Goal: Feedback & Contribution: Submit feedback/report problem

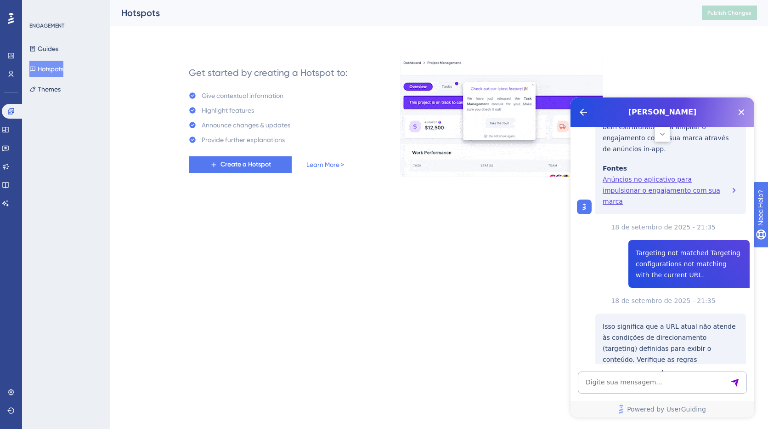
scroll to position [599, 0]
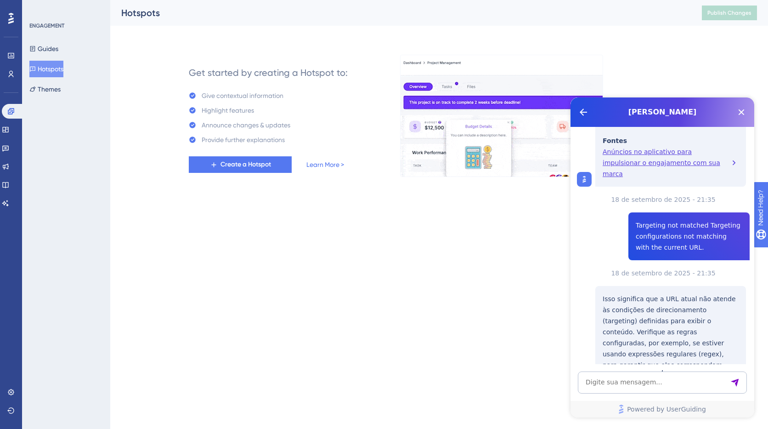
drag, startPoint x: 312, startPoint y: 305, endPoint x: 160, endPoint y: 169, distance: 203.7
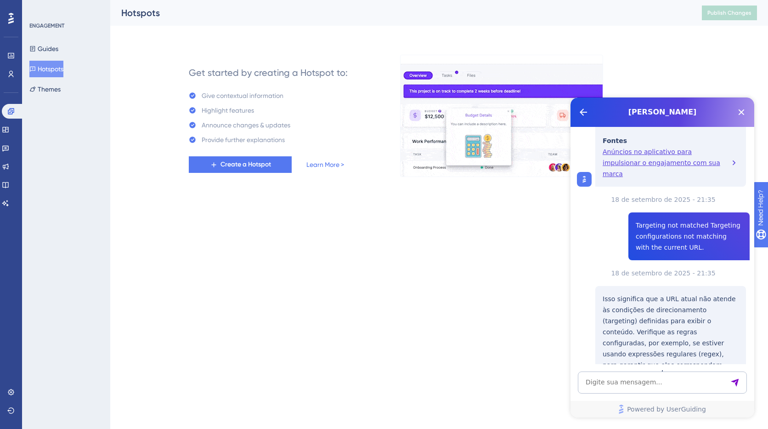
click at [311, 0] on html "Performance Users Engagement Widgets Feedback Product Updates Knowledge Base AI…" at bounding box center [384, 0] width 768 height 0
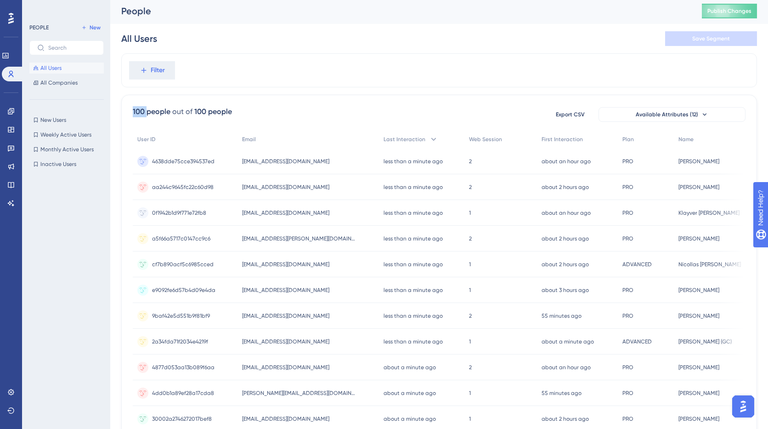
drag, startPoint x: 142, startPoint y: 113, endPoint x: 113, endPoint y: 109, distance: 29.6
click at [113, 109] on div "Performance Users Engagement Widgets Feedback Product Updates Knowledge Base AI…" at bounding box center [439, 358] width 658 height 721
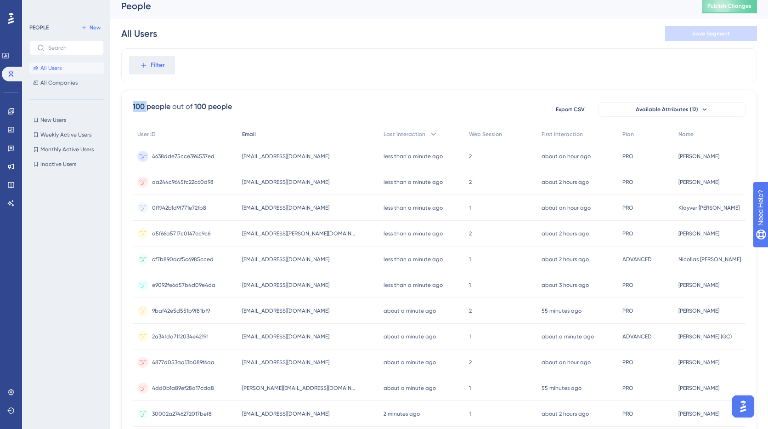
scroll to position [7, 0]
click at [281, 97] on div "100 people out of 100 people Export CSV Available Attributes (12) User ID Email…" at bounding box center [439, 393] width 636 height 609
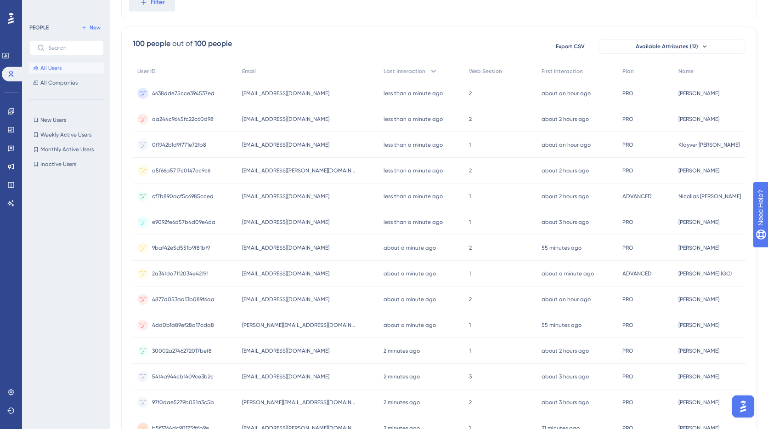
scroll to position [0, 0]
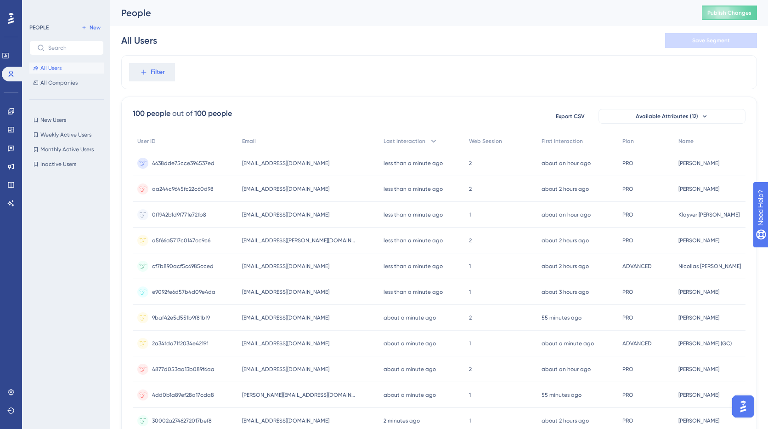
click at [310, 86] on div "Filter" at bounding box center [439, 72] width 636 height 34
click at [13, 109] on icon at bounding box center [10, 111] width 7 height 7
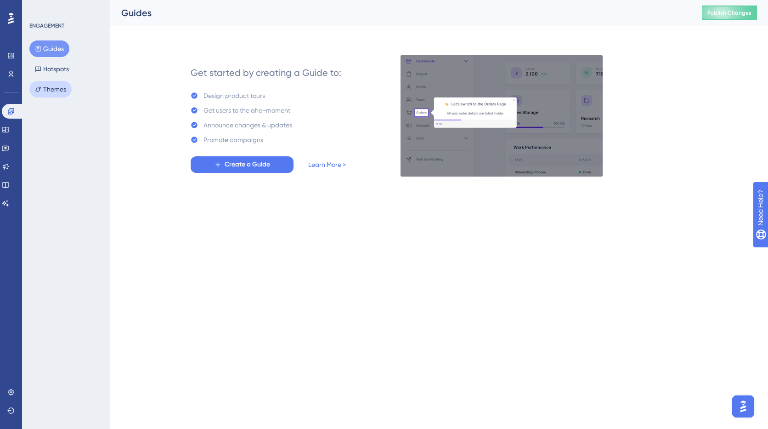
click at [47, 90] on button "Themes" at bounding box center [50, 89] width 42 height 17
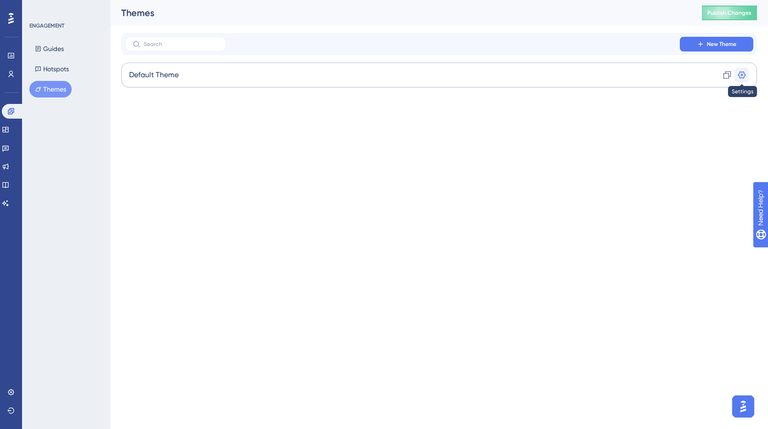
click at [742, 77] on icon at bounding box center [742, 74] width 9 height 9
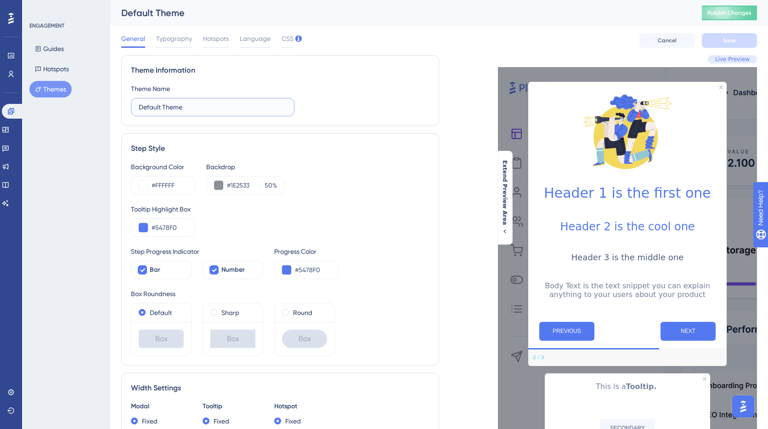
drag, startPoint x: 208, startPoint y: 110, endPoint x: 120, endPoint y: 111, distance: 87.8
click at [119, 108] on div "Performance Users Engagement Widgets Feedback Product Updates Knowledge Base AI…" at bounding box center [439, 419] width 658 height 839
type input "Loopia"
drag, startPoint x: 315, startPoint y: 132, endPoint x: 271, endPoint y: 159, distance: 52.4
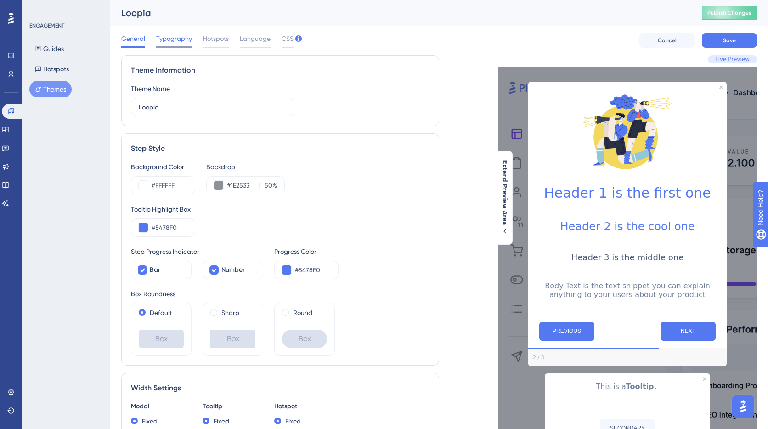
click at [172, 40] on span "Typography" at bounding box center [174, 38] width 36 height 11
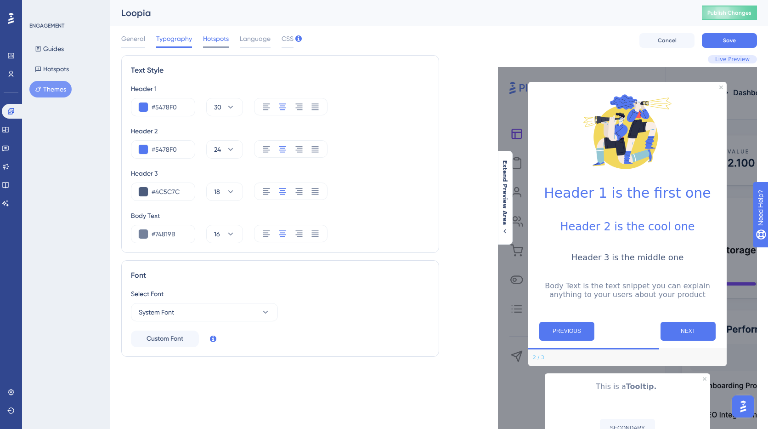
click at [220, 39] on span "Hotspots" at bounding box center [216, 38] width 26 height 11
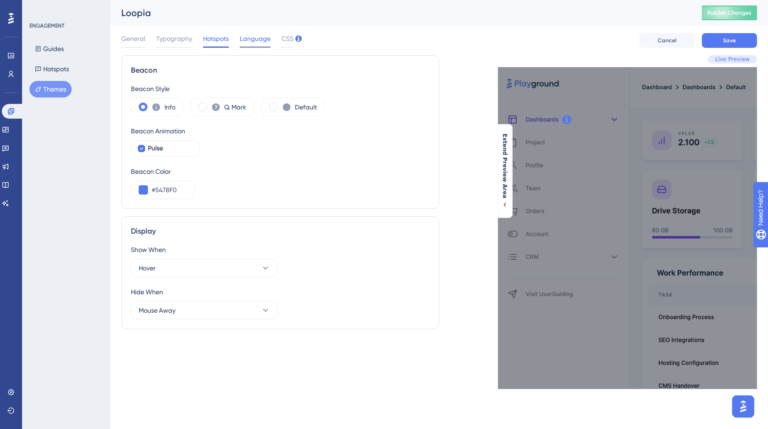
click at [253, 42] on span "Language" at bounding box center [255, 38] width 31 height 11
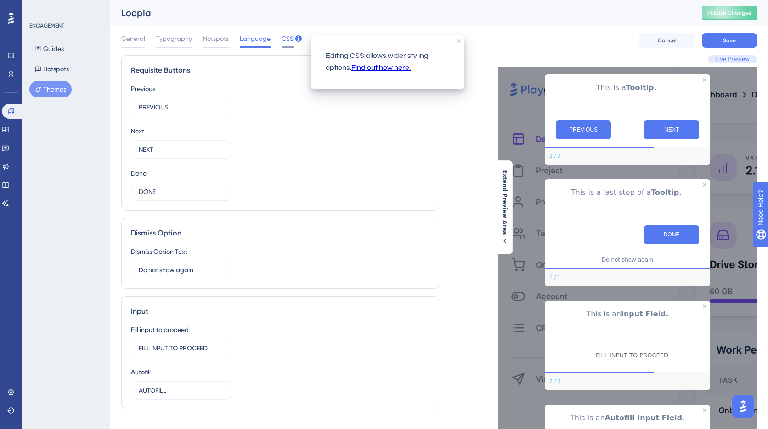
click at [289, 41] on span "CSS" at bounding box center [288, 38] width 12 height 11
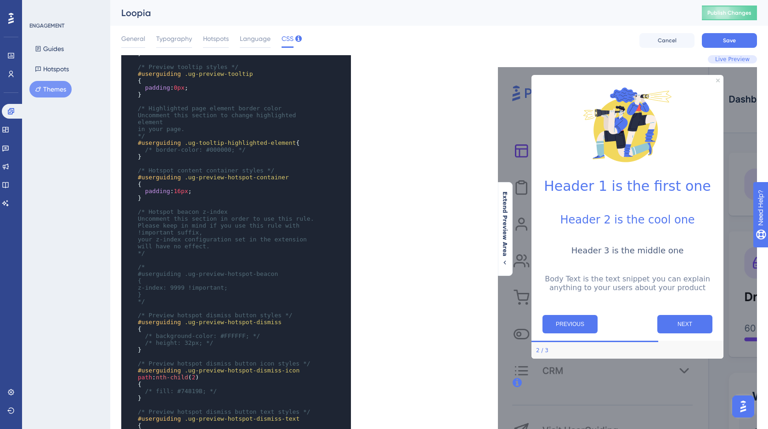
scroll to position [155, 0]
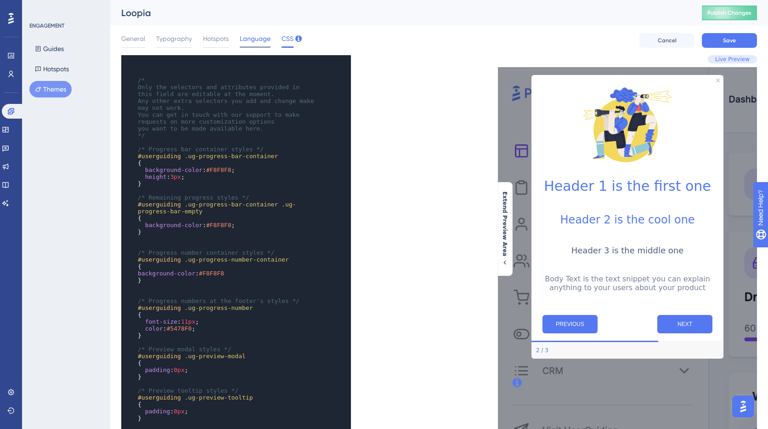
click at [253, 35] on span "Language" at bounding box center [255, 38] width 31 height 11
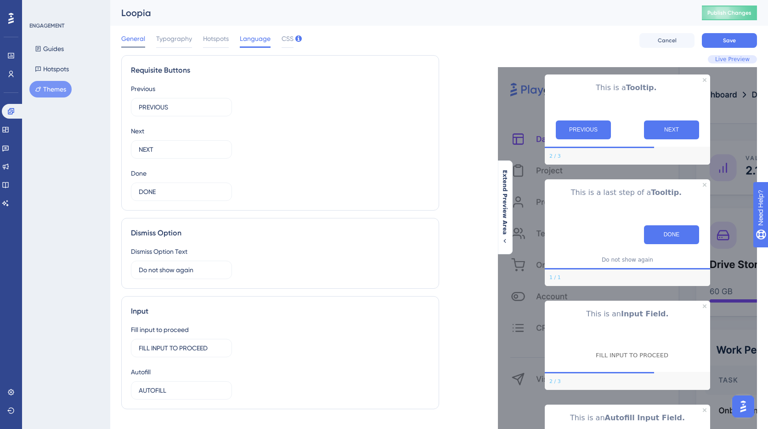
click at [127, 46] on div at bounding box center [133, 46] width 24 height 1
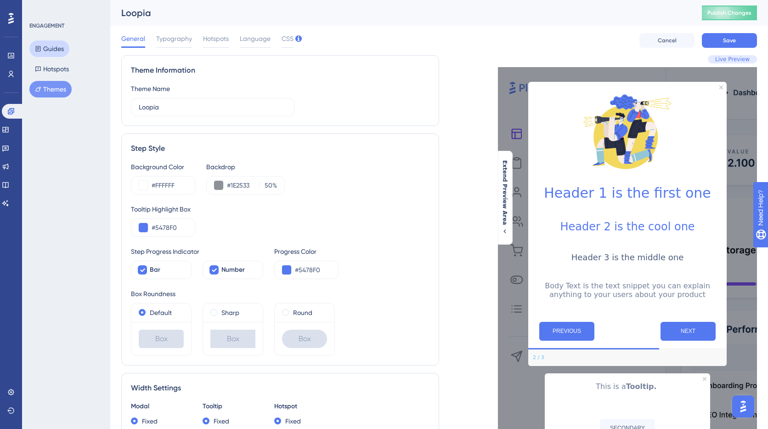
click at [45, 52] on button "Guides" at bounding box center [49, 48] width 40 height 17
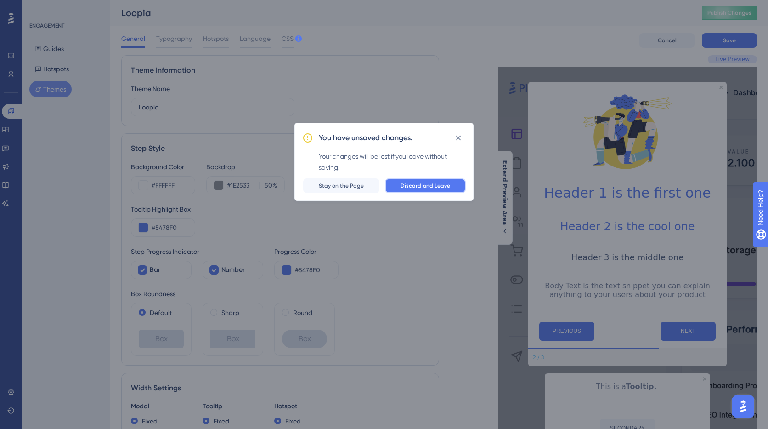
drag, startPoint x: 415, startPoint y: 189, endPoint x: 354, endPoint y: 334, distance: 157.5
click at [415, 189] on span "Discard and Leave" at bounding box center [426, 185] width 50 height 7
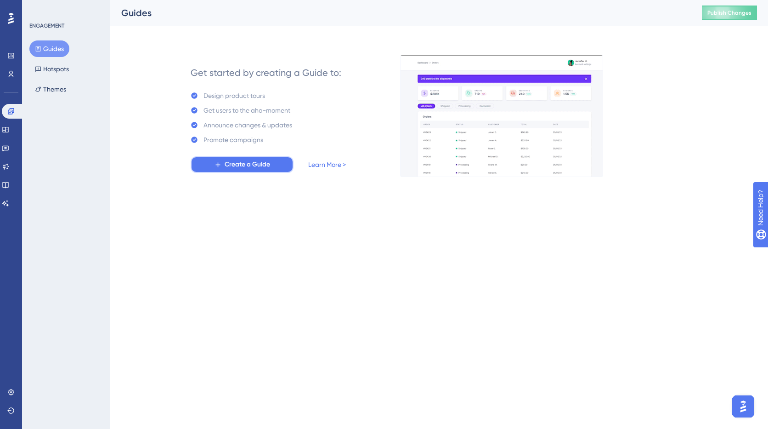
click at [236, 166] on span "Create a Guide" at bounding box center [247, 164] width 45 height 11
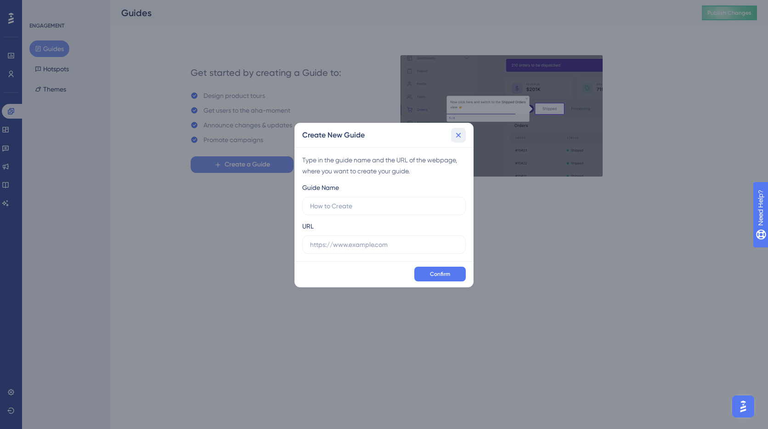
drag, startPoint x: 457, startPoint y: 137, endPoint x: 275, endPoint y: 161, distance: 183.6
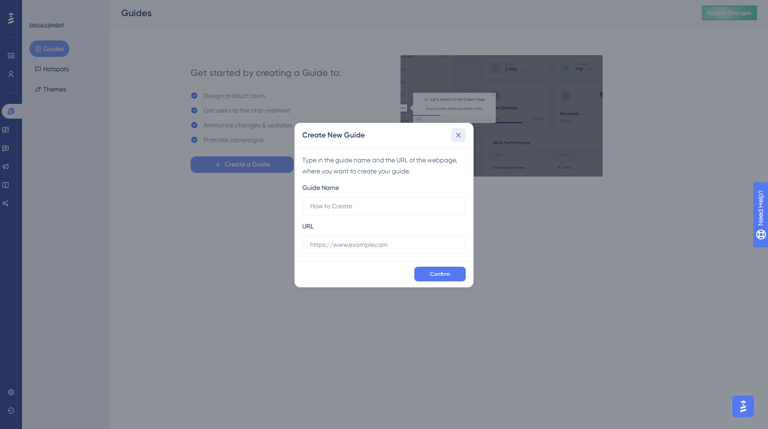
click at [457, 137] on icon at bounding box center [458, 135] width 9 height 9
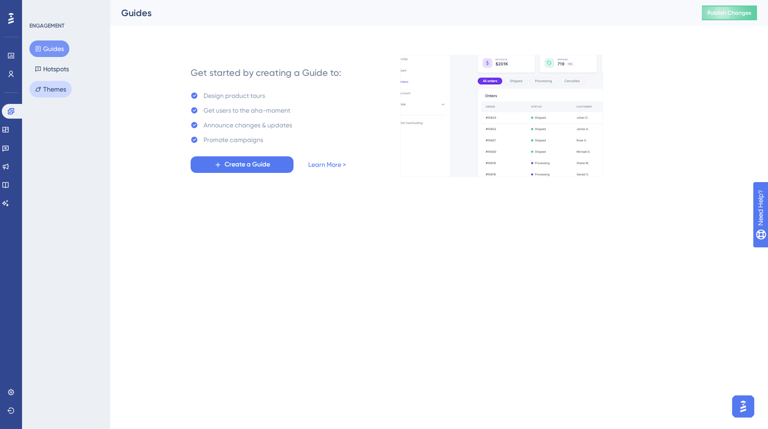
drag, startPoint x: 40, startPoint y: 88, endPoint x: 67, endPoint y: 110, distance: 34.6
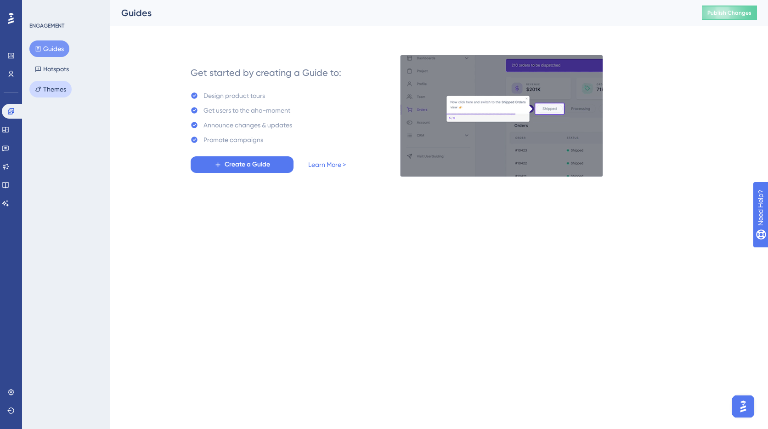
click at [40, 88] on icon at bounding box center [38, 89] width 6 height 6
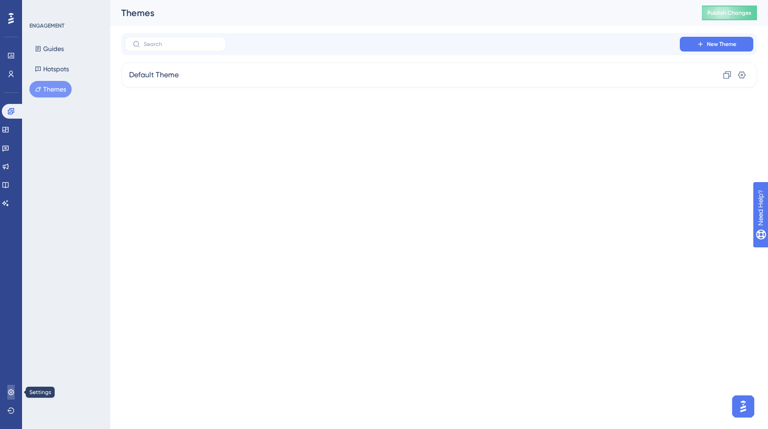
click at [13, 393] on icon at bounding box center [11, 392] width 6 height 6
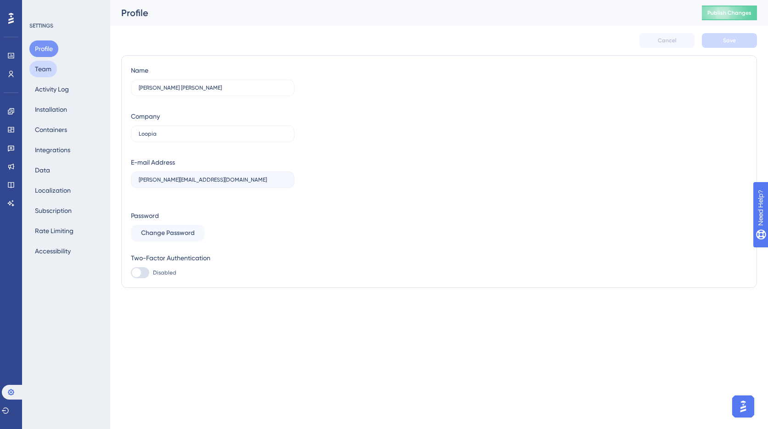
click at [44, 70] on button "Team" at bounding box center [43, 69] width 28 height 17
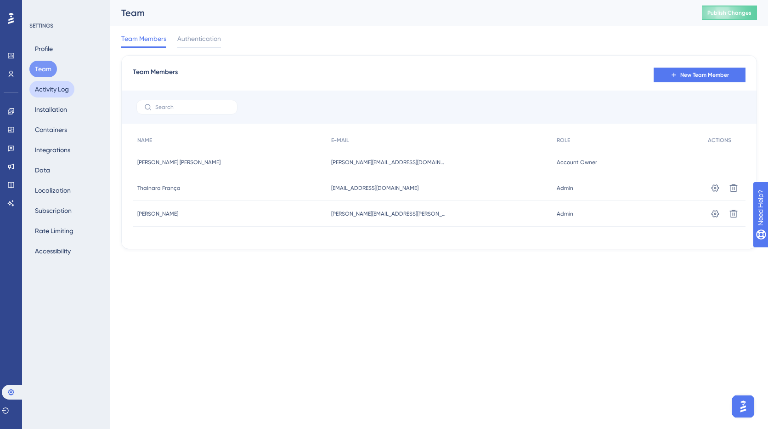
click at [45, 87] on button "Activity Log" at bounding box center [51, 89] width 45 height 17
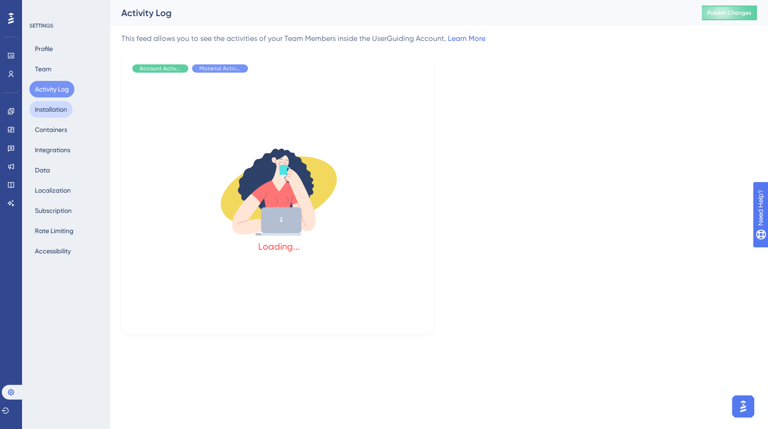
click at [48, 108] on button "Installation" at bounding box center [50, 109] width 43 height 17
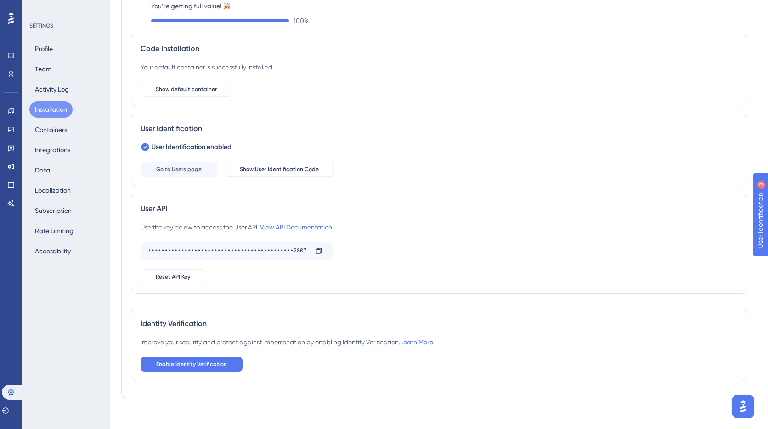
scroll to position [56, 0]
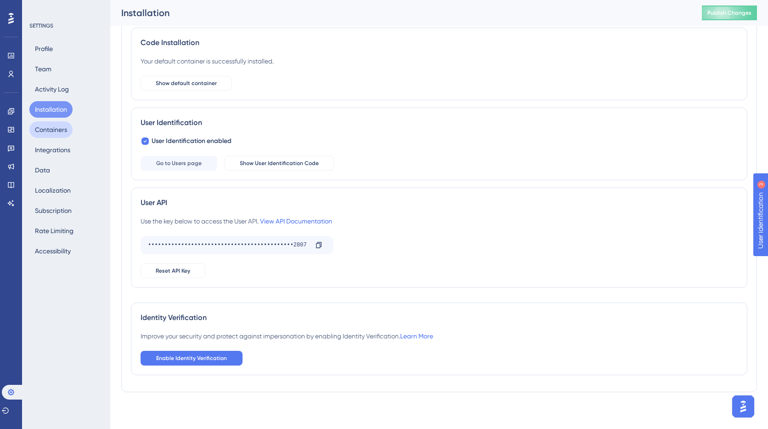
click at [46, 125] on button "Containers" at bounding box center [50, 129] width 43 height 17
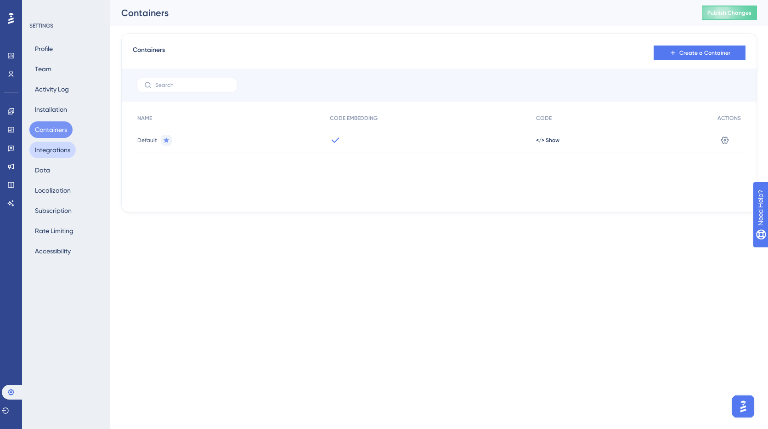
click at [44, 150] on button "Integrations" at bounding box center [52, 150] width 46 height 17
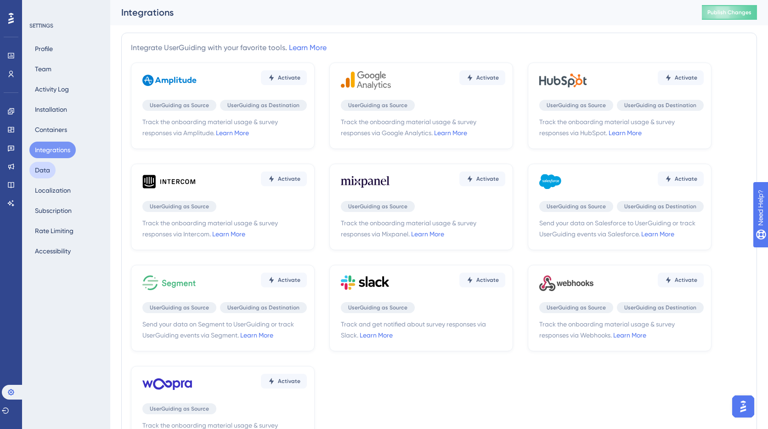
click at [47, 177] on button "Data" at bounding box center [42, 170] width 26 height 17
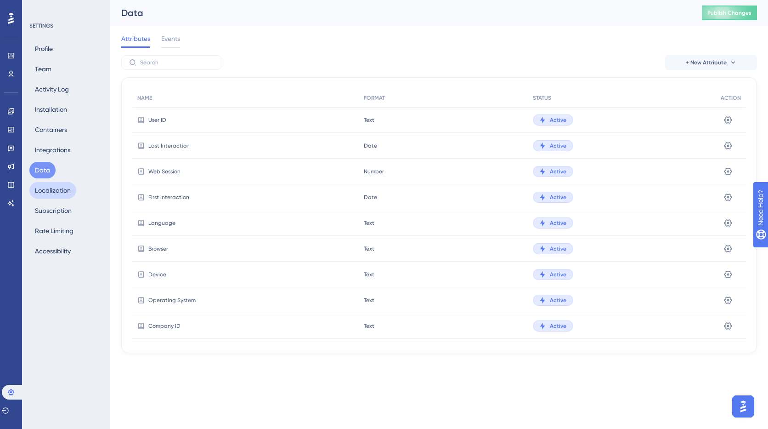
drag, startPoint x: 54, startPoint y: 193, endPoint x: 52, endPoint y: 200, distance: 7.7
click at [54, 193] on button "Localization" at bounding box center [52, 190] width 47 height 17
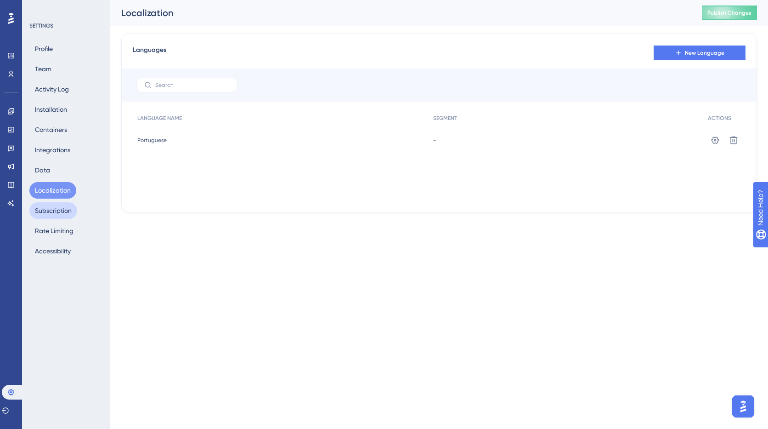
click at [53, 211] on button "Subscription" at bounding box center [53, 210] width 48 height 17
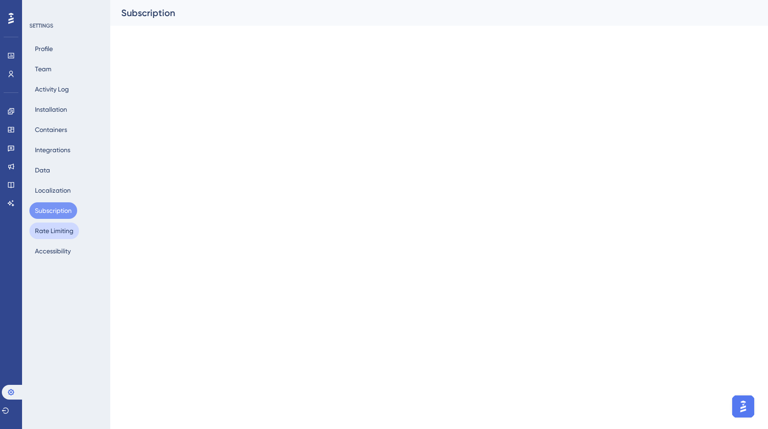
click at [53, 233] on button "Rate Limiting" at bounding box center [54, 230] width 50 height 17
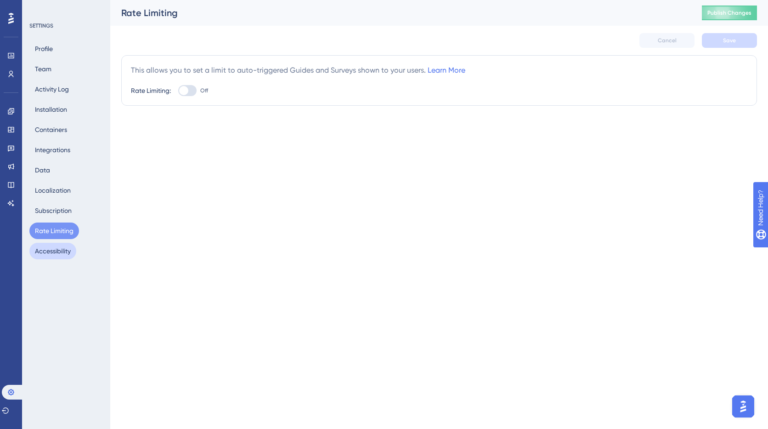
click at [50, 252] on button "Accessibility" at bounding box center [52, 251] width 47 height 17
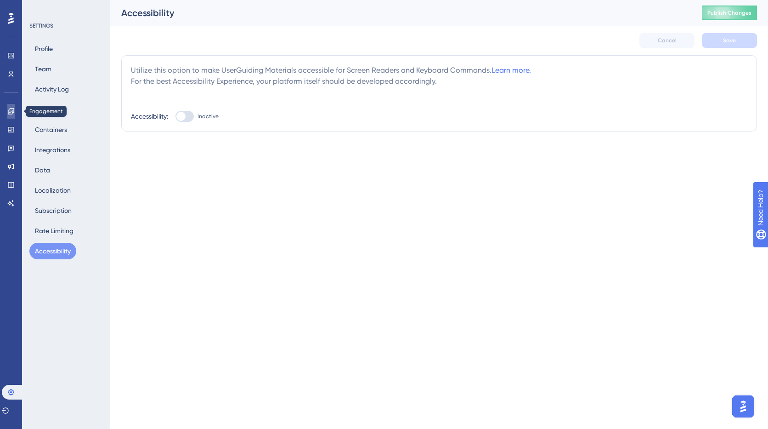
drag, startPoint x: 10, startPoint y: 108, endPoint x: 19, endPoint y: 111, distance: 9.3
click at [11, 108] on icon at bounding box center [10, 111] width 7 height 7
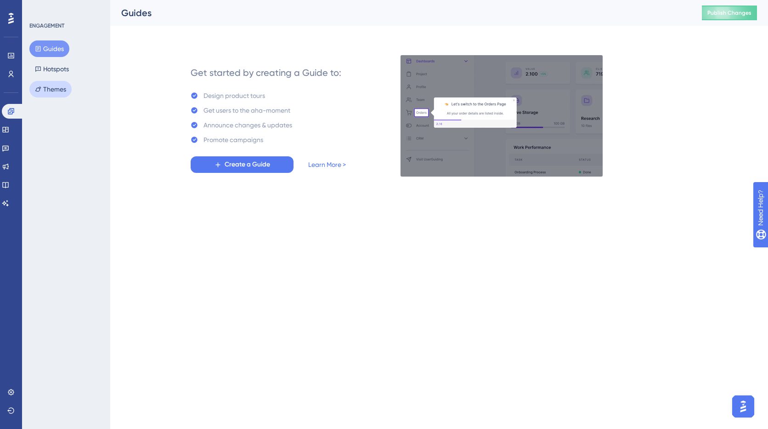
click at [40, 88] on icon at bounding box center [38, 88] width 6 height 5
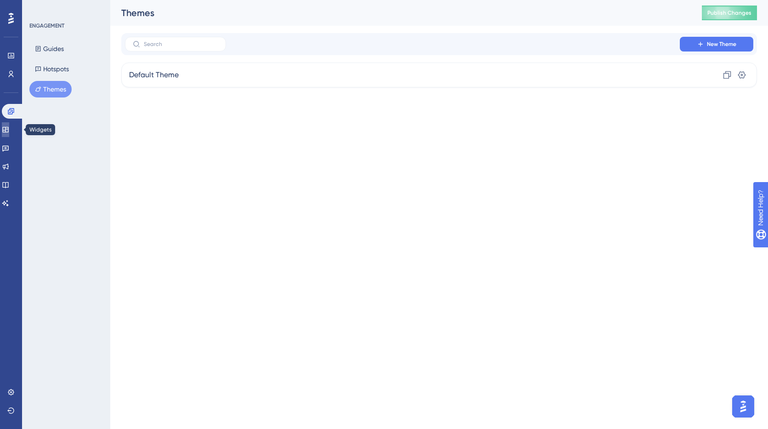
click at [9, 134] on link at bounding box center [5, 129] width 7 height 15
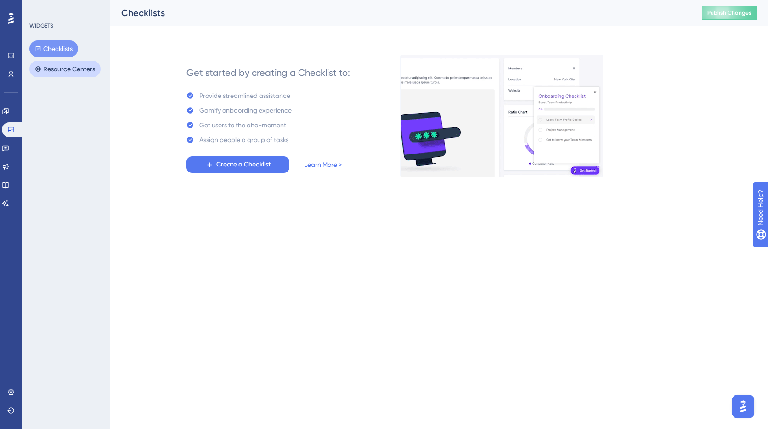
click at [59, 72] on button "Resource Centers" at bounding box center [64, 69] width 71 height 17
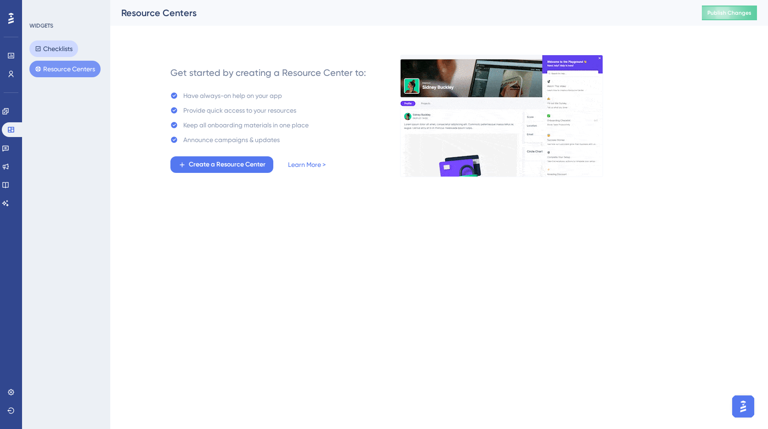
click at [57, 47] on button "Checklists" at bounding box center [53, 48] width 49 height 17
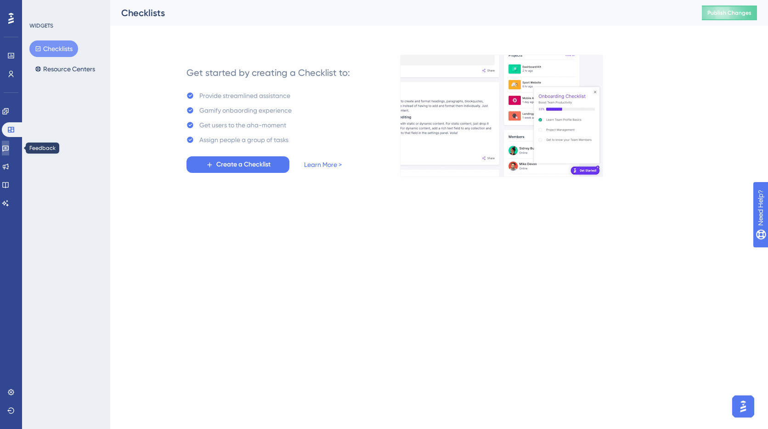
click at [7, 149] on icon at bounding box center [5, 147] width 7 height 7
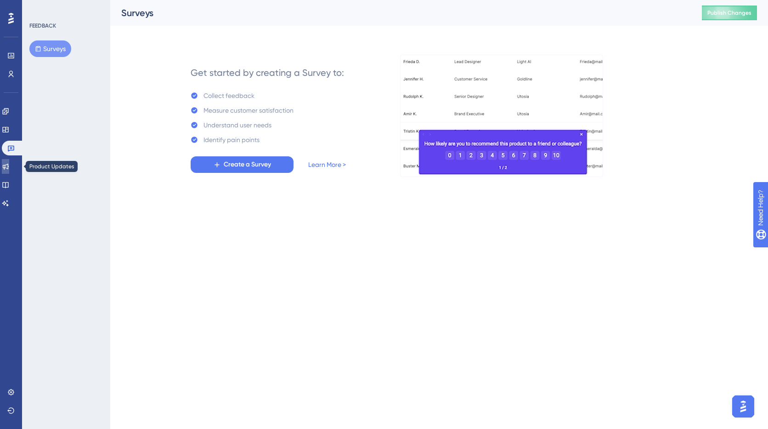
click at [9, 165] on link at bounding box center [5, 166] width 7 height 15
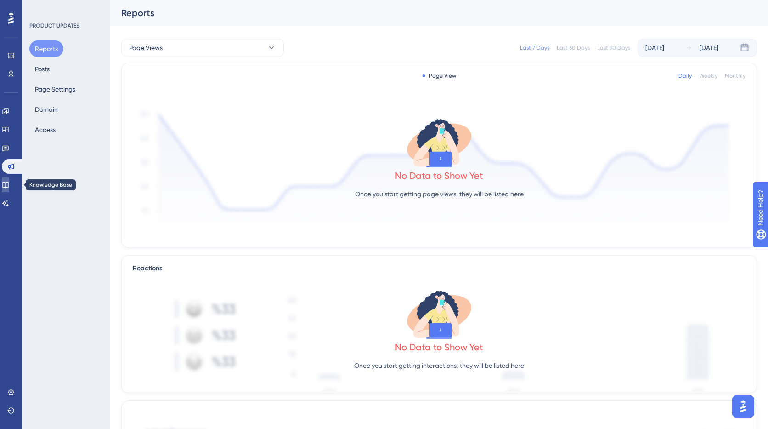
click at [9, 182] on icon at bounding box center [5, 184] width 7 height 7
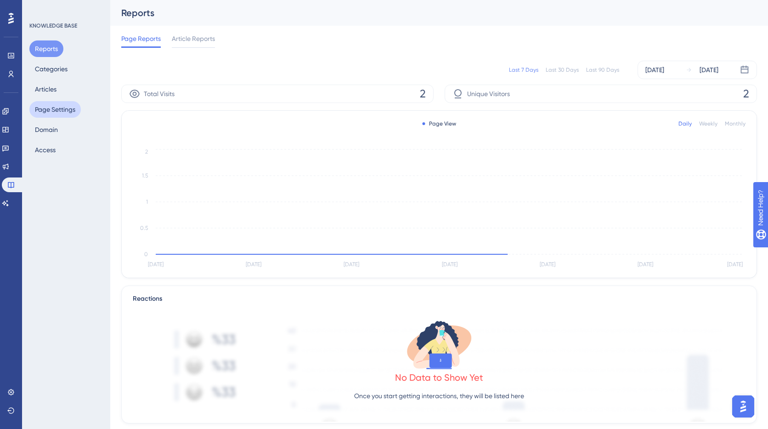
click at [45, 111] on button "Page Settings" at bounding box center [54, 109] width 51 height 17
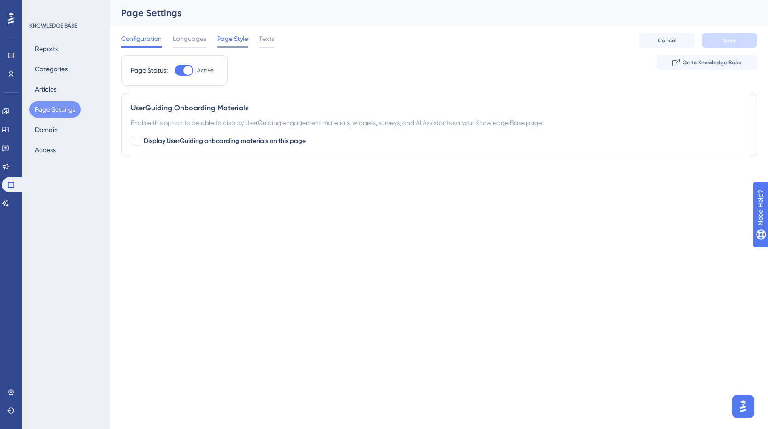
click at [245, 36] on span "Page Style" at bounding box center [232, 38] width 31 height 11
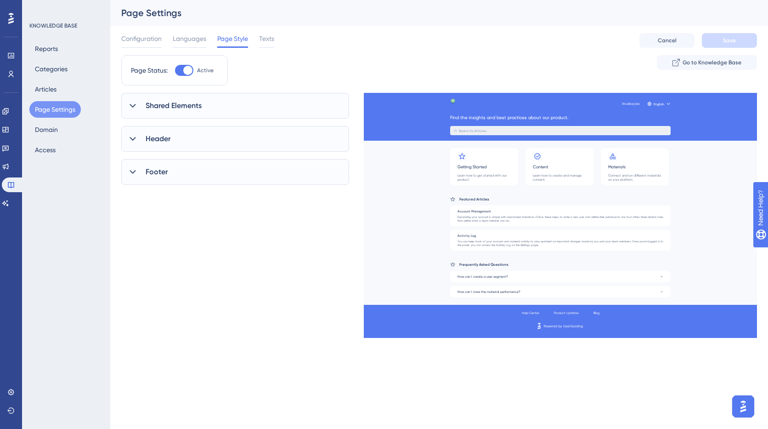
click at [172, 105] on span "Shared Elements" at bounding box center [174, 105] width 56 height 11
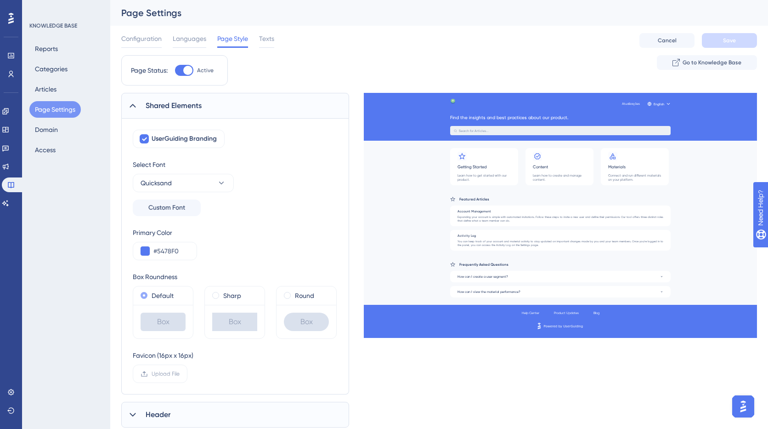
scroll to position [65, 0]
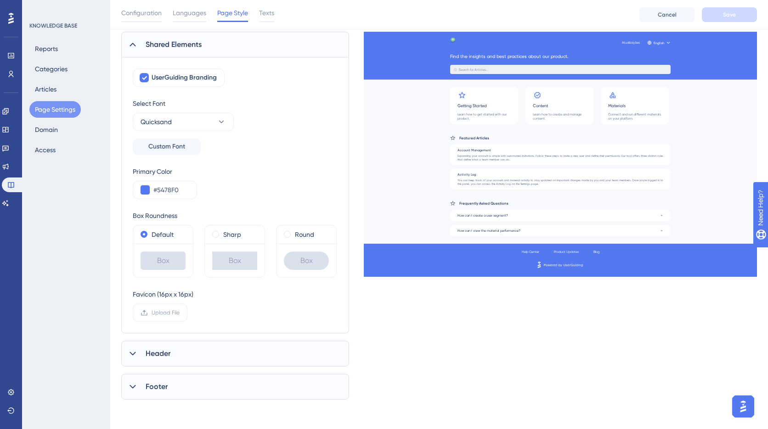
click at [154, 361] on div "Header" at bounding box center [235, 353] width 228 height 26
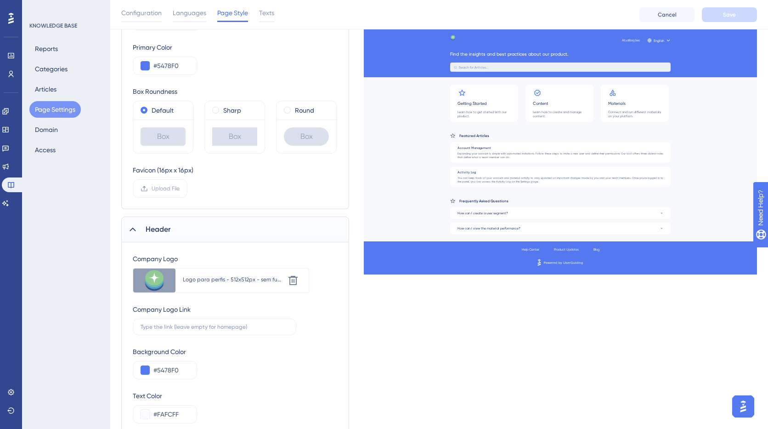
scroll to position [257, 0]
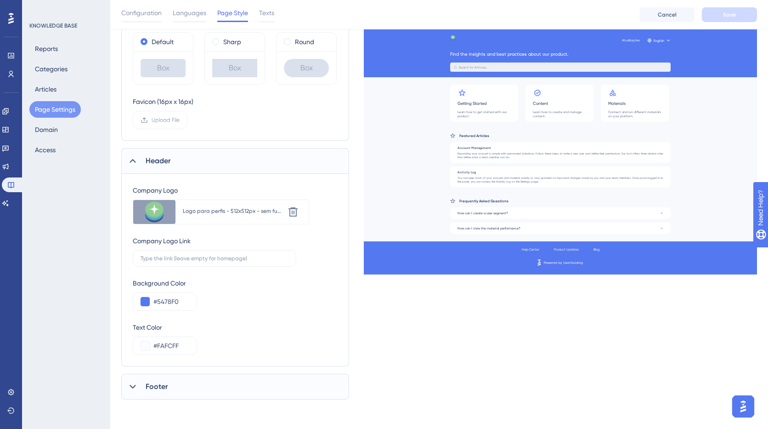
drag, startPoint x: 172, startPoint y: 374, endPoint x: 170, endPoint y: 387, distance: 13.9
click at [172, 371] on div "Shared Elements UserGuiding Branding Select Font Quicksand Custom Font Primary …" at bounding box center [235, 119] width 228 height 560
drag, startPoint x: 170, startPoint y: 387, endPoint x: 183, endPoint y: 330, distance: 59.0
click at [170, 387] on div "Footer" at bounding box center [235, 387] width 228 height 26
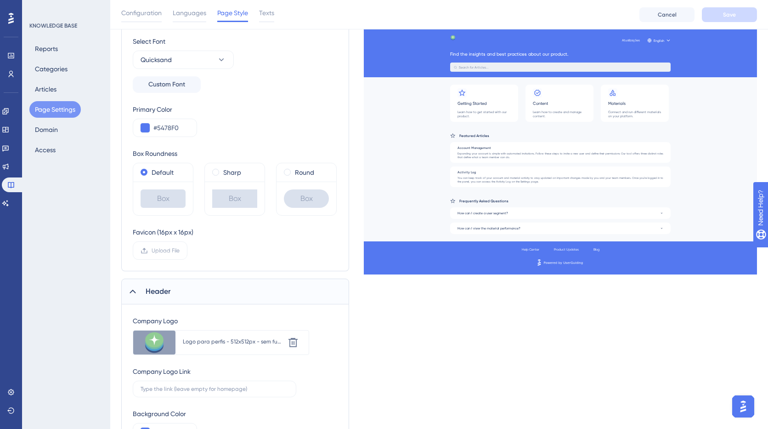
scroll to position [0, 0]
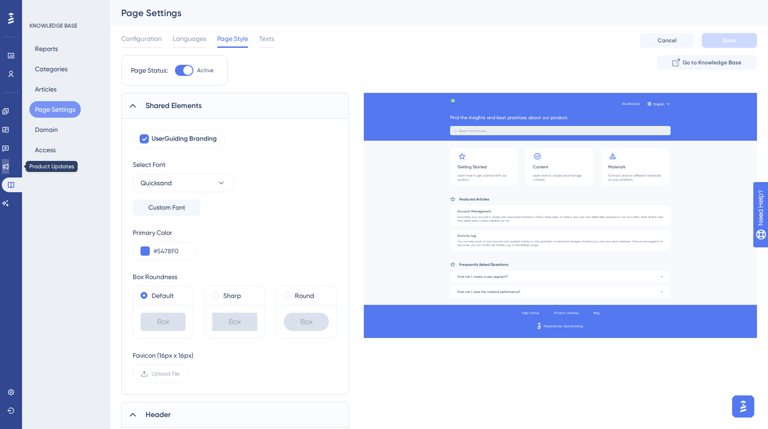
click at [9, 167] on icon at bounding box center [6, 167] width 6 height 6
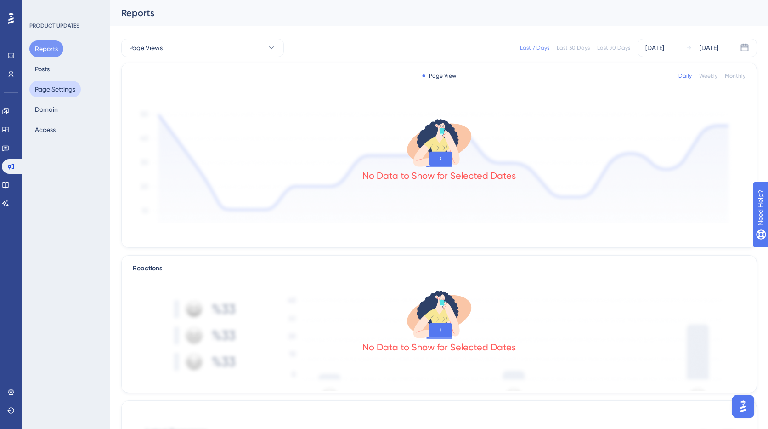
click at [52, 89] on button "Page Settings" at bounding box center [54, 89] width 51 height 17
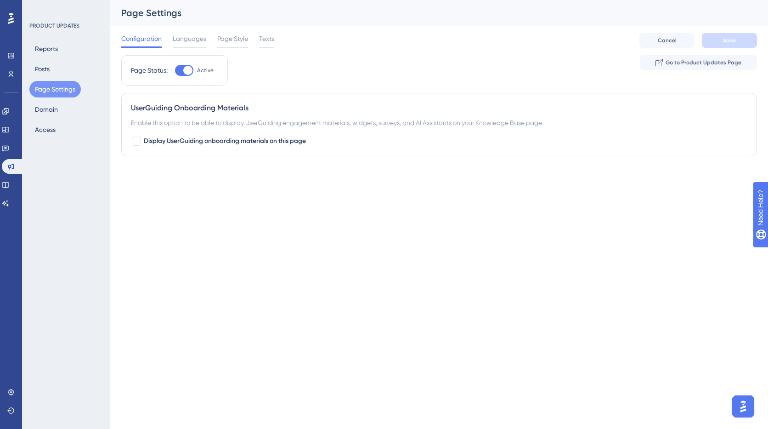
drag, startPoint x: 223, startPoint y: 42, endPoint x: 219, endPoint y: 60, distance: 18.8
click at [223, 43] on span "Page Style" at bounding box center [232, 38] width 31 height 11
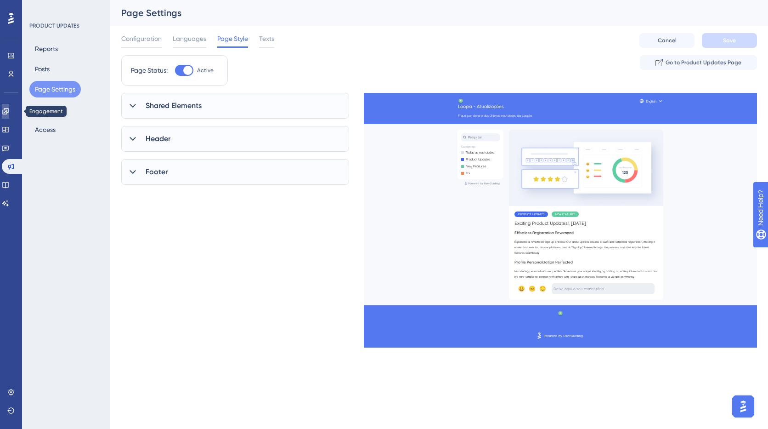
click at [8, 112] on icon at bounding box center [5, 111] width 6 height 6
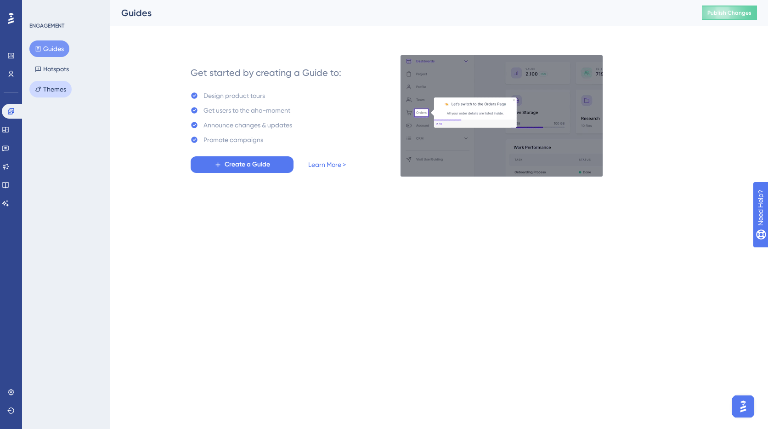
click at [53, 89] on button "Themes" at bounding box center [50, 89] width 42 height 17
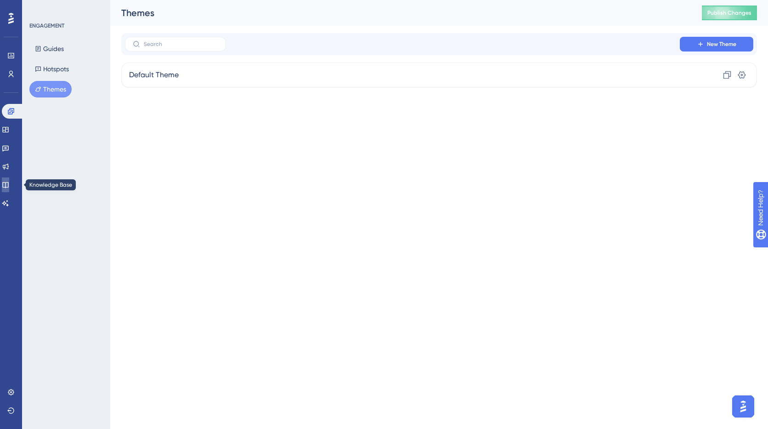
click at [9, 186] on icon at bounding box center [5, 184] width 7 height 7
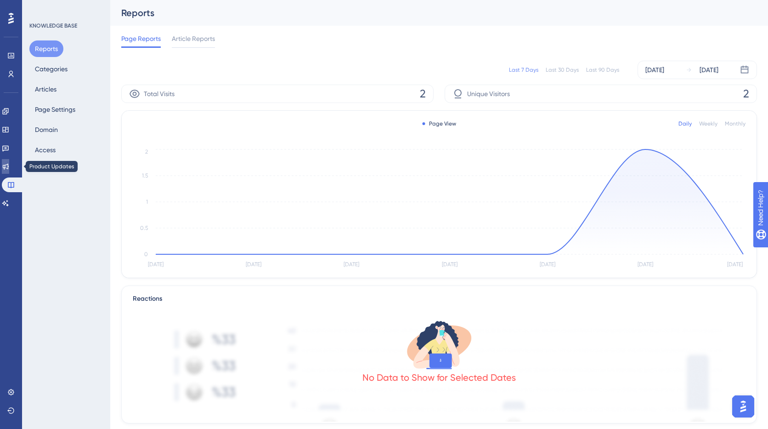
click at [9, 165] on icon at bounding box center [5, 166] width 7 height 7
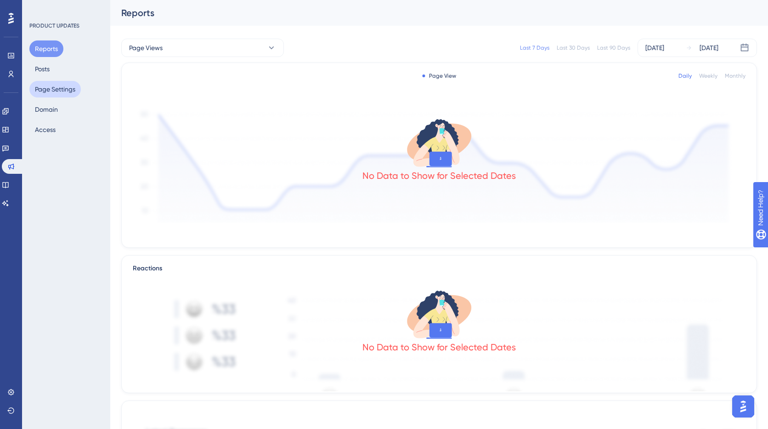
click at [56, 82] on button "Page Settings" at bounding box center [54, 89] width 51 height 17
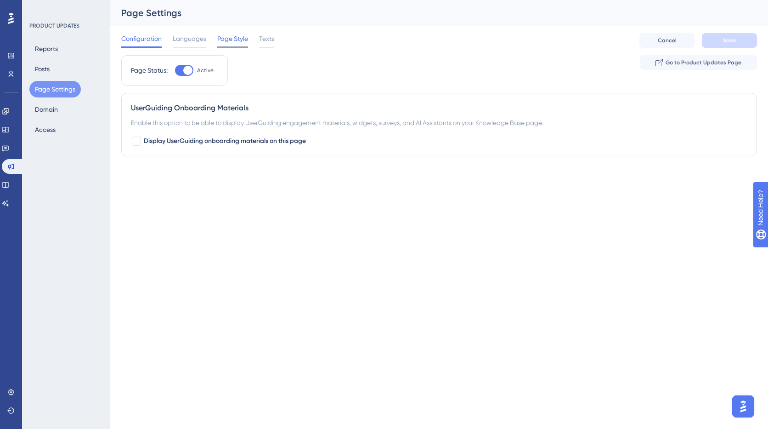
click at [232, 36] on span "Page Style" at bounding box center [232, 38] width 31 height 11
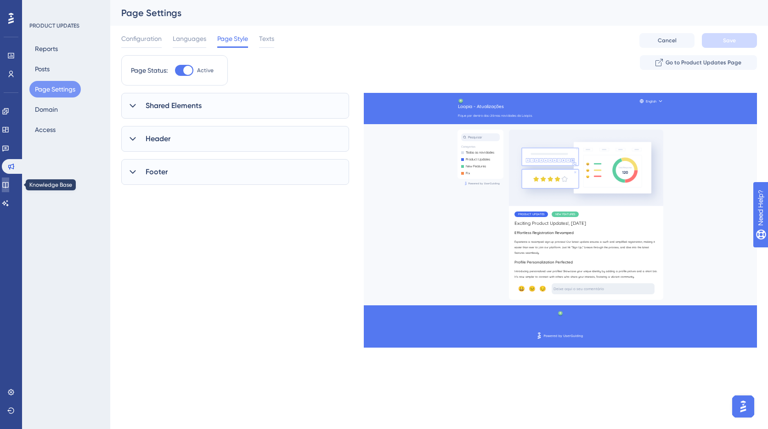
drag, startPoint x: 6, startPoint y: 184, endPoint x: 45, endPoint y: 166, distance: 42.4
click at [6, 184] on link at bounding box center [5, 184] width 7 height 15
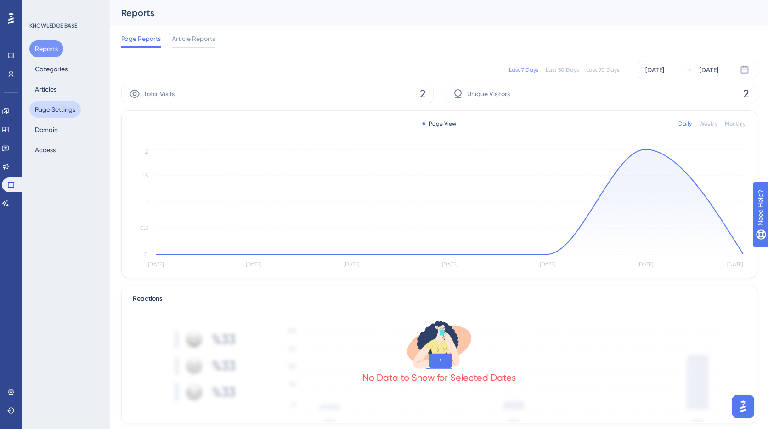
click at [52, 115] on button "Page Settings" at bounding box center [54, 109] width 51 height 17
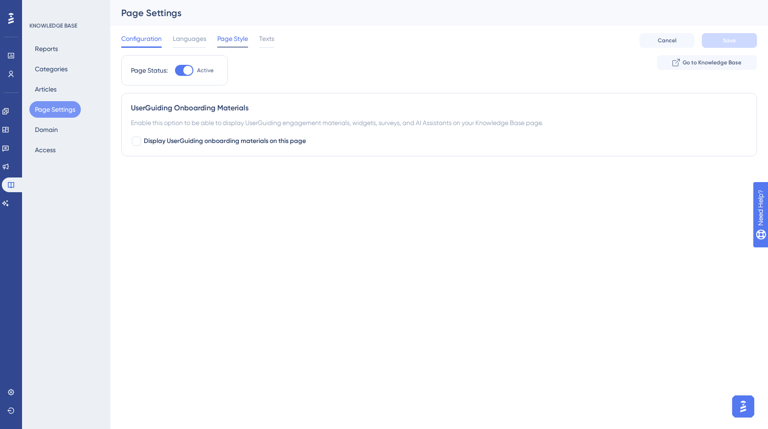
click at [232, 40] on span "Page Style" at bounding box center [232, 38] width 31 height 11
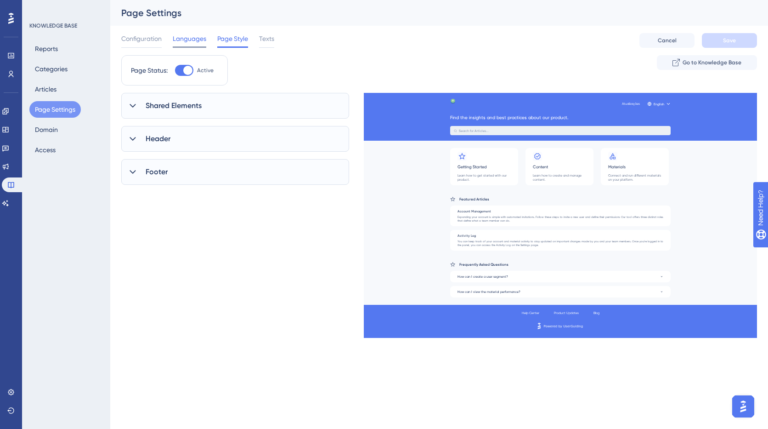
click at [191, 37] on span "Languages" at bounding box center [190, 38] width 34 height 11
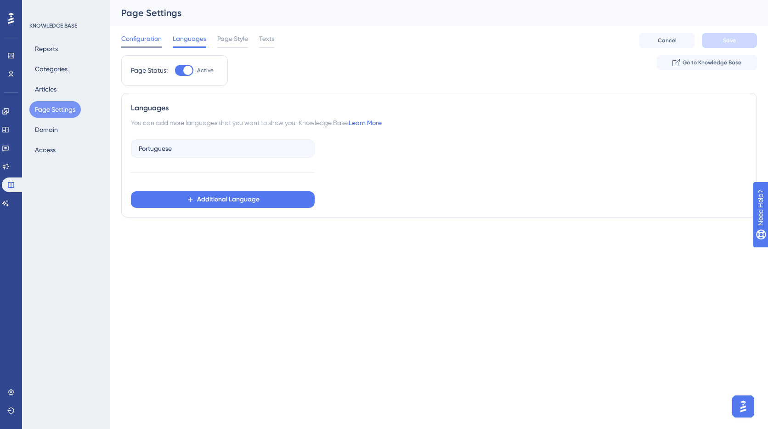
click at [152, 40] on span "Configuration" at bounding box center [141, 38] width 40 height 11
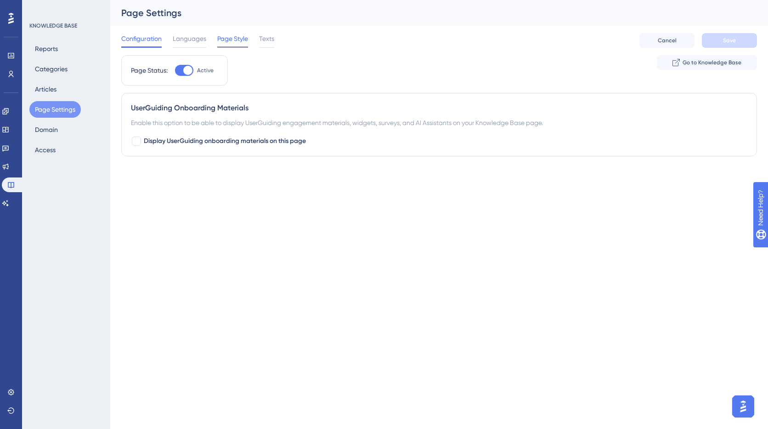
click at [236, 41] on span "Page Style" at bounding box center [232, 38] width 31 height 11
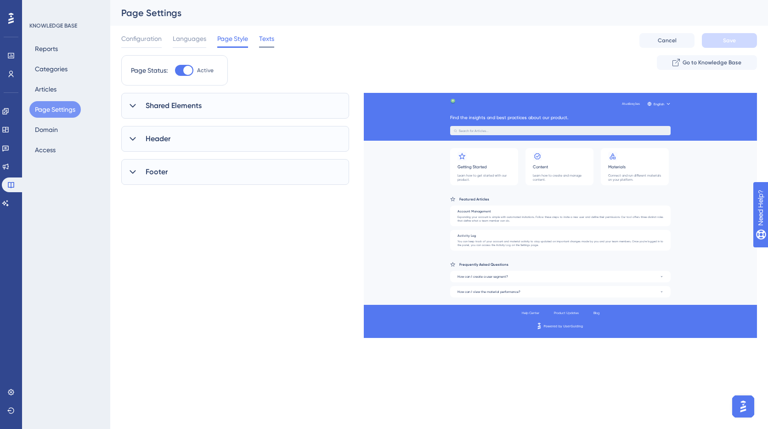
click at [267, 40] on span "Texts" at bounding box center [266, 38] width 15 height 11
click at [238, 41] on span "Page Style" at bounding box center [232, 38] width 31 height 11
drag, startPoint x: 263, startPoint y: 40, endPoint x: 225, endPoint y: 40, distance: 38.1
click at [262, 40] on span "Texts" at bounding box center [266, 38] width 15 height 11
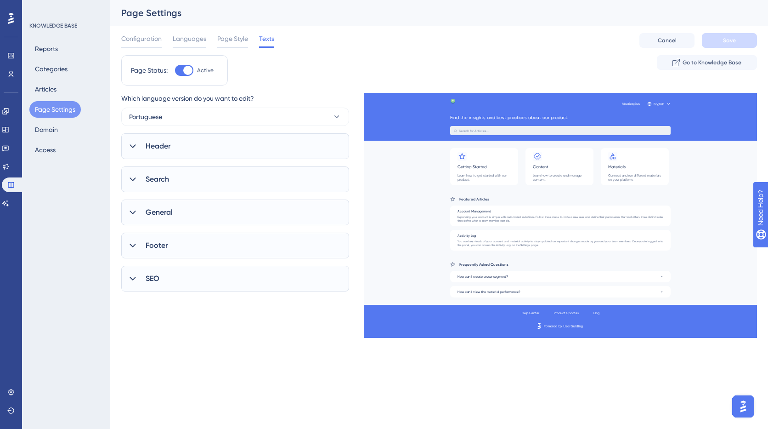
drag, startPoint x: 225, startPoint y: 40, endPoint x: 271, endPoint y: 42, distance: 46.5
click at [225, 40] on span "Page Style" at bounding box center [232, 38] width 31 height 11
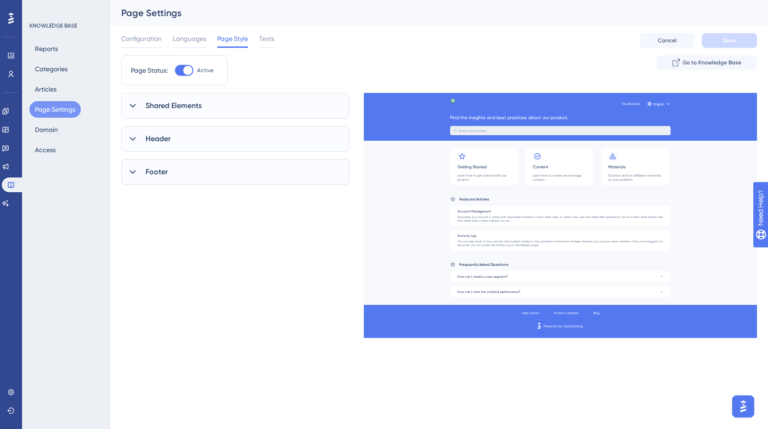
drag, startPoint x: 274, startPoint y: 42, endPoint x: 255, endPoint y: 43, distance: 18.4
click at [274, 42] on span "Texts" at bounding box center [266, 38] width 15 height 11
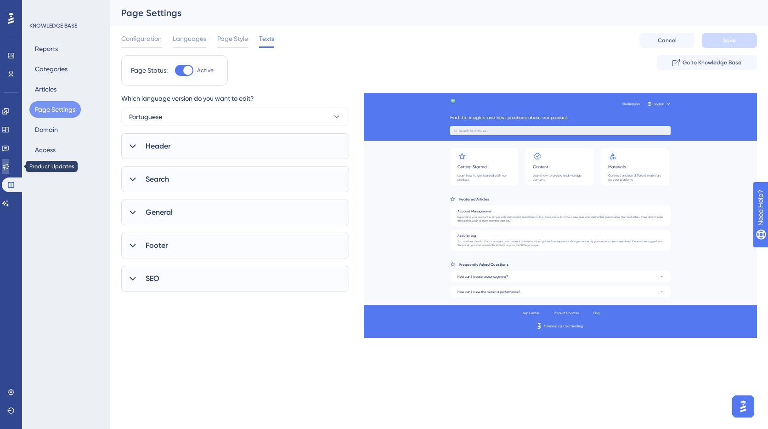
click at [9, 163] on icon at bounding box center [5, 166] width 7 height 7
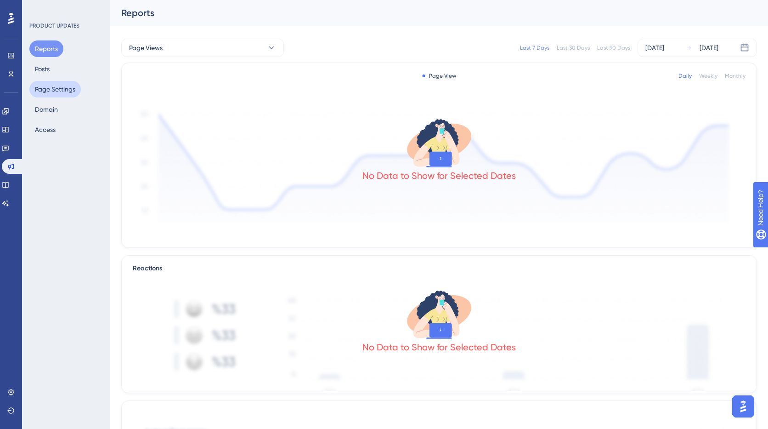
click at [56, 91] on button "Page Settings" at bounding box center [54, 89] width 51 height 17
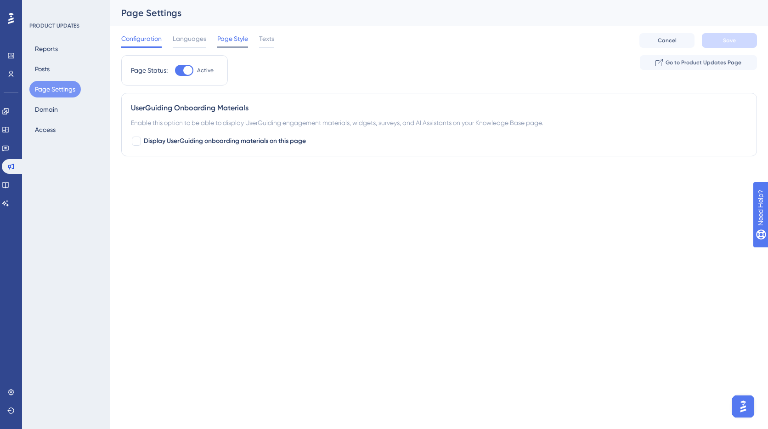
click at [239, 38] on span "Page Style" at bounding box center [232, 38] width 31 height 11
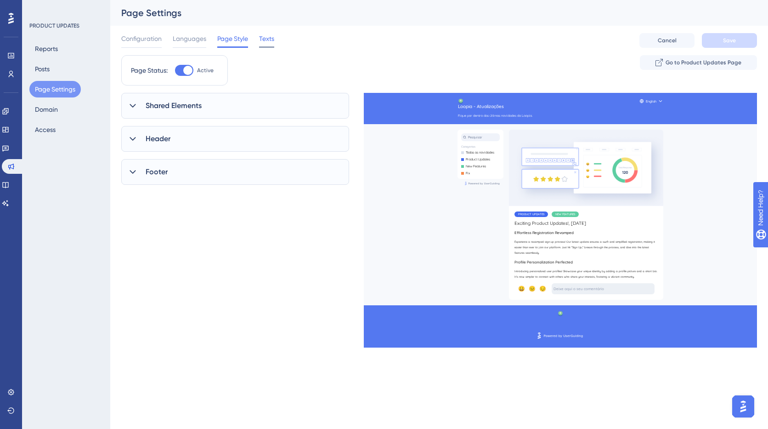
click at [265, 39] on span "Texts" at bounding box center [266, 38] width 15 height 11
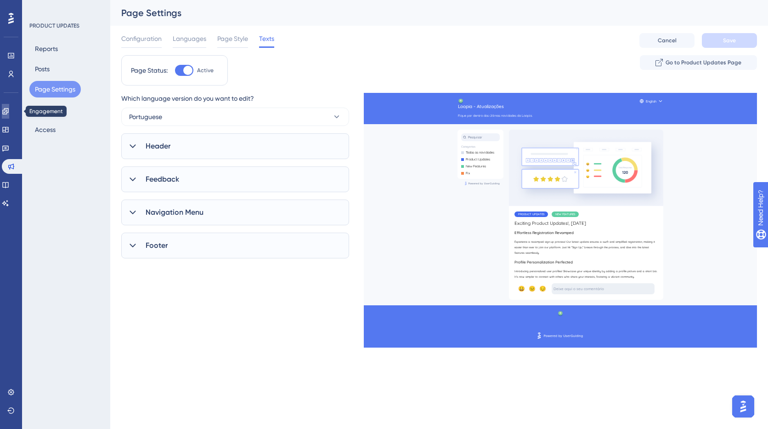
click at [8, 106] on link at bounding box center [5, 111] width 7 height 15
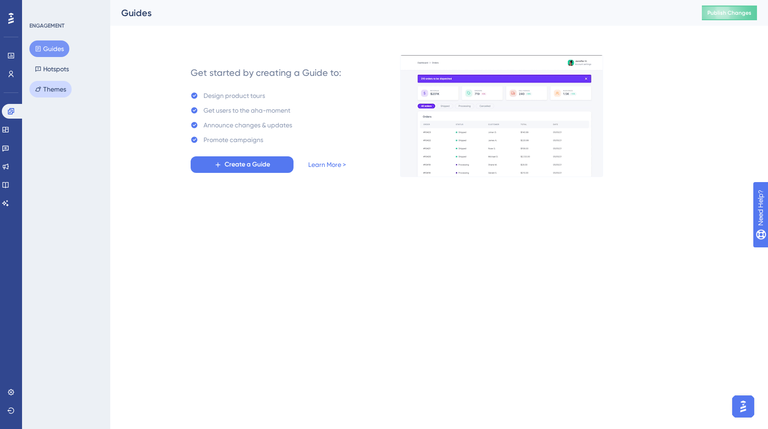
click at [32, 93] on button "Themes" at bounding box center [50, 89] width 42 height 17
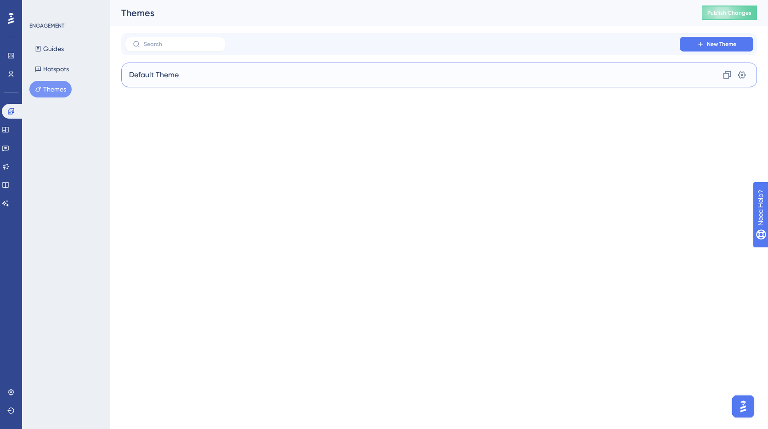
click at [180, 77] on div "Default Theme Clone Settings" at bounding box center [439, 74] width 636 height 25
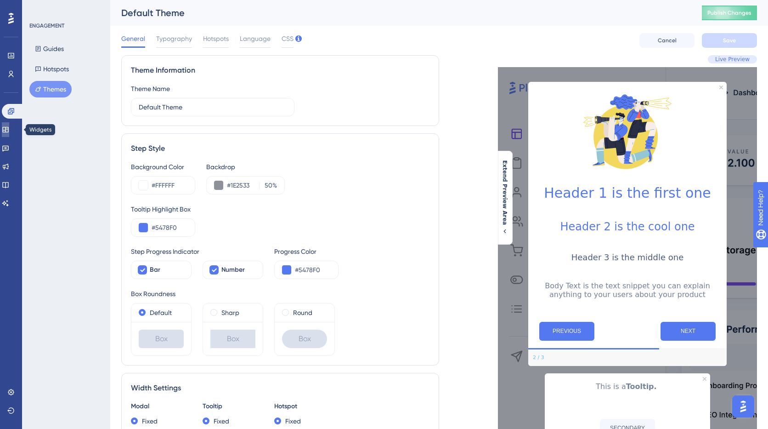
click at [9, 130] on icon at bounding box center [5, 129] width 7 height 7
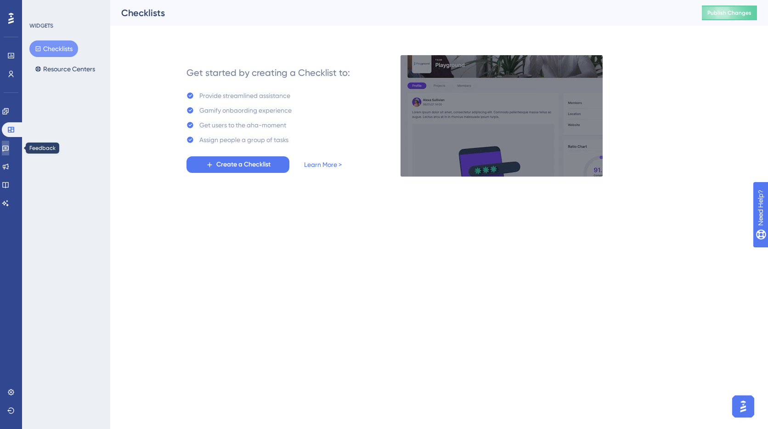
click at [9, 147] on icon at bounding box center [5, 147] width 7 height 7
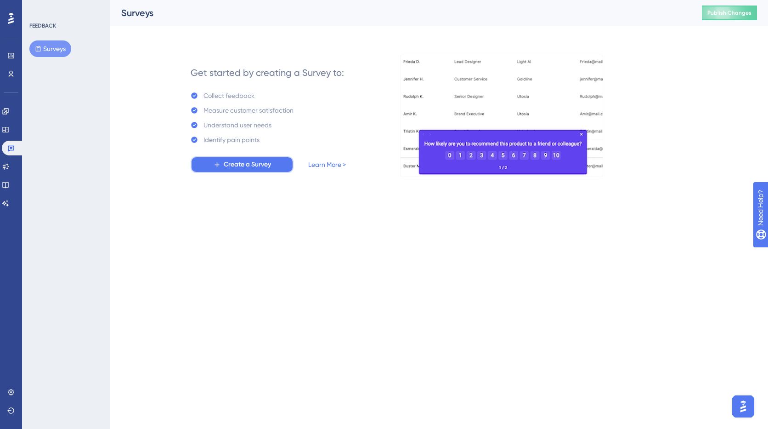
click at [251, 169] on span "Create a Survey" at bounding box center [247, 164] width 47 height 11
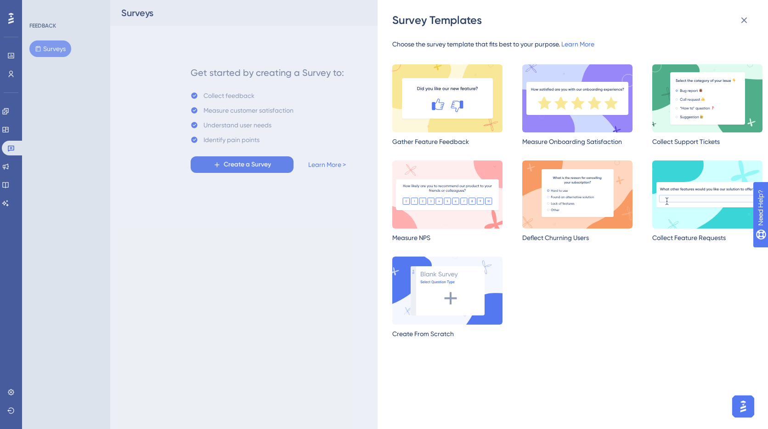
click at [469, 198] on img at bounding box center [447, 194] width 110 height 68
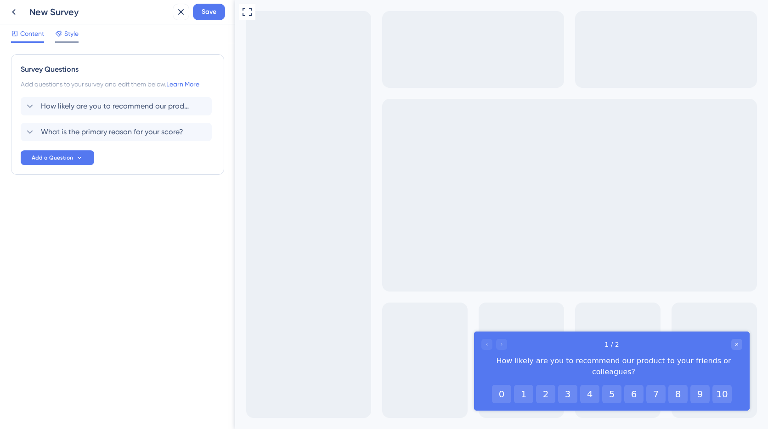
click at [69, 36] on span "Style" at bounding box center [71, 33] width 14 height 11
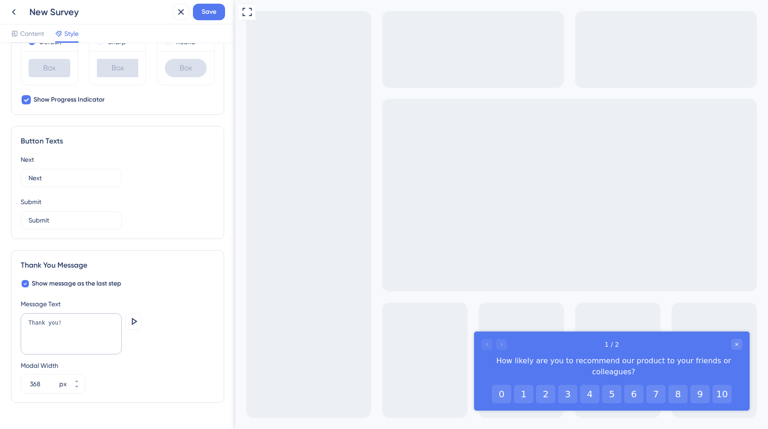
scroll to position [492, 0]
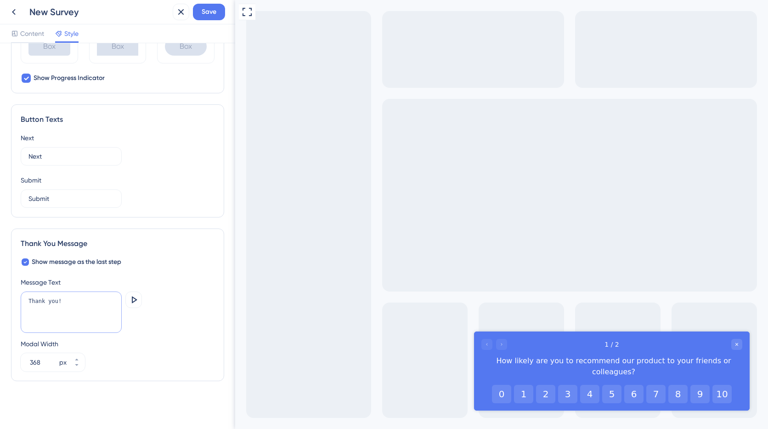
drag, startPoint x: 44, startPoint y: 303, endPoint x: 0, endPoint y: 293, distance: 44.8
click at [0, 293] on div "Color & Typography Background #5478F0 Text #FFFFFF Answers #FFFFFF Background S…" at bounding box center [117, 236] width 235 height 386
click at [123, 294] on div "Thank you! Preview" at bounding box center [118, 312] width 194 height 43
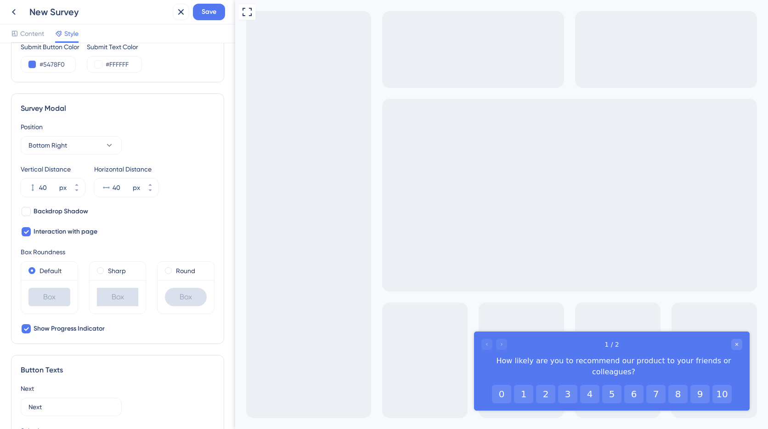
scroll to position [0, 0]
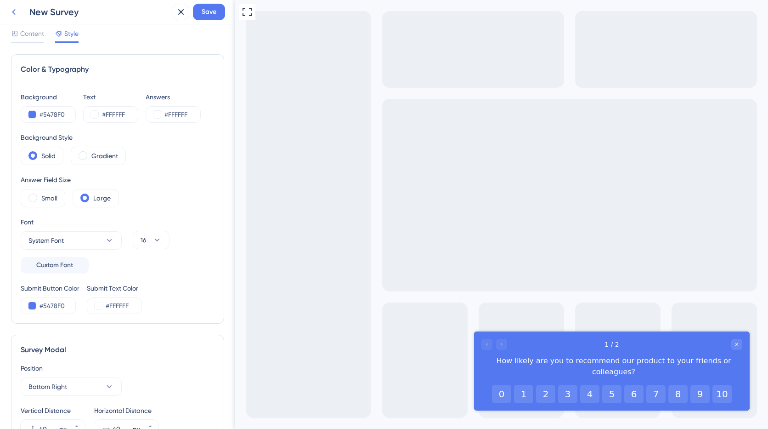
click at [15, 10] on icon at bounding box center [14, 12] width 4 height 6
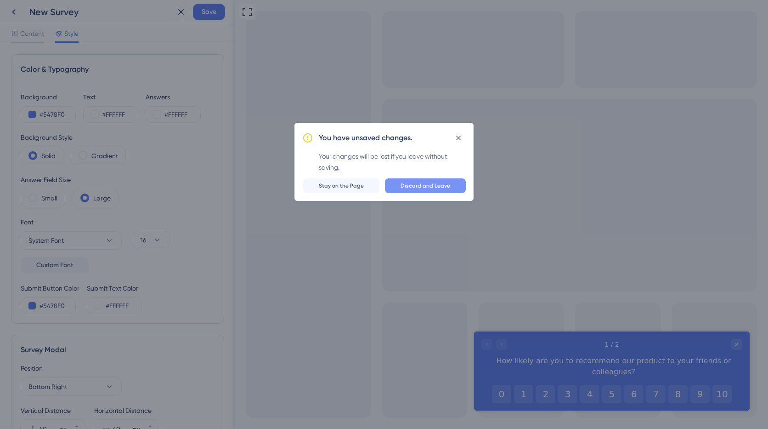
click at [421, 186] on span "Discard and Leave" at bounding box center [426, 185] width 50 height 7
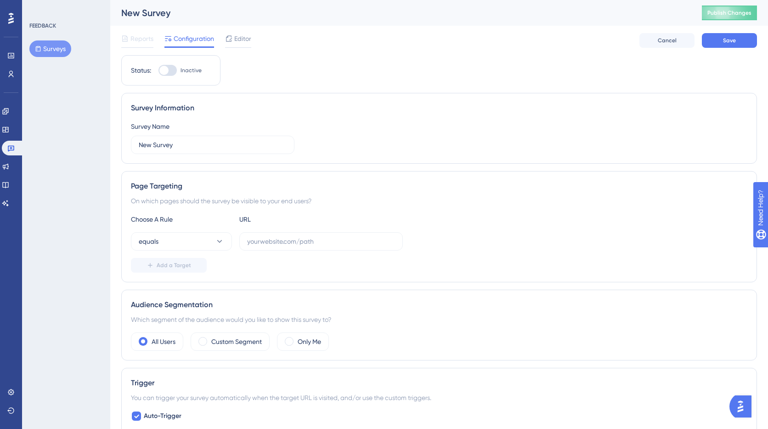
scroll to position [6, 0]
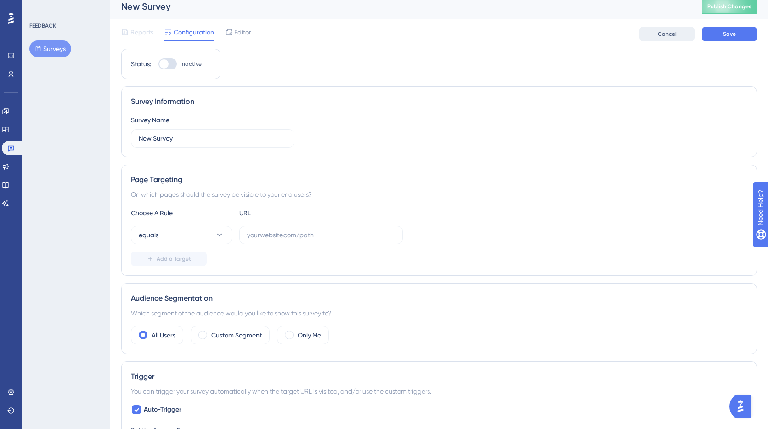
click at [668, 38] on button "Cancel" at bounding box center [667, 34] width 55 height 15
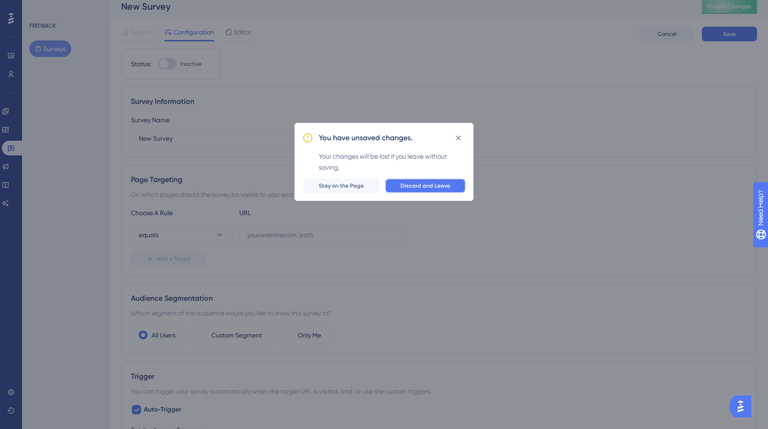
drag, startPoint x: 422, startPoint y: 190, endPoint x: 397, endPoint y: 255, distance: 69.2
click at [422, 190] on button "Discard and Leave" at bounding box center [425, 185] width 81 height 15
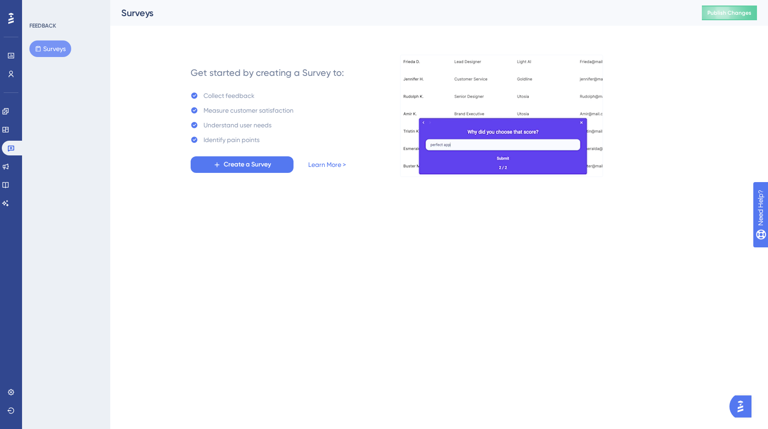
click at [45, 49] on button "Surveys" at bounding box center [50, 48] width 42 height 17
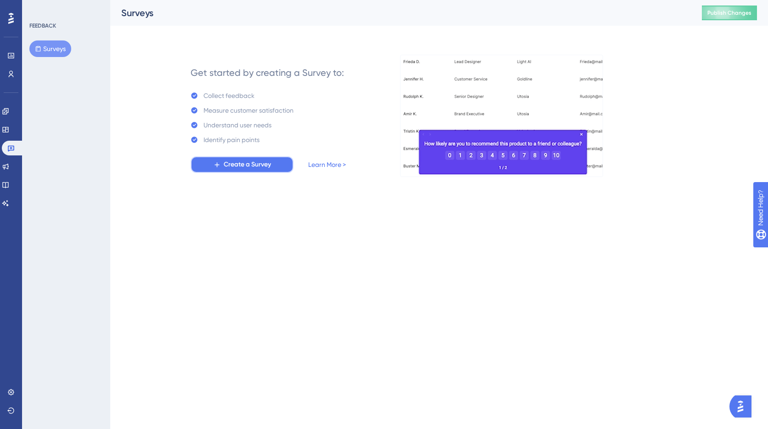
click at [265, 168] on span "Create a Survey" at bounding box center [247, 164] width 47 height 11
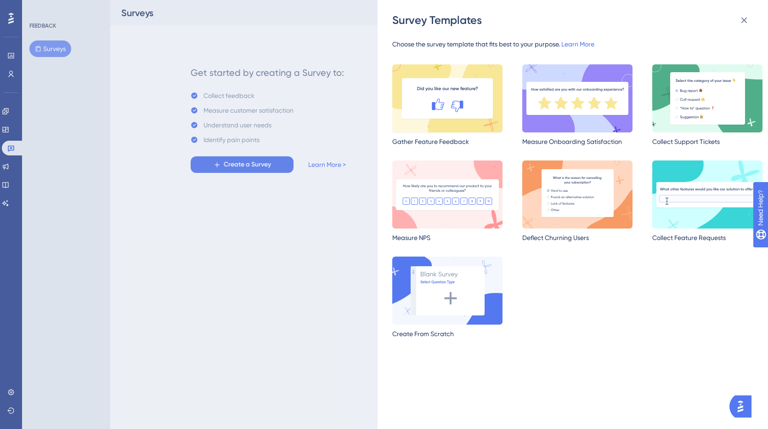
click at [446, 108] on img at bounding box center [447, 98] width 110 height 68
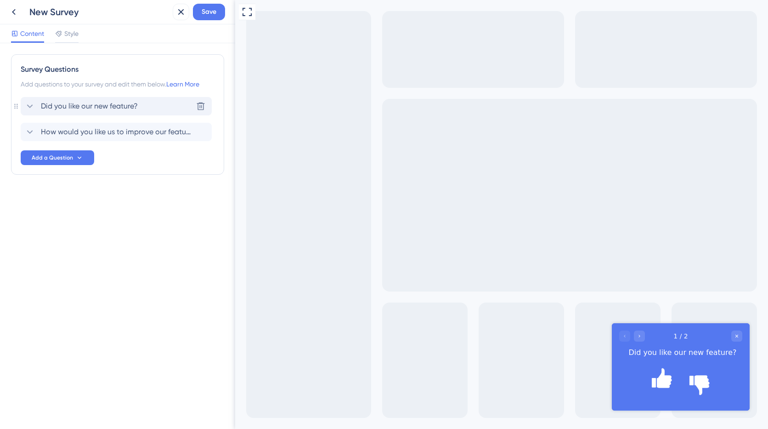
click at [84, 108] on span "Did you like our new feature?" at bounding box center [89, 106] width 97 height 11
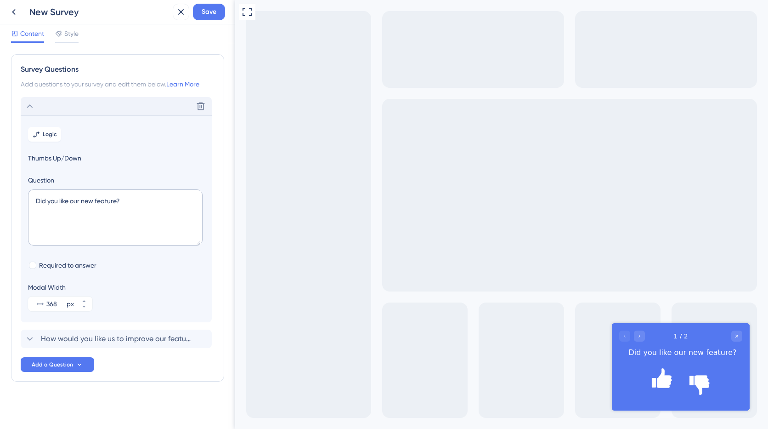
scroll to position [0, 0]
drag, startPoint x: 71, startPoint y: 193, endPoint x: 77, endPoint y: 204, distance: 13.4
click at [0, 189] on div "Survey Questions Add questions to your survey and edit them below. Learn More D…" at bounding box center [117, 236] width 235 height 386
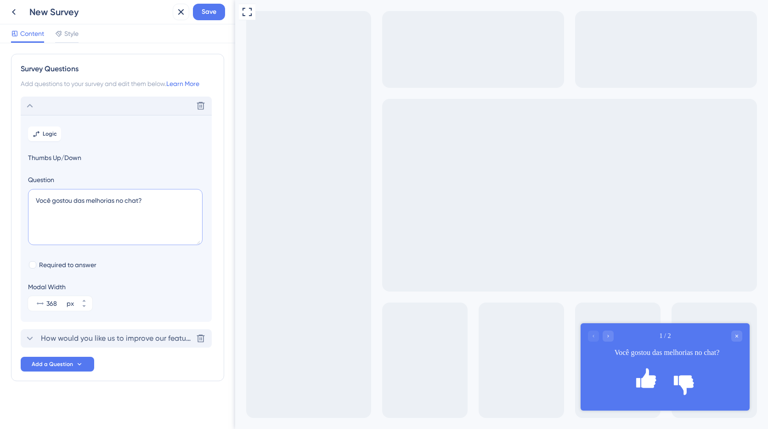
type textarea "Você gostou das melhorias no chat?"
click at [101, 336] on span "How would you like us to improve our feature?" at bounding box center [117, 338] width 152 height 11
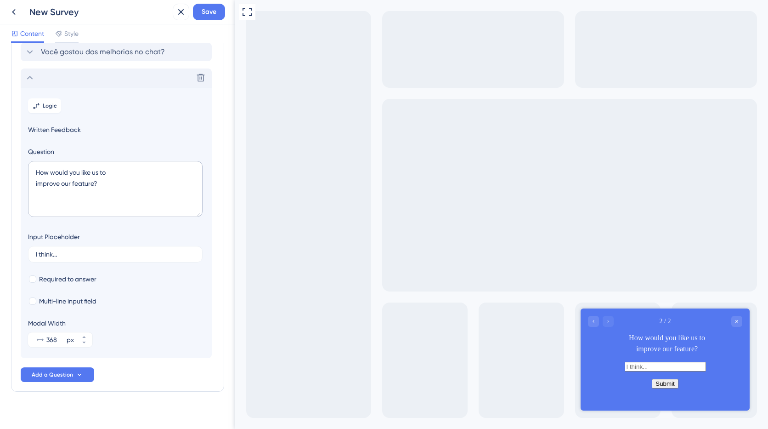
scroll to position [65, 0]
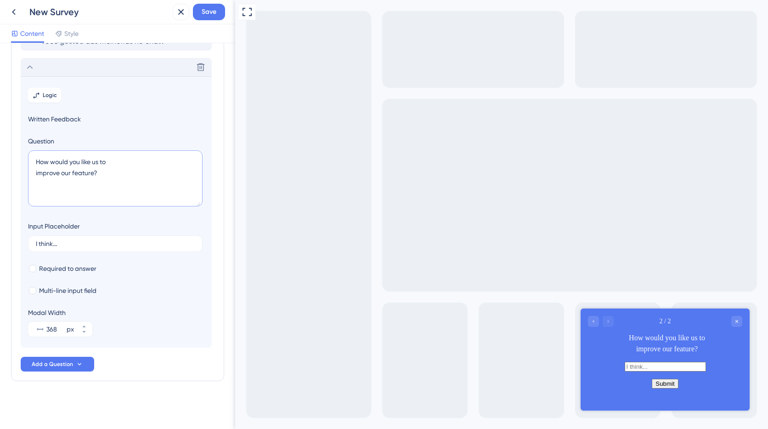
click at [11, 143] on div "Survey Questions Add questions to your survey and edit them below. Learn More V…" at bounding box center [117, 185] width 213 height 392
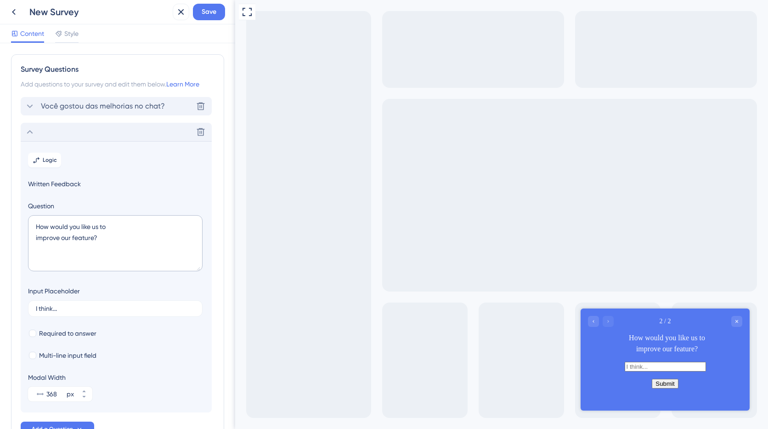
click at [66, 102] on span "Você gostou das melhorias no chat?" at bounding box center [103, 106] width 124 height 11
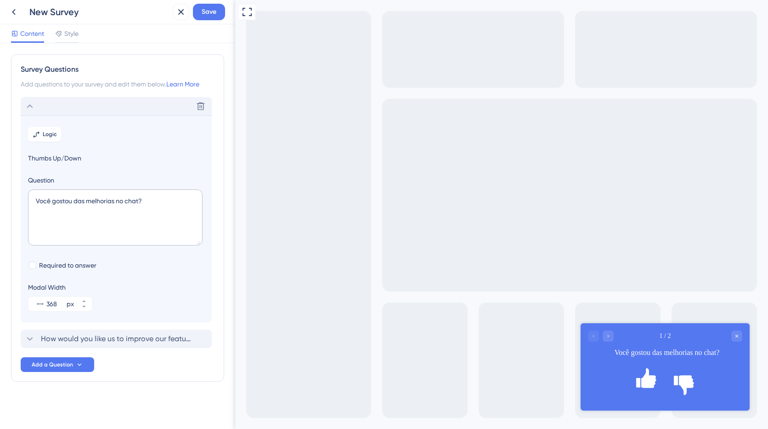
scroll to position [0, 0]
click at [83, 337] on span "How would you like us to improve our feature?" at bounding box center [117, 338] width 152 height 11
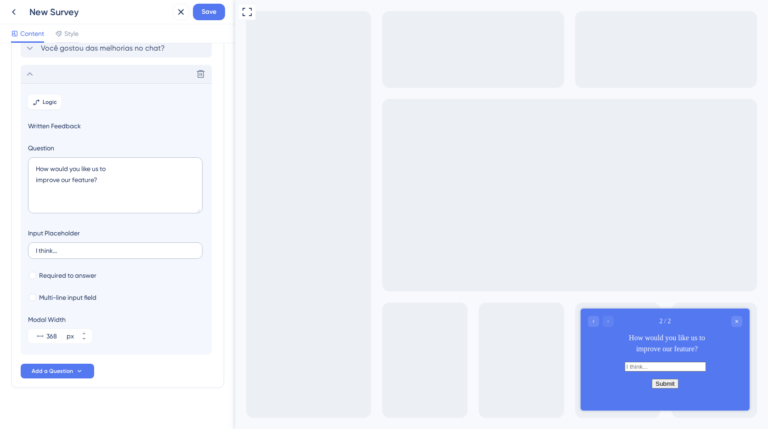
scroll to position [65, 0]
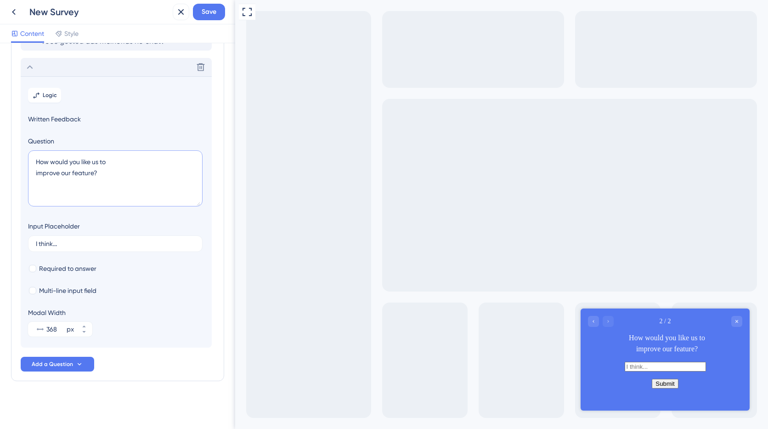
drag, startPoint x: 119, startPoint y: 177, endPoint x: 27, endPoint y: 154, distance: 94.7
click at [26, 153] on section "Logic Written Feedback Question How would you like us to improve our feature? I…" at bounding box center [116, 211] width 191 height 271
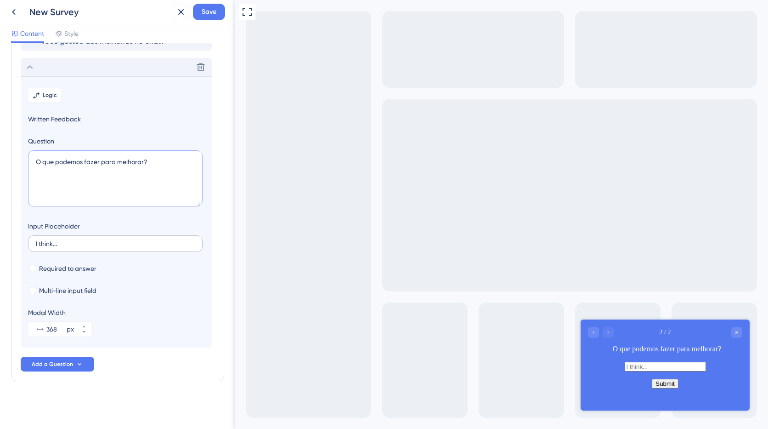
type textarea "O que podemos fazer para melhorar?"
drag, startPoint x: 65, startPoint y: 245, endPoint x: 0, endPoint y: 233, distance: 66.5
click at [0, 233] on div "Survey Questions Add questions to your survey and edit them below. Learn More V…" at bounding box center [117, 236] width 235 height 386
type input "Agradecemos o seu envio, sua opnião é muito importante para nós."
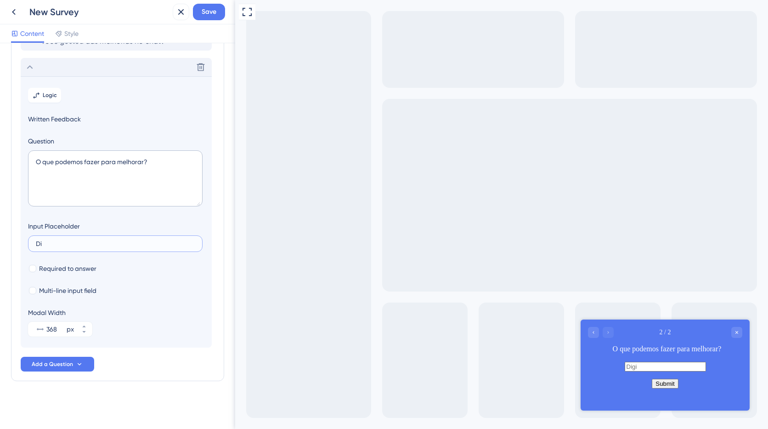
type input "D"
type input "Digite a sua mensagem"
click at [77, 362] on icon at bounding box center [79, 363] width 7 height 7
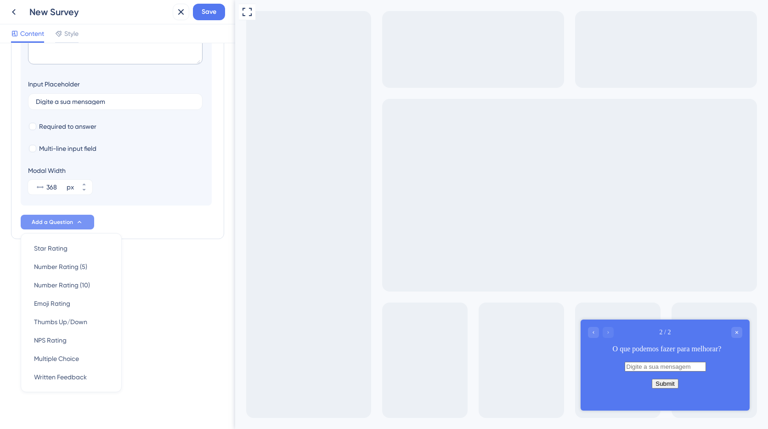
click at [181, 316] on div "Survey Questions Add questions to your survey and edit them below. Learn More V…" at bounding box center [117, 236] width 235 height 386
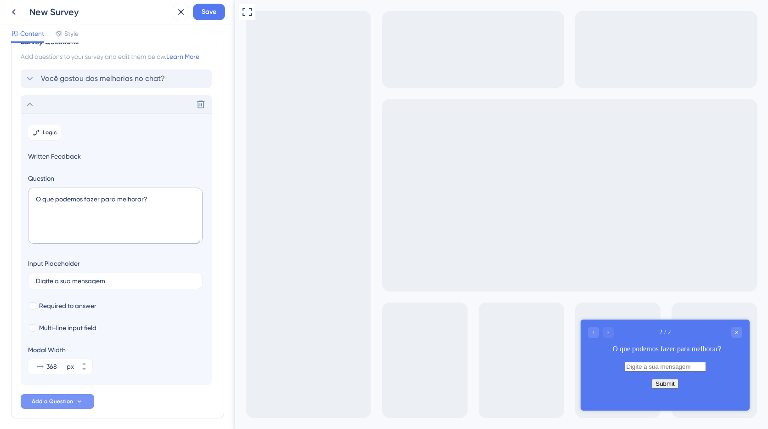
scroll to position [0, 0]
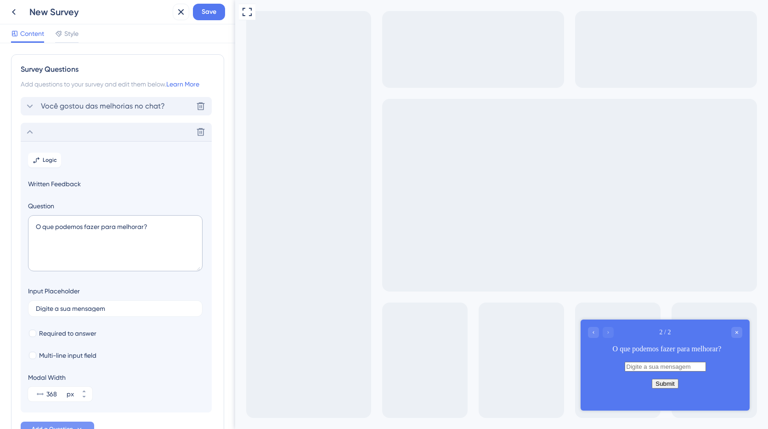
click at [95, 102] on span "Você gostou das melhorias no chat?" at bounding box center [103, 106] width 124 height 11
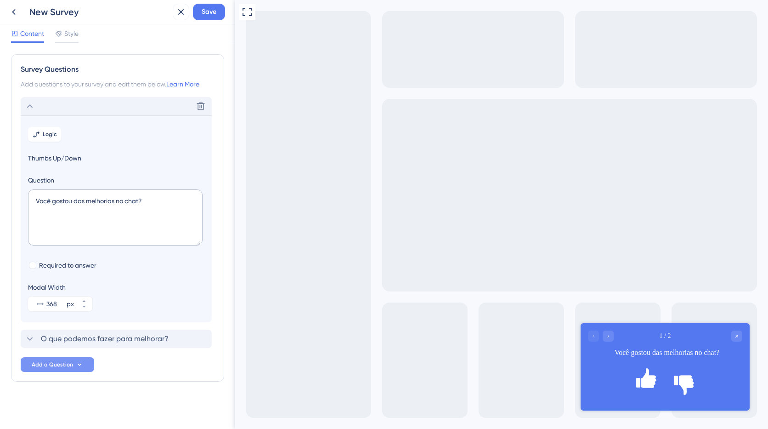
scroll to position [0, 0]
click at [63, 37] on div "Style" at bounding box center [66, 33] width 23 height 11
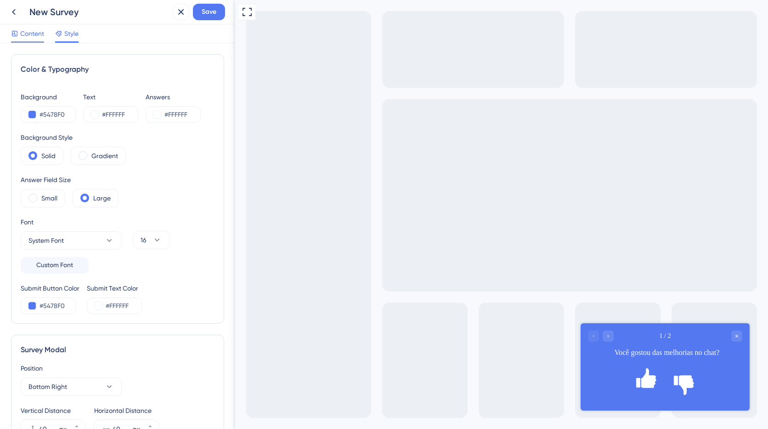
click at [24, 34] on span "Content" at bounding box center [32, 33] width 24 height 11
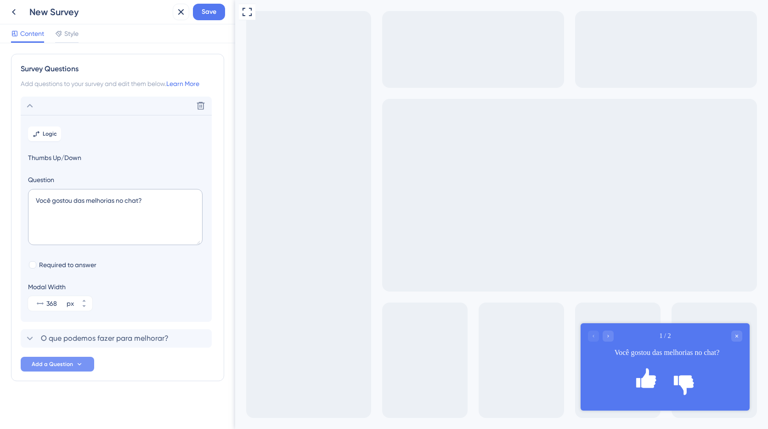
click at [57, 362] on span "Add a Question" at bounding box center [52, 363] width 41 height 7
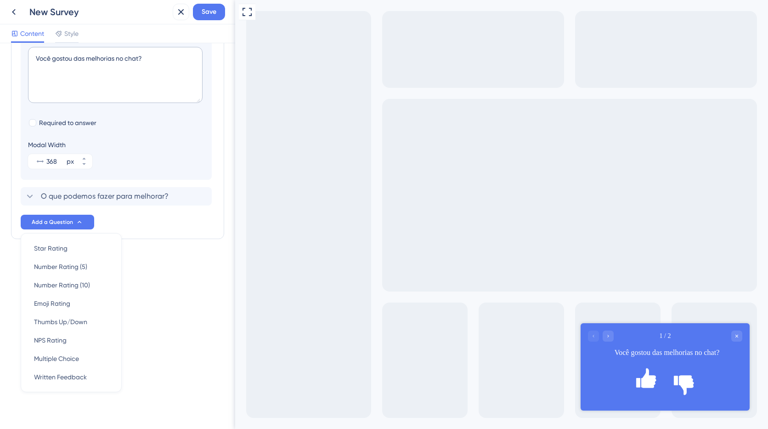
click at [159, 315] on div "Survey Questions Add questions to your survey and edit them below. Learn More D…" at bounding box center [117, 236] width 235 height 386
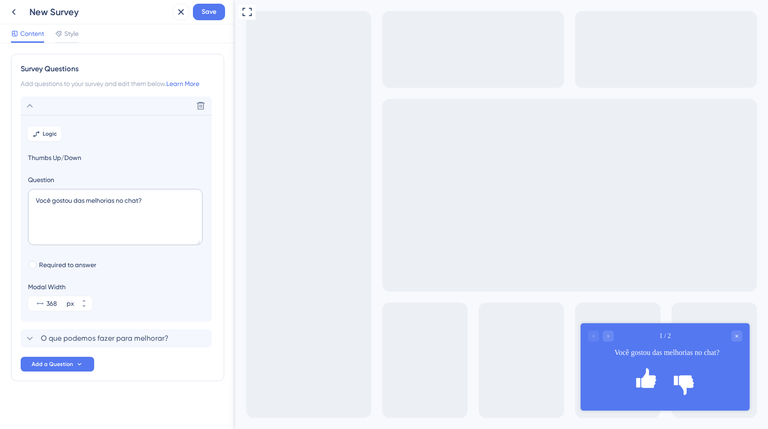
scroll to position [0, 0]
click at [59, 35] on icon at bounding box center [58, 33] width 7 height 7
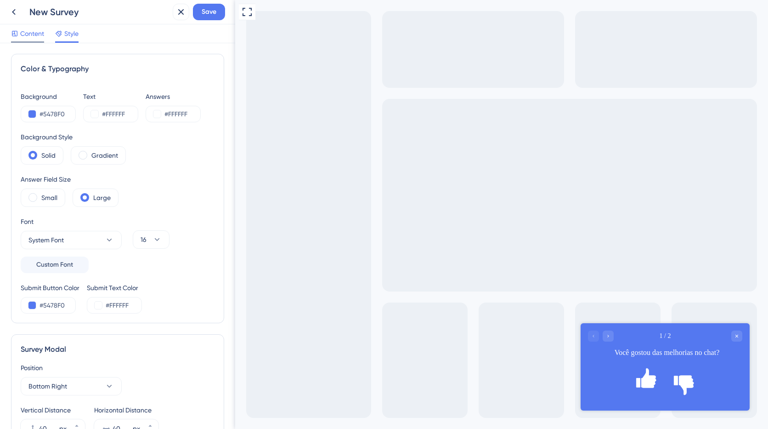
click at [34, 35] on span "Content" at bounding box center [32, 33] width 24 height 11
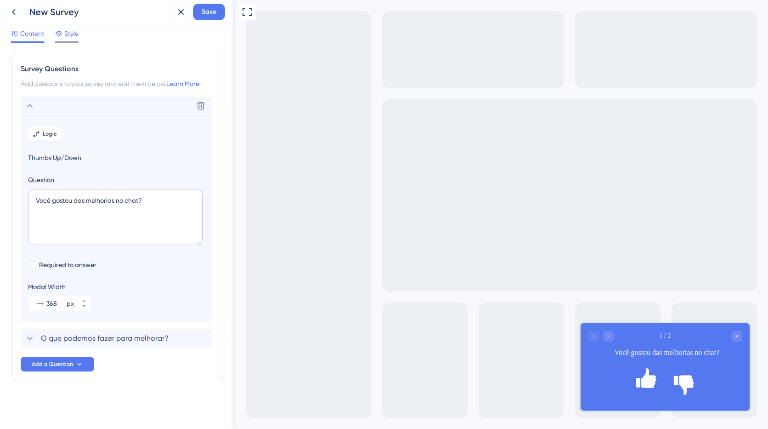
click at [69, 33] on span "Style" at bounding box center [71, 33] width 14 height 11
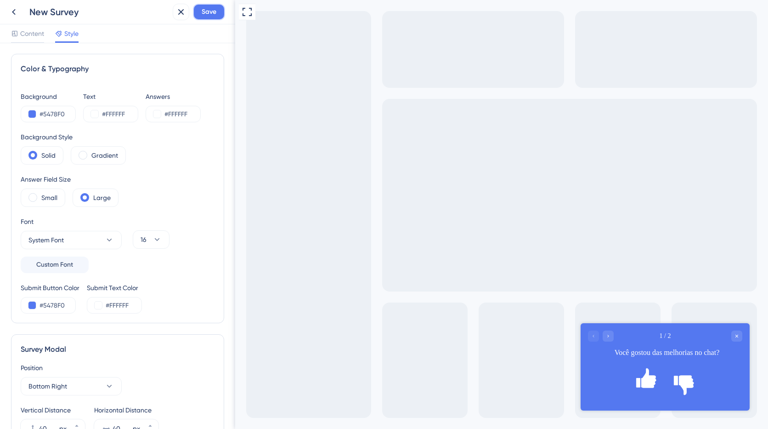
click at [205, 16] on span "Save" at bounding box center [209, 11] width 15 height 11
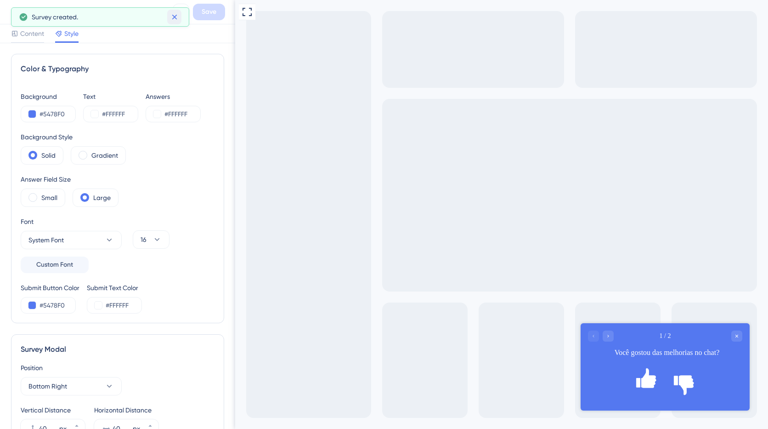
click at [172, 16] on icon at bounding box center [174, 17] width 5 height 5
click at [17, 15] on icon at bounding box center [13, 11] width 11 height 11
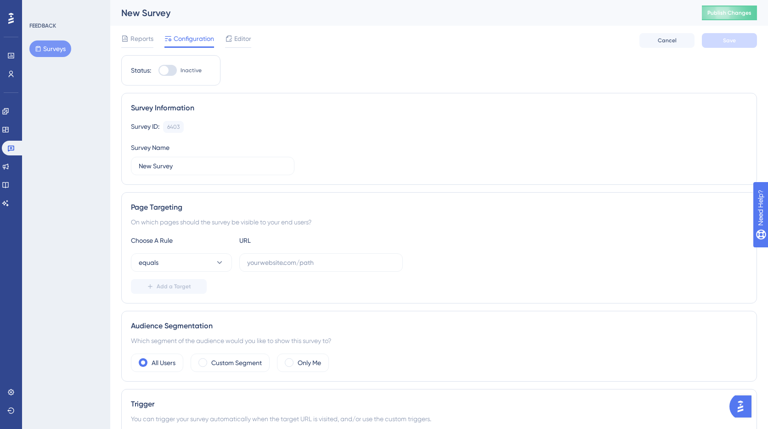
click at [52, 52] on button "Surveys" at bounding box center [50, 48] width 42 height 17
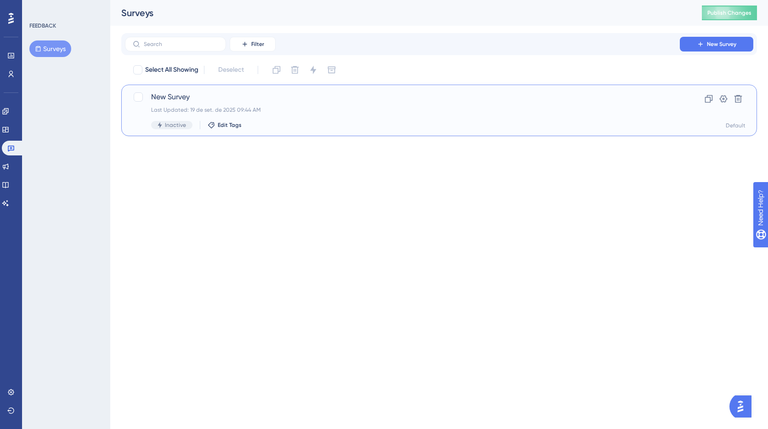
click at [170, 94] on span "New Survey" at bounding box center [402, 96] width 503 height 11
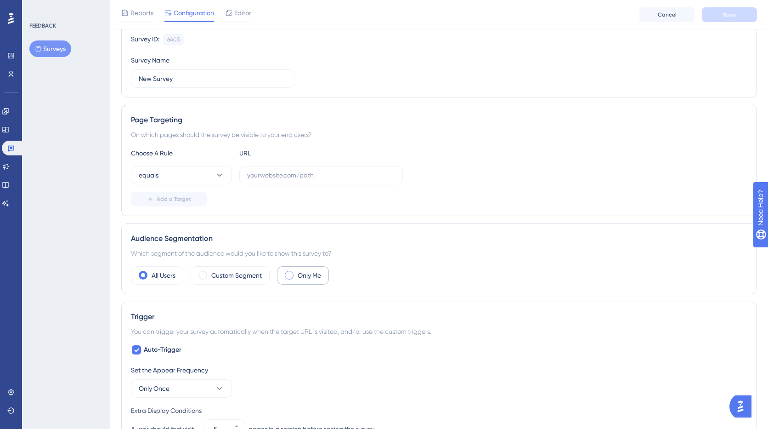
scroll to position [92, 0]
drag, startPoint x: 292, startPoint y: 272, endPoint x: 302, endPoint y: 319, distance: 48.5
click at [292, 272] on span at bounding box center [289, 273] width 9 height 9
click at [296, 271] on input "radio" at bounding box center [296, 271] width 0 height 0
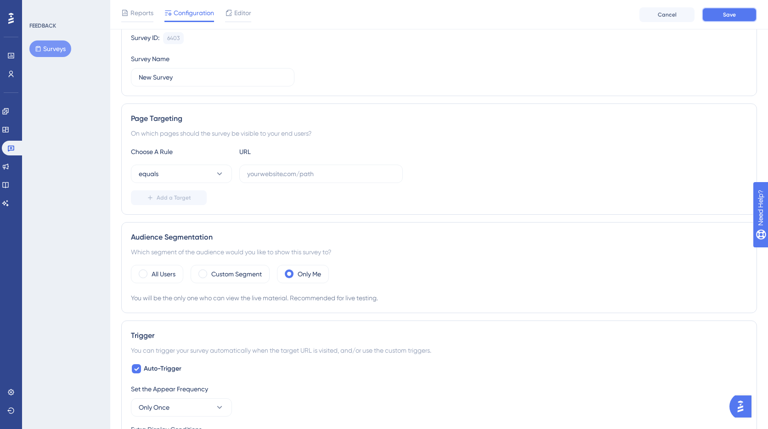
click at [729, 11] on span "Save" at bounding box center [729, 14] width 13 height 7
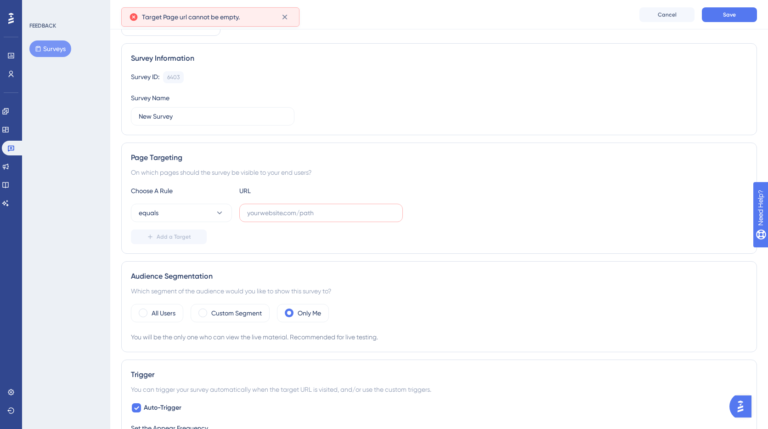
scroll to position [52, 0]
click at [260, 216] on input "text" at bounding box center [321, 214] width 148 height 10
paste input "https://app.loopia.com.br/app/chat/conversations"
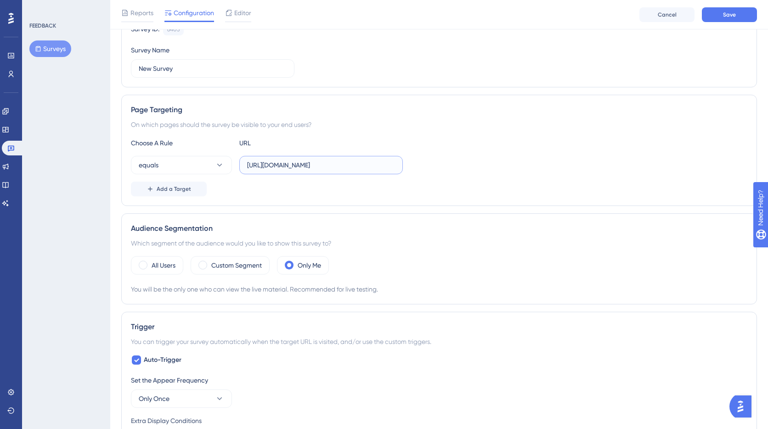
scroll to position [102, 0]
type input "https://app.loopia.com.br/app/chat/conversations"
click at [730, 15] on span "Save" at bounding box center [729, 14] width 13 height 7
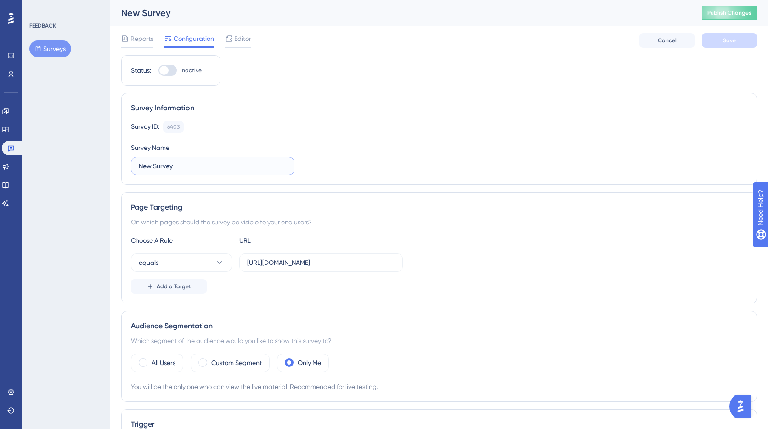
drag, startPoint x: 186, startPoint y: 170, endPoint x: 133, endPoint y: 164, distance: 52.7
click at [113, 162] on div "Performance Users Engagement Widgets Feedback Product Updates Knowledge Base AI…" at bounding box center [439, 434] width 658 height 868
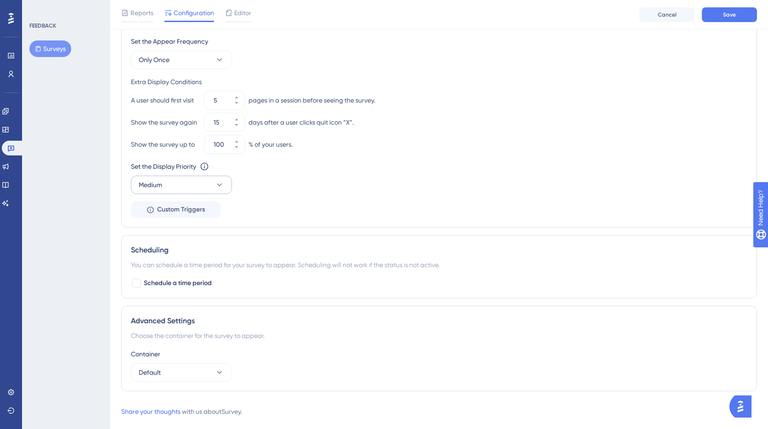
scroll to position [446, 0]
type input "Melhorias no chat"
click at [136, 289] on div at bounding box center [136, 284] width 11 height 11
checkbox input "true"
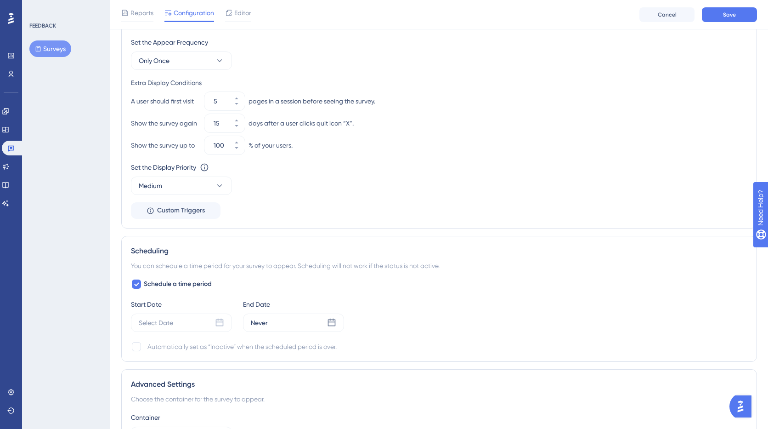
scroll to position [514, 0]
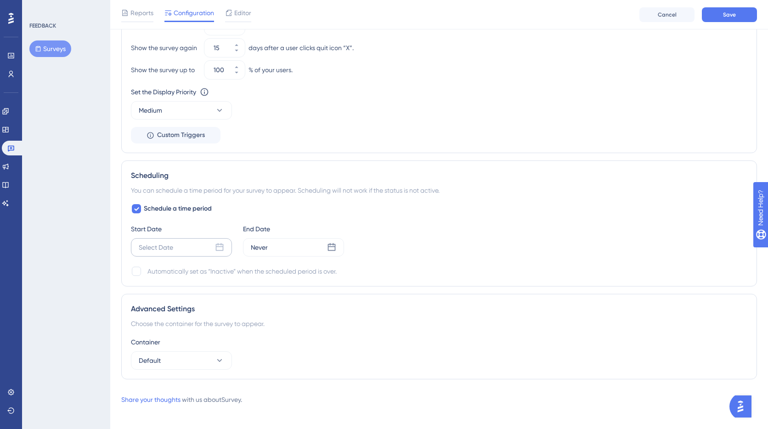
click at [223, 248] on icon at bounding box center [219, 247] width 9 height 9
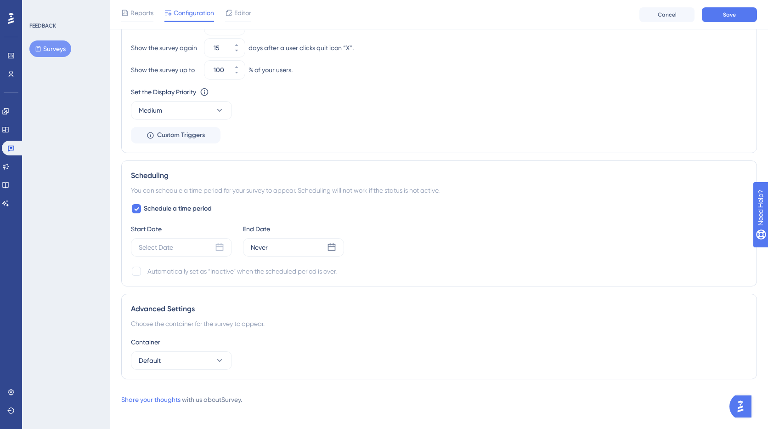
drag, startPoint x: 333, startPoint y: 246, endPoint x: 329, endPoint y: 257, distance: 11.6
click at [333, 247] on icon at bounding box center [332, 247] width 8 height 8
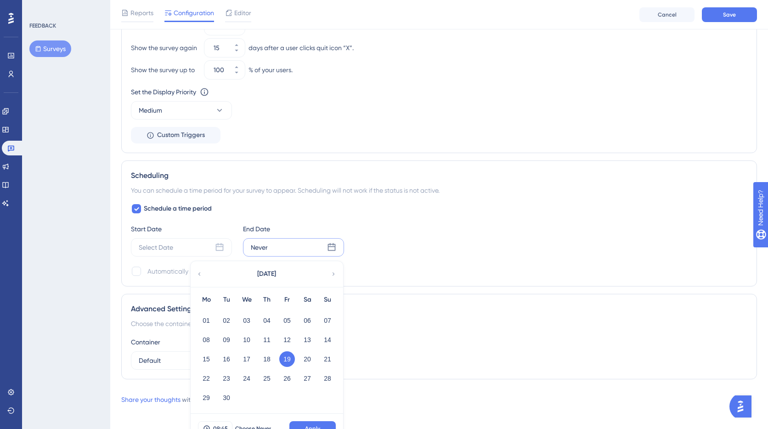
click at [408, 268] on div "Automatically set as “Inactive” when the scheduled period is over." at bounding box center [439, 271] width 617 height 11
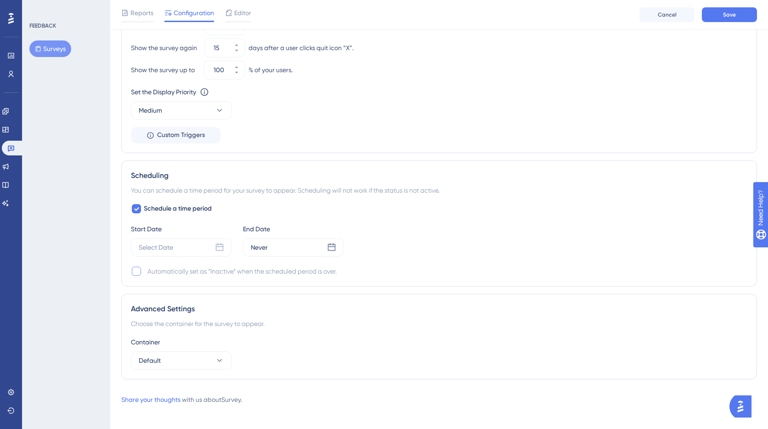
click at [139, 272] on div at bounding box center [136, 271] width 9 height 9
click at [139, 272] on icon at bounding box center [137, 270] width 6 height 7
checkbox input "false"
click at [137, 212] on icon at bounding box center [137, 208] width 6 height 7
checkbox input "false"
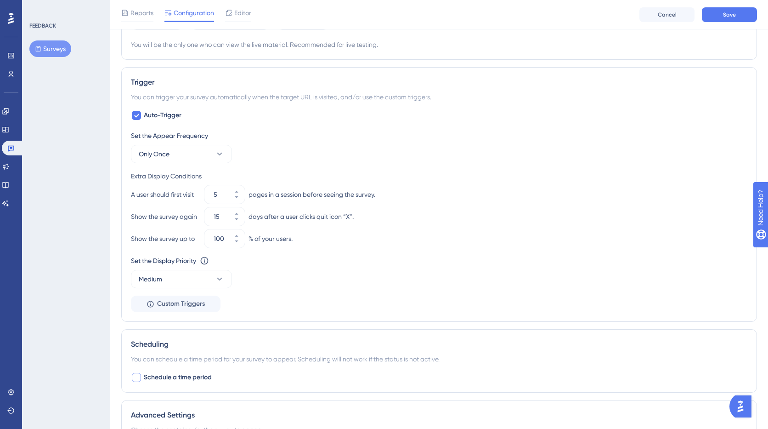
scroll to position [337, 0]
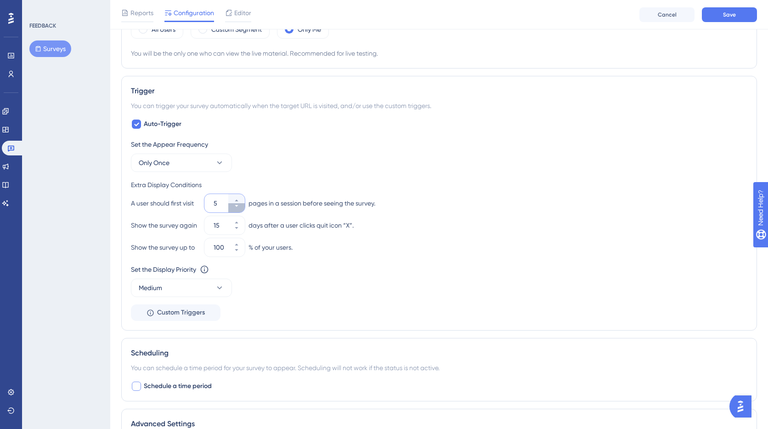
click at [238, 206] on icon at bounding box center [237, 206] width 6 height 6
click at [238, 199] on icon at bounding box center [237, 201] width 6 height 6
click at [235, 207] on icon at bounding box center [237, 206] width 6 height 6
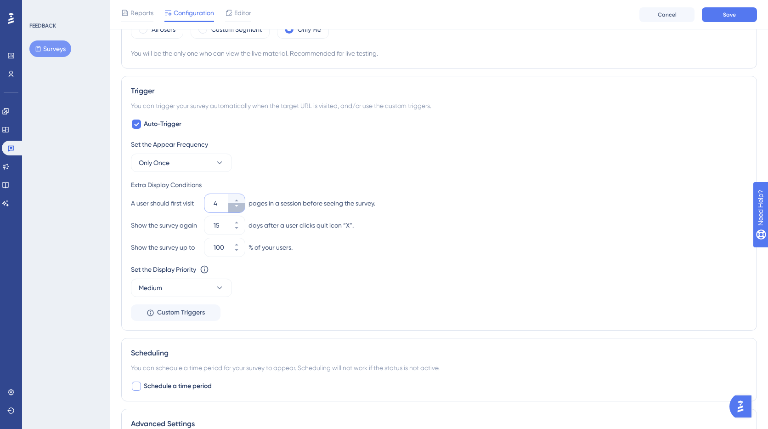
click at [235, 207] on icon at bounding box center [237, 206] width 6 height 6
type input "1"
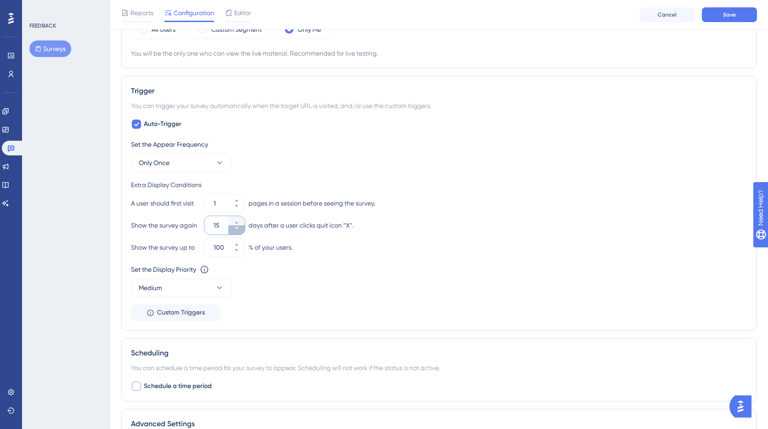
click at [238, 229] on icon at bounding box center [237, 228] width 6 height 6
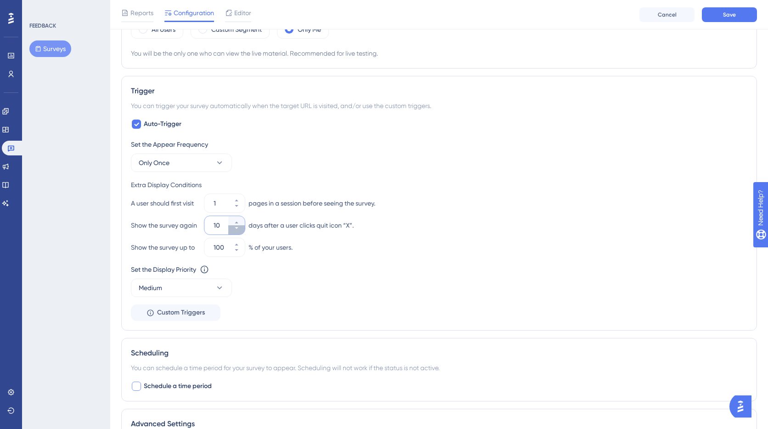
click at [238, 229] on icon at bounding box center [237, 228] width 6 height 6
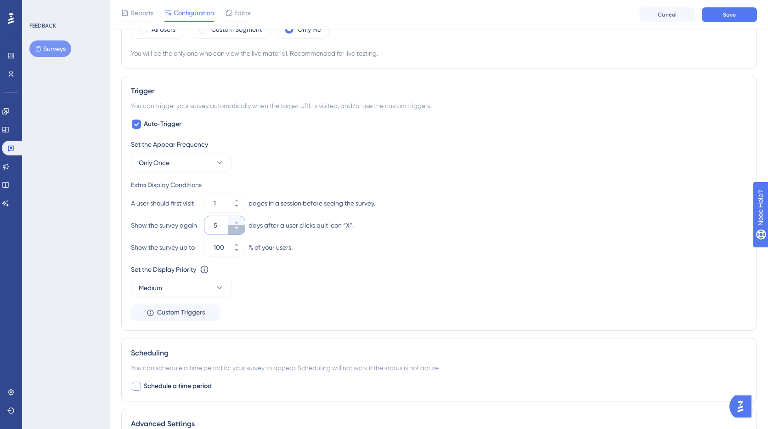
click at [238, 229] on icon at bounding box center [237, 228] width 6 height 6
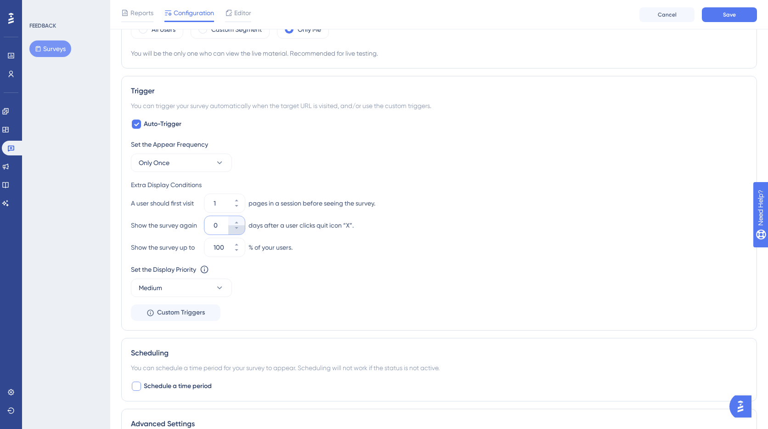
click at [238, 229] on icon at bounding box center [237, 228] width 6 height 6
click at [239, 223] on icon at bounding box center [237, 223] width 6 height 6
click at [239, 222] on icon at bounding box center [237, 223] width 6 height 6
type input "0"
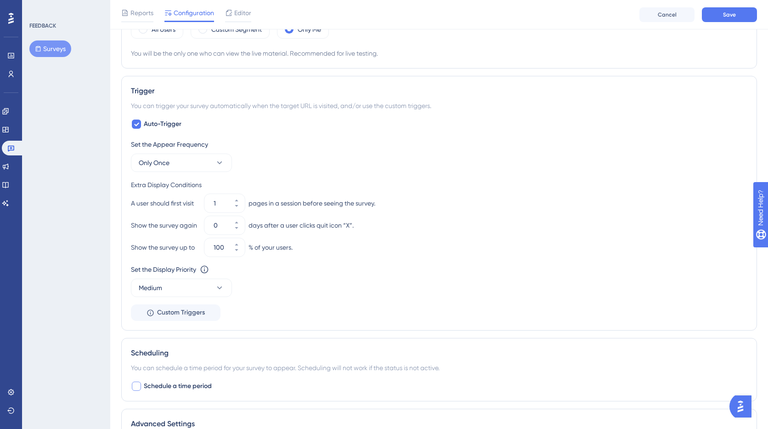
click at [292, 296] on div "Set the Display Priority This option will set the display priority between auto…" at bounding box center [439, 280] width 617 height 33
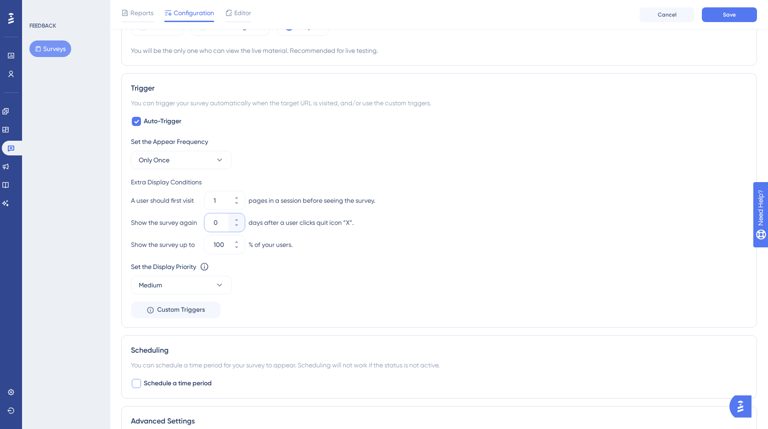
click at [219, 224] on input "0" at bounding box center [220, 222] width 13 height 11
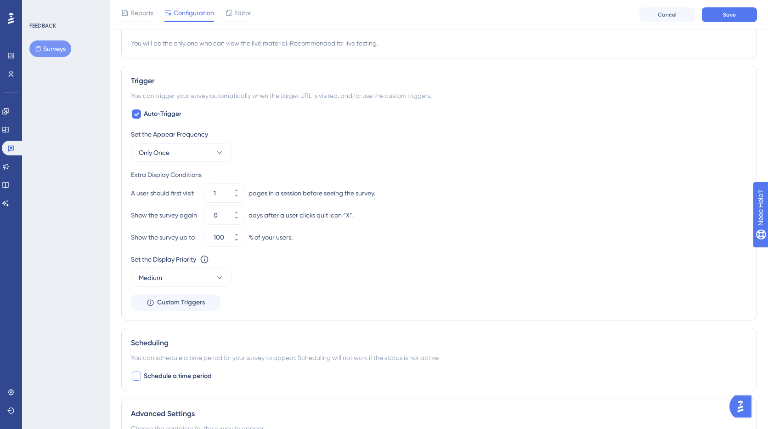
scroll to position [348, 0]
click at [223, 273] on icon at bounding box center [219, 276] width 9 height 9
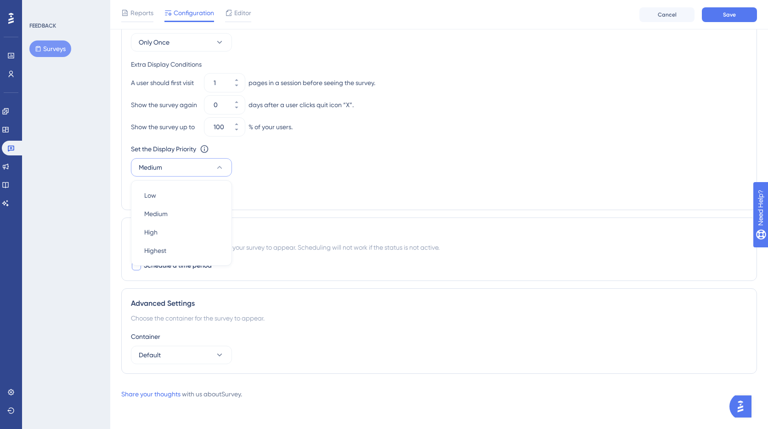
click at [322, 171] on div "Set the Display Priority This option will set the display priority between auto…" at bounding box center [439, 159] width 617 height 33
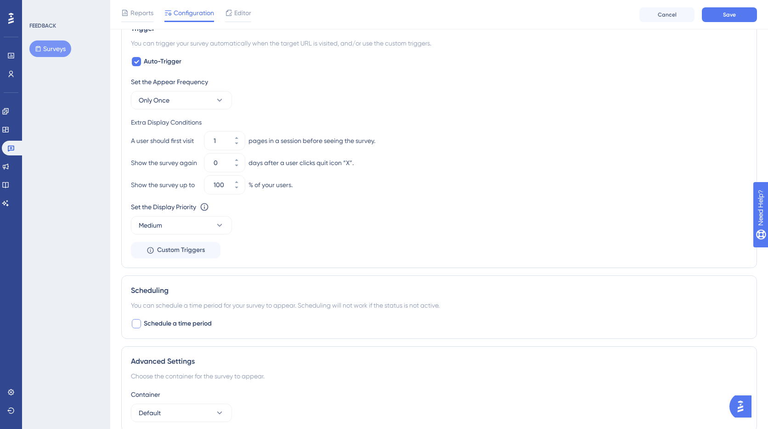
scroll to position [397, 0]
drag, startPoint x: 225, startPoint y: 187, endPoint x: 211, endPoint y: 187, distance: 13.8
click at [211, 187] on div "100" at bounding box center [216, 186] width 24 height 18
click at [319, 214] on div "Set the Display Priority This option will set the display priority between auto…" at bounding box center [439, 208] width 617 height 11
drag, startPoint x: 223, startPoint y: 187, endPoint x: 207, endPoint y: 187, distance: 15.6
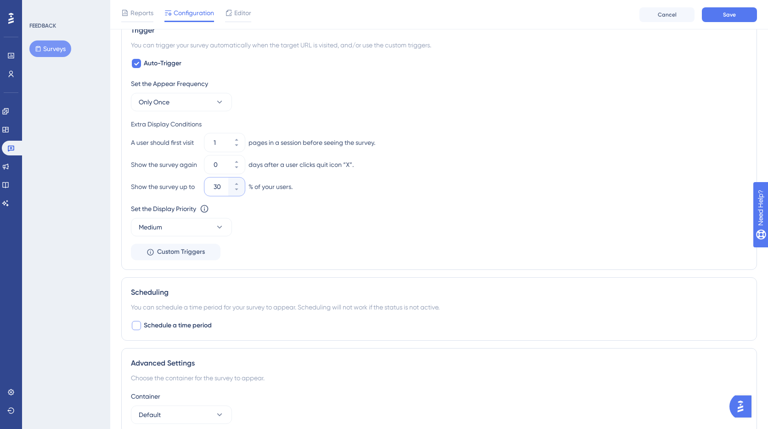
click at [207, 187] on div "30" at bounding box center [216, 186] width 24 height 18
type input "100"
click at [365, 194] on div "Show the survey up to 100 % of your users." at bounding box center [439, 186] width 617 height 18
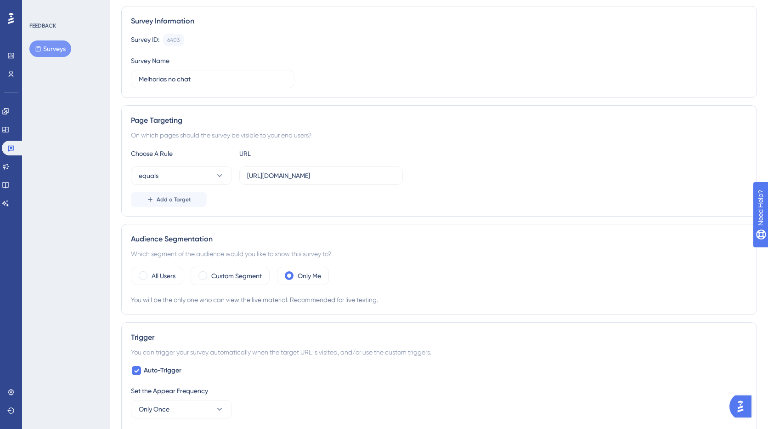
scroll to position [0, 0]
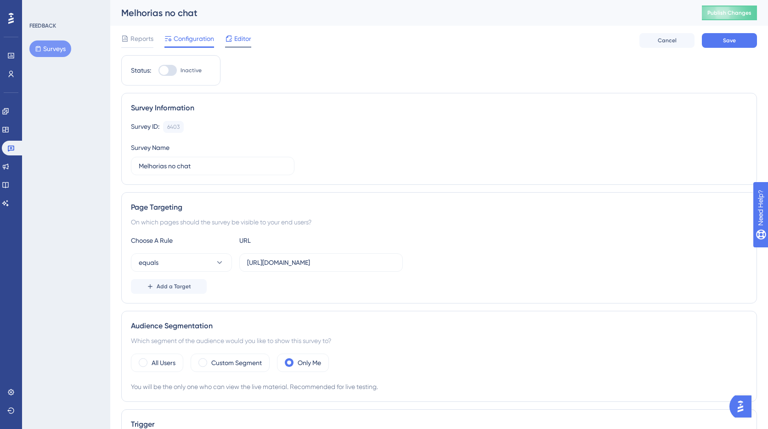
click at [233, 40] on div "Editor" at bounding box center [238, 38] width 26 height 11
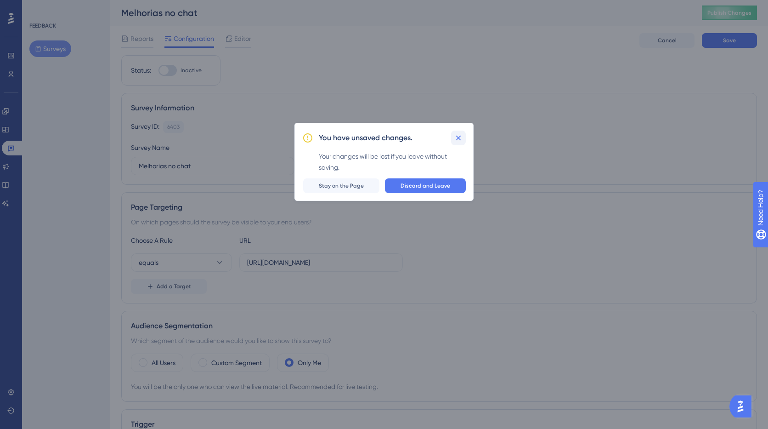
click at [464, 139] on button at bounding box center [458, 138] width 15 height 15
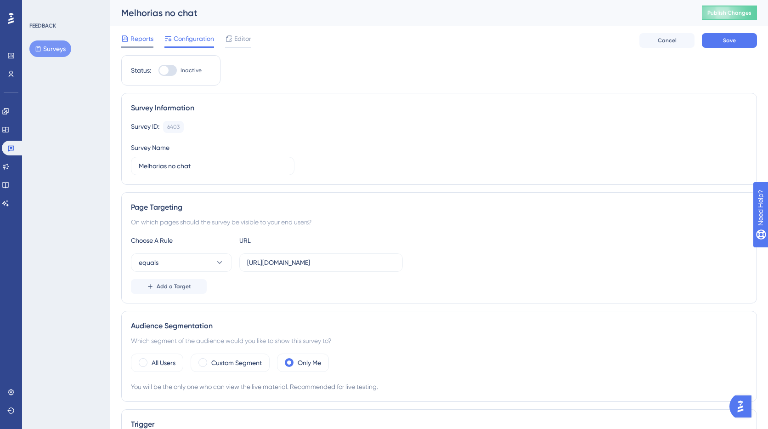
click at [140, 37] on span "Reports" at bounding box center [142, 38] width 23 height 11
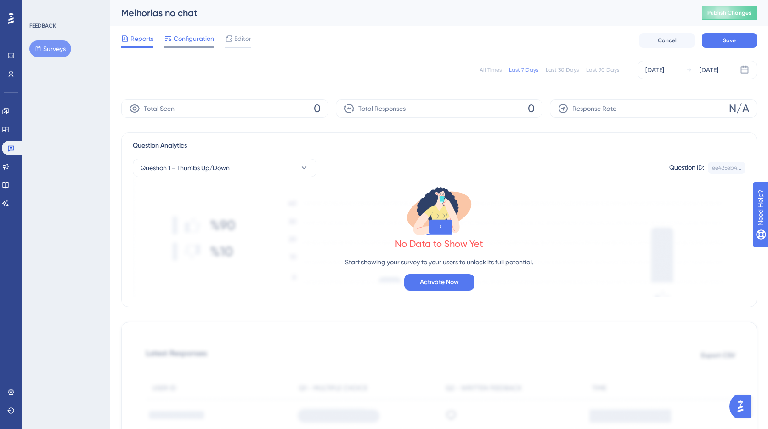
click at [192, 41] on span "Configuration" at bounding box center [194, 38] width 40 height 11
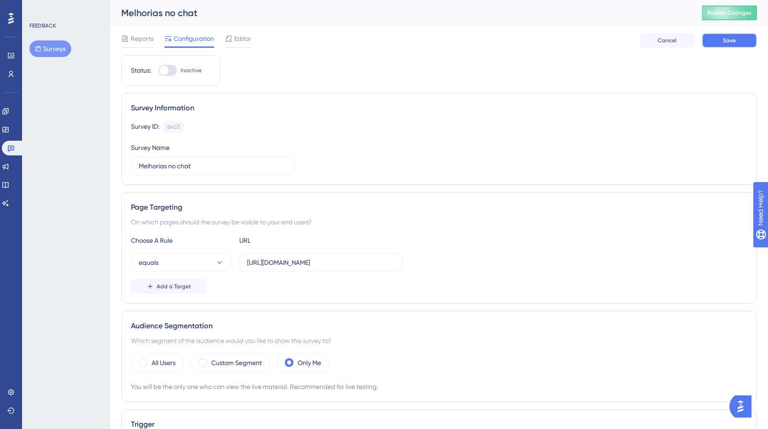
click at [726, 45] on button "Save" at bounding box center [729, 40] width 55 height 15
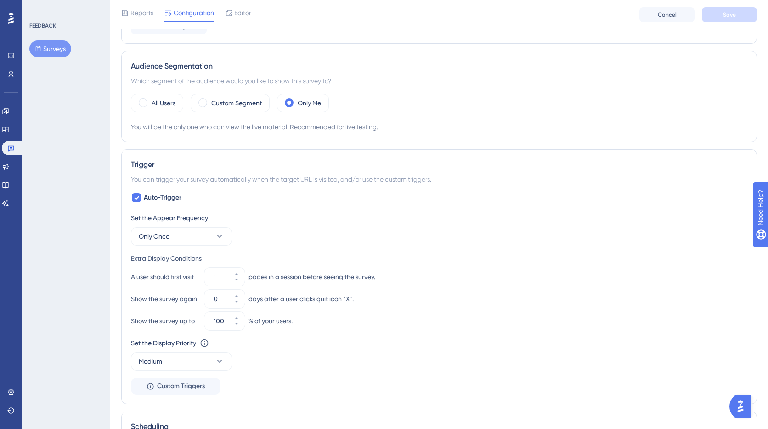
scroll to position [303, 0]
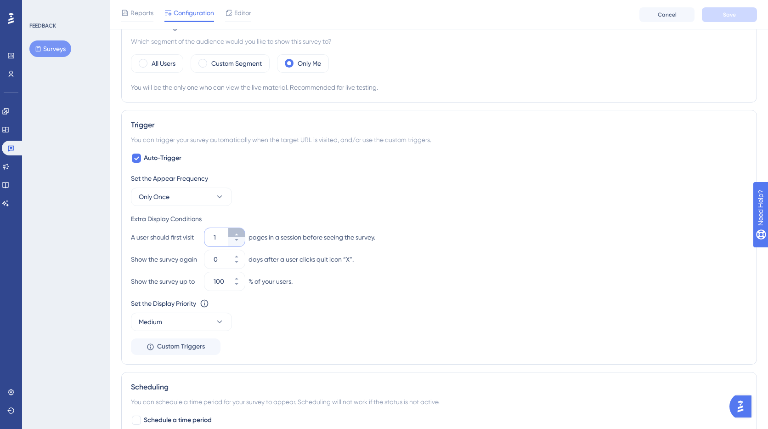
drag, startPoint x: 237, startPoint y: 233, endPoint x: 259, endPoint y: 249, distance: 27.1
click at [237, 233] on icon at bounding box center [237, 235] width 6 height 6
type input "2"
click at [731, 14] on span "Save" at bounding box center [729, 14] width 13 height 7
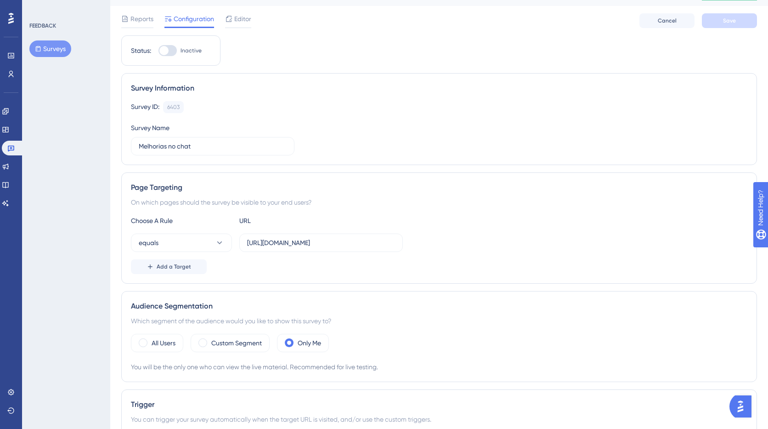
scroll to position [0, 0]
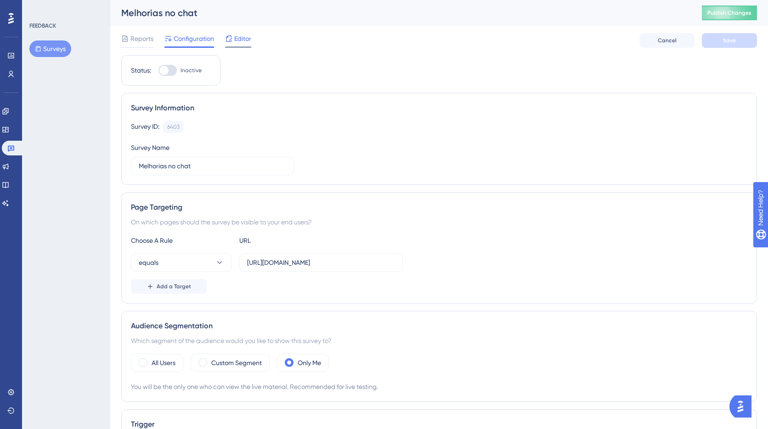
click at [244, 38] on span "Editor" at bounding box center [242, 38] width 17 height 11
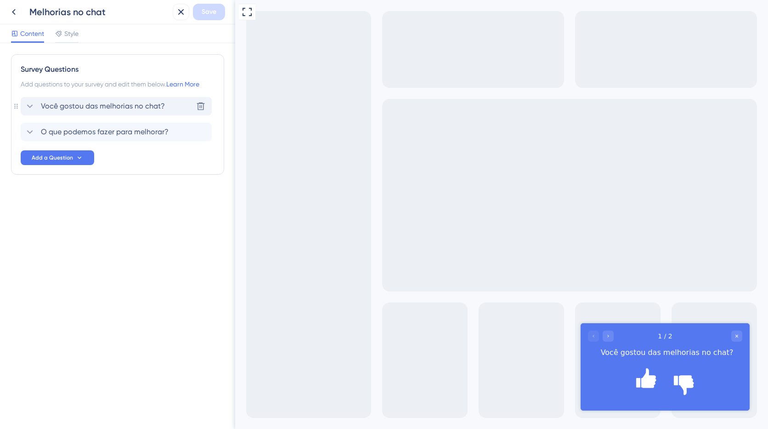
click at [36, 105] on div "Você gostou das melhorias no chat?" at bounding box center [94, 106] width 141 height 11
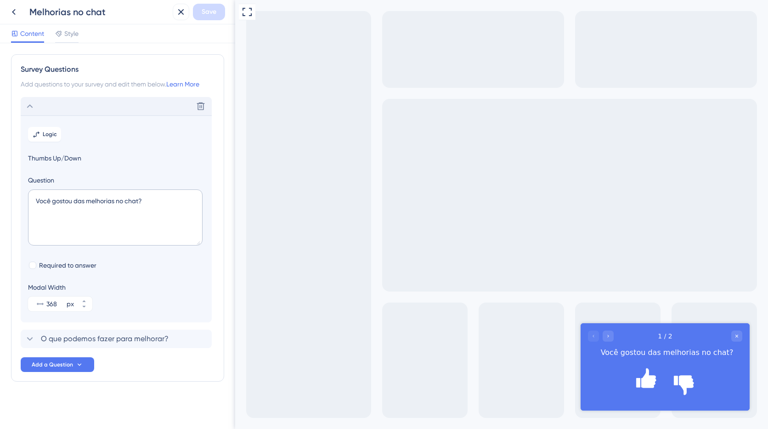
scroll to position [0, 0]
click at [84, 338] on span "O que podemos fazer para melhorar?" at bounding box center [105, 338] width 128 height 11
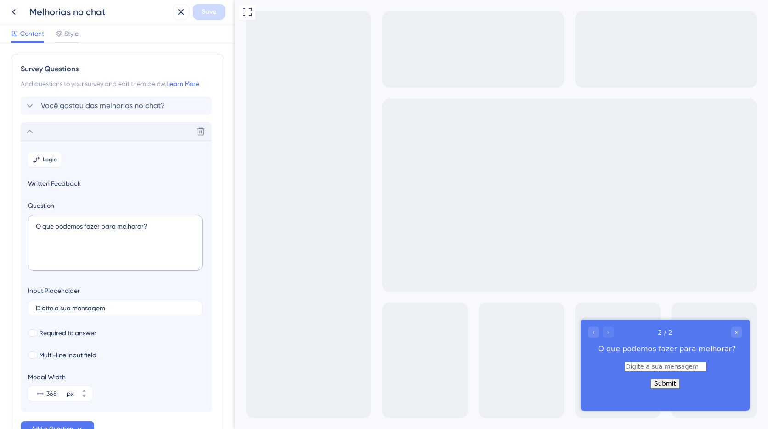
scroll to position [65, 0]
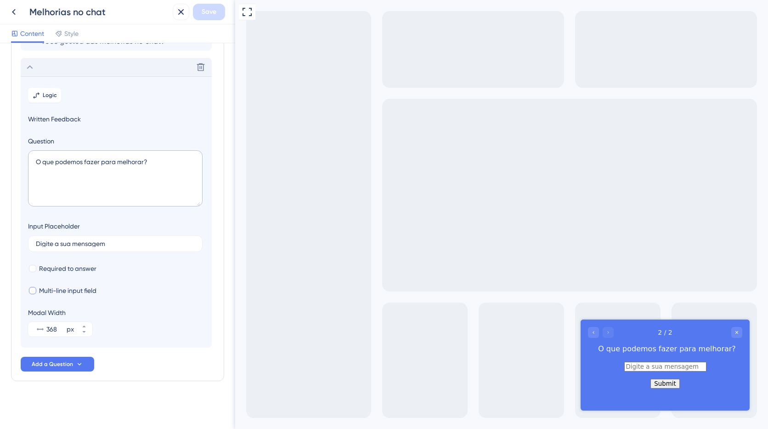
click at [69, 292] on span "Multi-line input field" at bounding box center [67, 290] width 57 height 11
checkbox input "true"
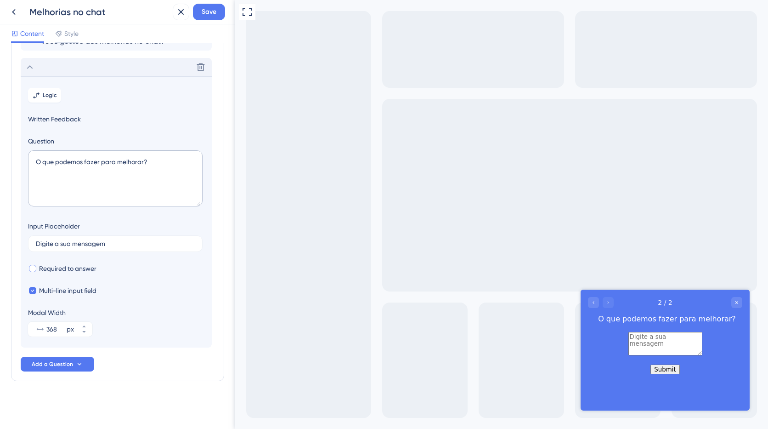
click at [61, 271] on span "Required to answer" at bounding box center [67, 268] width 57 height 11
checkbox input "true"
click at [218, 10] on button "Save" at bounding box center [209, 12] width 32 height 17
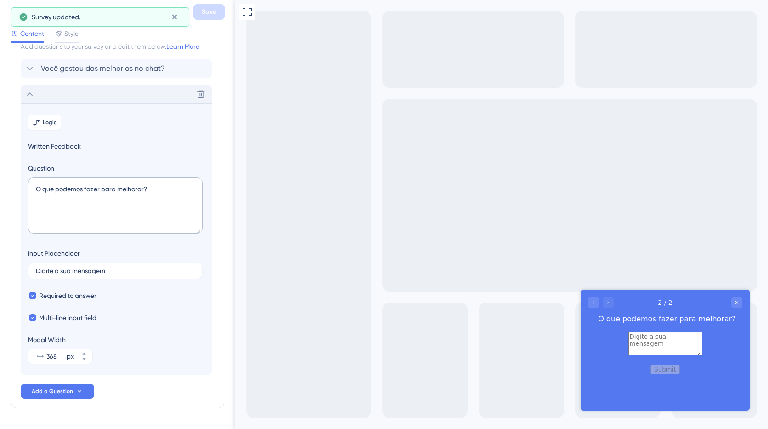
scroll to position [0, 0]
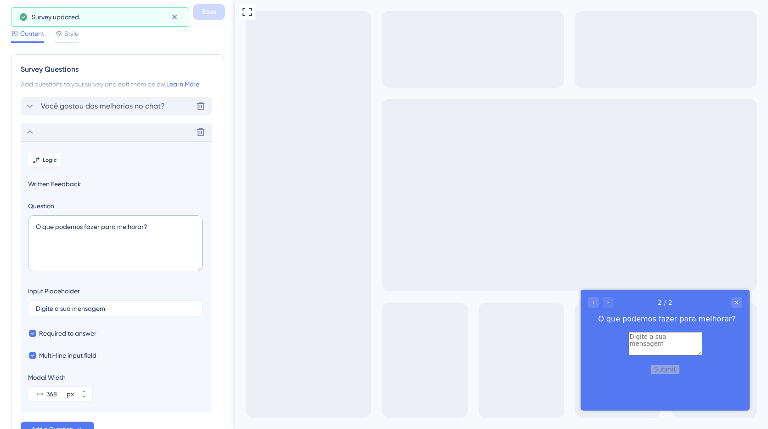
click at [88, 106] on span "Você gostou das melhorias no chat?" at bounding box center [103, 106] width 124 height 11
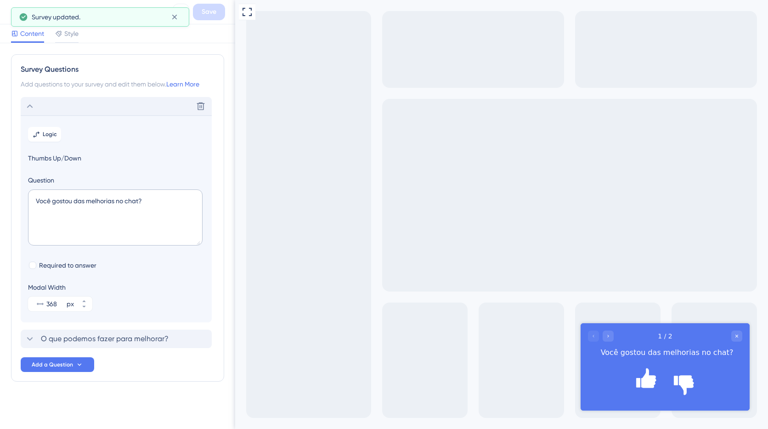
scroll to position [0, 0]
click at [84, 331] on div "O que podemos fazer para melhorar? Delete" at bounding box center [116, 338] width 191 height 18
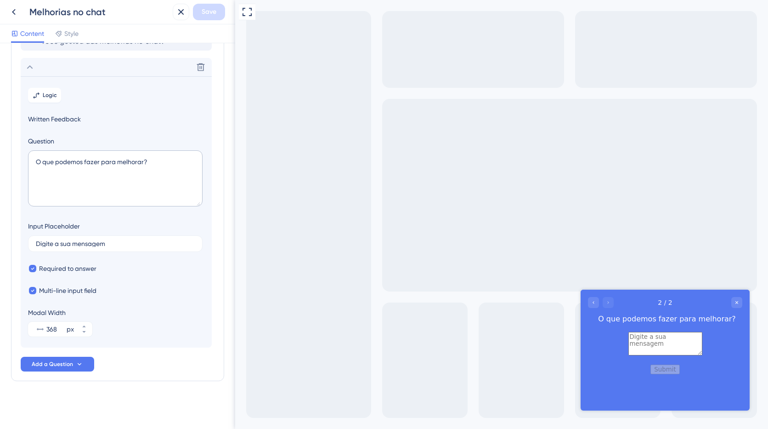
scroll to position [0, 0]
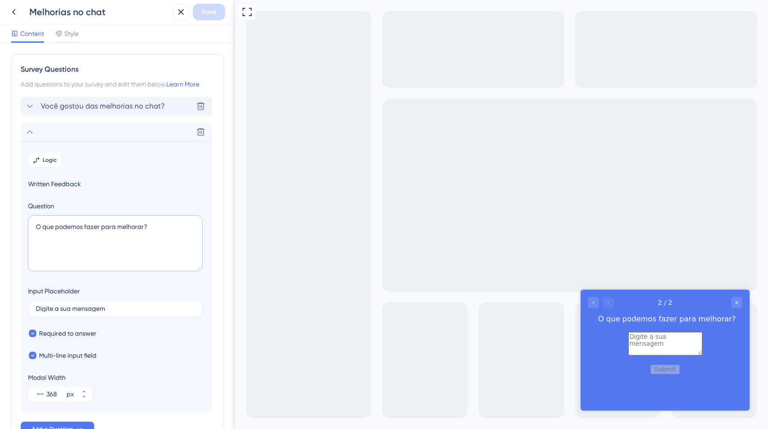
click at [86, 105] on span "Você gostou das melhorias no chat?" at bounding box center [103, 106] width 124 height 11
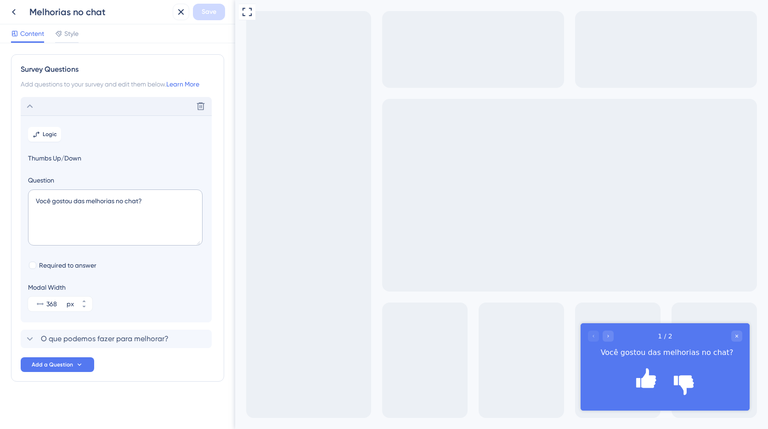
scroll to position [0, 0]
click at [111, 331] on div "O que podemos fazer para melhorar? Delete" at bounding box center [116, 338] width 191 height 18
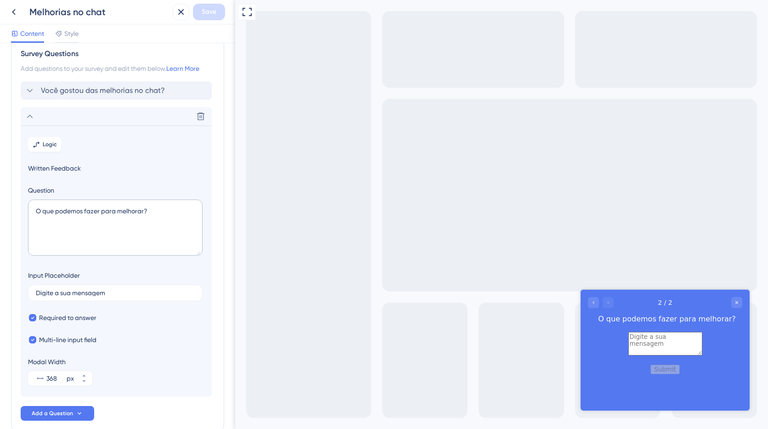
scroll to position [18, 0]
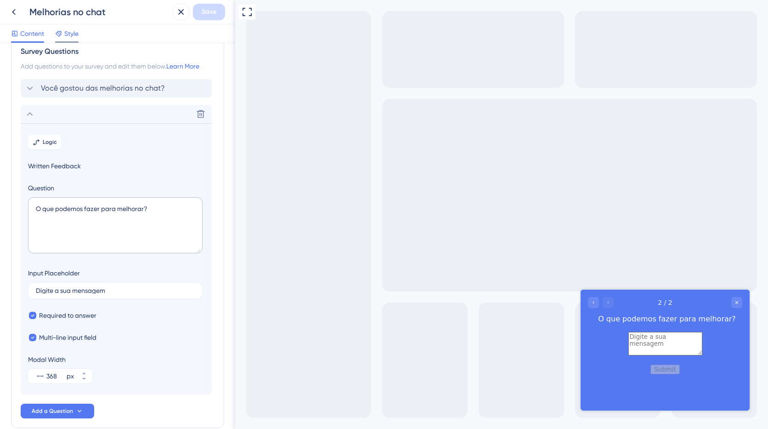
click at [68, 31] on span "Style" at bounding box center [71, 33] width 14 height 11
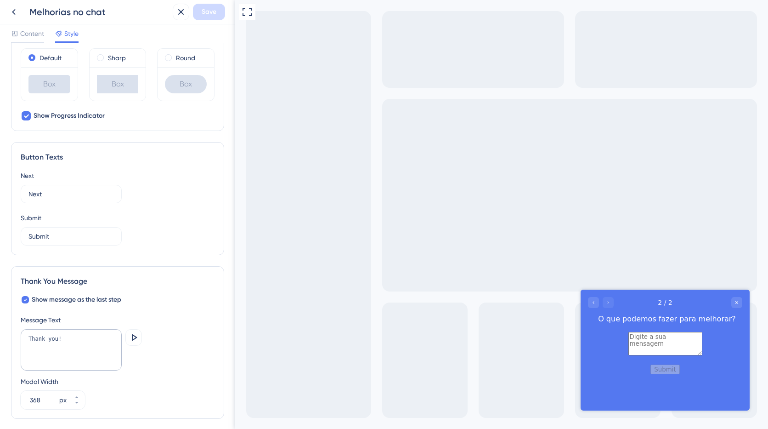
scroll to position [492, 0]
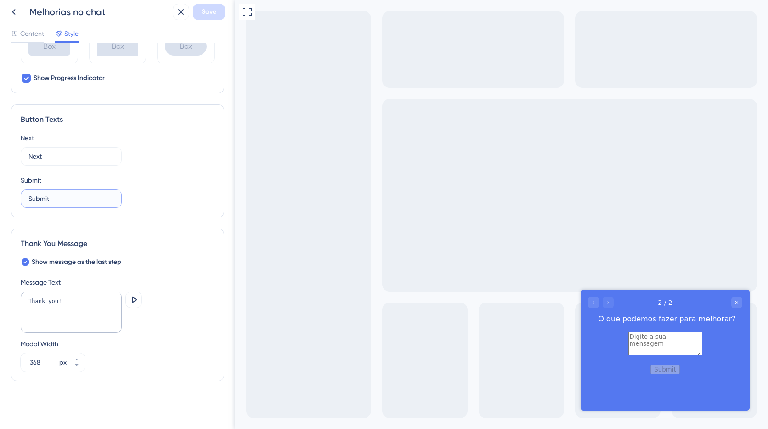
drag, startPoint x: 56, startPoint y: 199, endPoint x: 0, endPoint y: 193, distance: 56.4
click at [0, 193] on div "Color & Typography Background #5478F0 Text #FFFFFF Answers #FFFFFF Background S…" at bounding box center [117, 236] width 235 height 386
type input "Enviar"
drag, startPoint x: 89, startPoint y: 303, endPoint x: 5, endPoint y: 294, distance: 84.1
click at [0, 292] on div "Color & Typography Background #5478F0 Text #FFFFFF Answers #FFFFFF Background S…" at bounding box center [117, 236] width 235 height 386
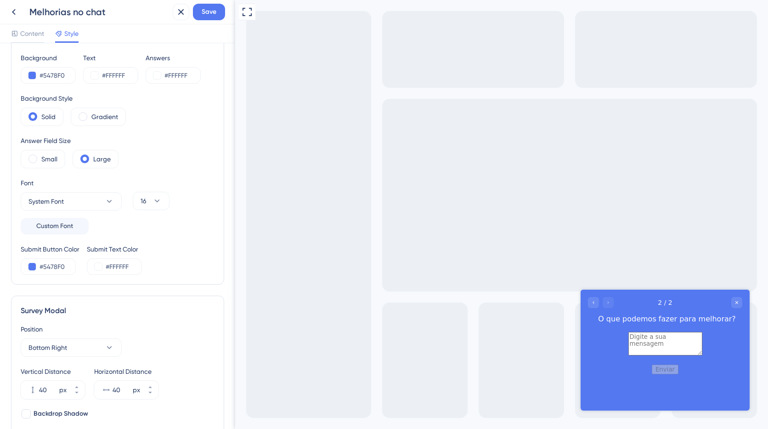
scroll to position [0, 0]
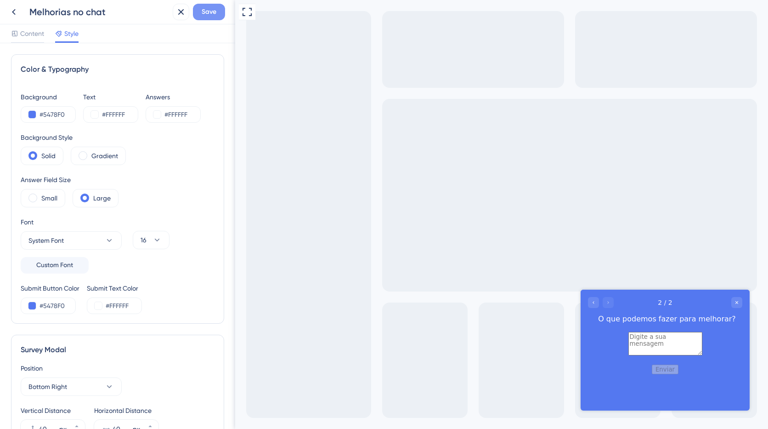
type textarea "Obrigado pela sua sugestão."
click at [214, 11] on span "Save" at bounding box center [209, 11] width 15 height 11
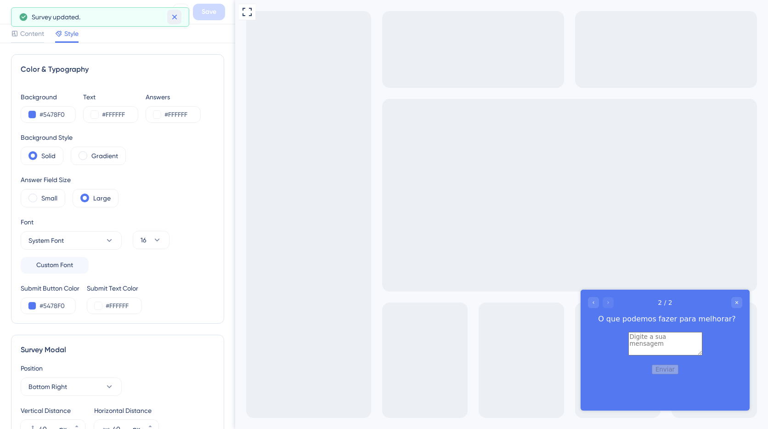
click at [175, 18] on icon at bounding box center [174, 17] width 5 height 5
click at [17, 13] on icon at bounding box center [13, 11] width 11 height 11
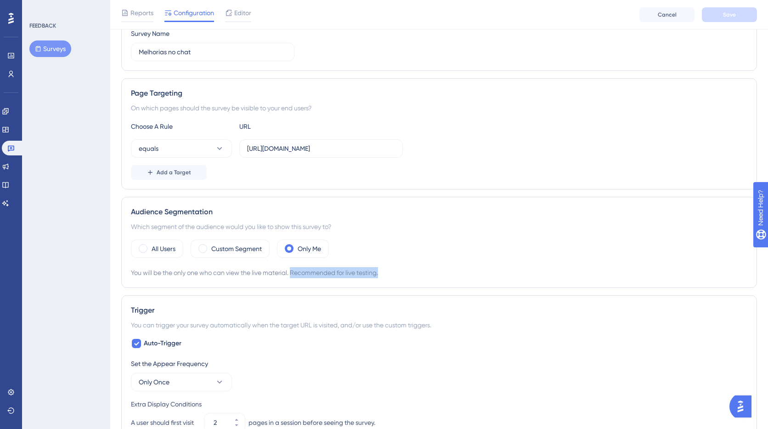
scroll to position [114, 0]
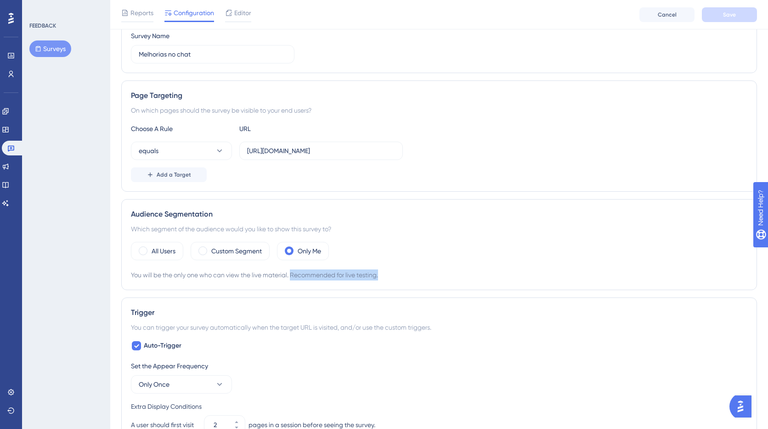
drag, startPoint x: 385, startPoint y: 275, endPoint x: 294, endPoint y: 276, distance: 91.0
click at [294, 276] on div "You will be the only one who can view the live material. Recommended for live t…" at bounding box center [439, 274] width 617 height 11
drag, startPoint x: 429, startPoint y: 276, endPoint x: 429, endPoint y: 284, distance: 7.4
click at [429, 276] on div "You will be the only one who can view the live material. Recommended for live t…" at bounding box center [439, 275] width 617 height 11
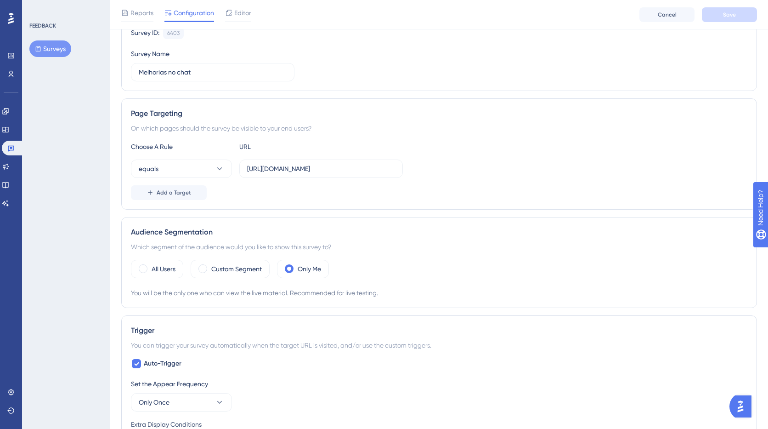
scroll to position [102, 0]
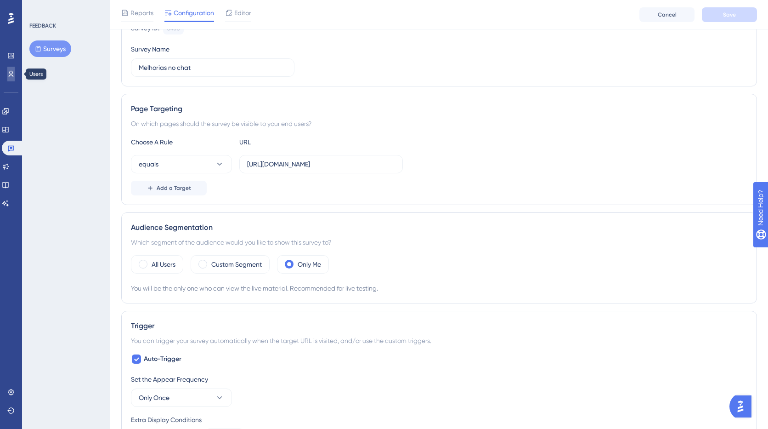
click at [8, 75] on icon at bounding box center [10, 73] width 7 height 7
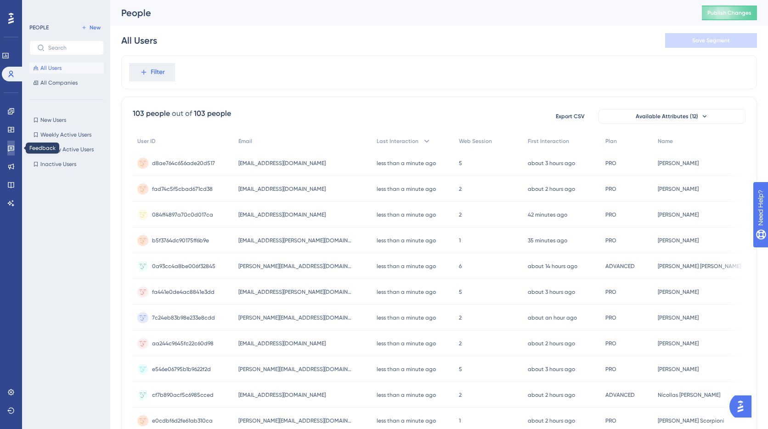
click at [14, 148] on icon at bounding box center [10, 147] width 7 height 7
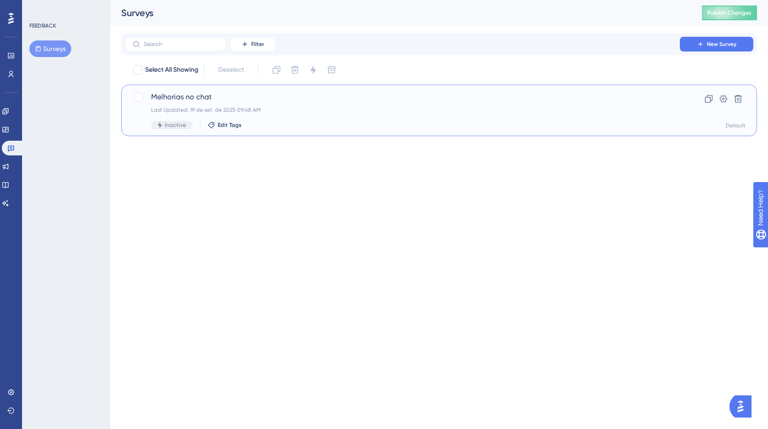
click at [178, 97] on span "Melhorias no chat" at bounding box center [402, 96] width 503 height 11
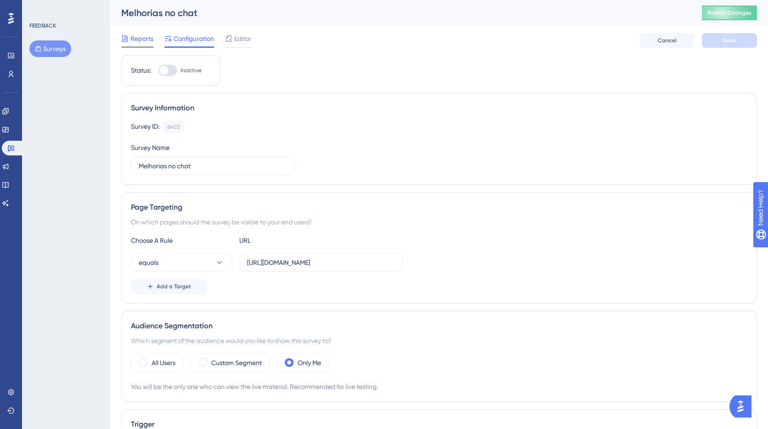
click at [139, 42] on span "Reports" at bounding box center [142, 38] width 23 height 11
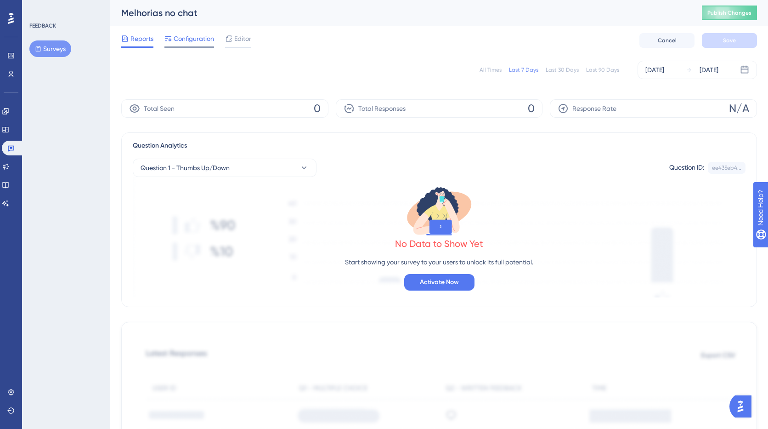
click at [182, 37] on span "Configuration" at bounding box center [194, 38] width 40 height 11
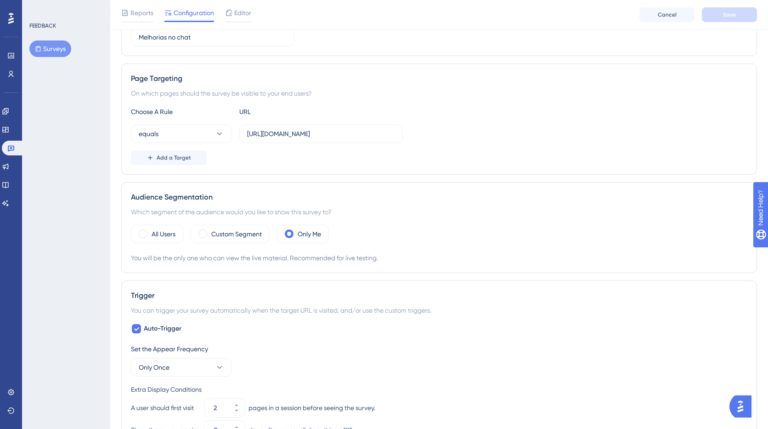
scroll to position [135, 0]
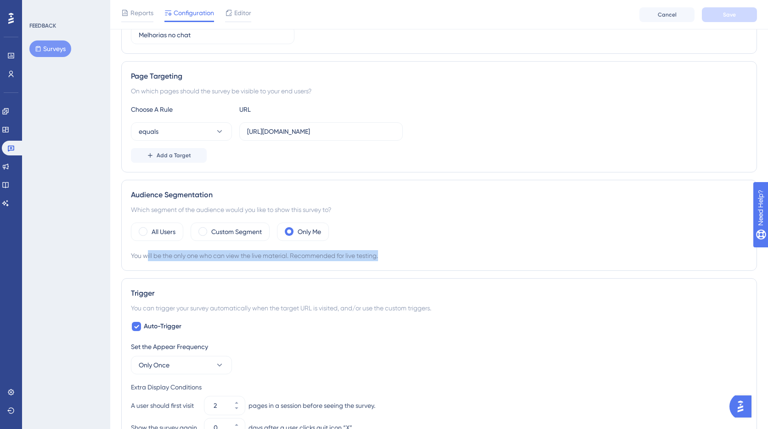
drag, startPoint x: 153, startPoint y: 253, endPoint x: 426, endPoint y: 255, distance: 273.9
click at [426, 255] on div "You will be the only one who can view the live material. Recommended for live t…" at bounding box center [439, 255] width 617 height 11
click at [143, 233] on span at bounding box center [143, 231] width 9 height 9
click at [150, 228] on input "radio" at bounding box center [150, 228] width 0 height 0
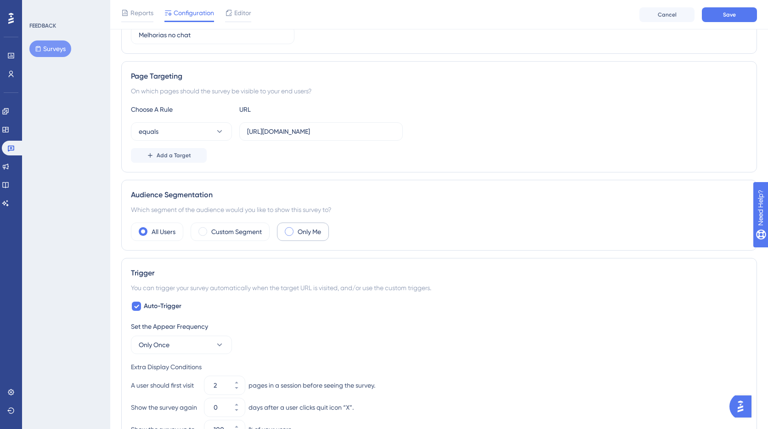
click at [301, 230] on label "Only Me" at bounding box center [309, 231] width 23 height 11
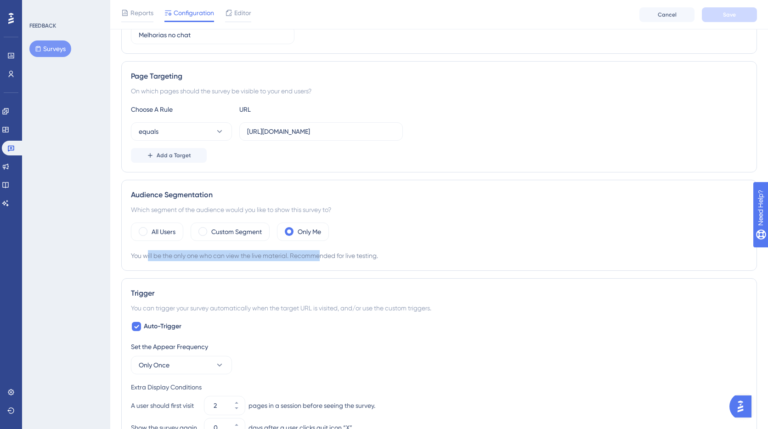
drag, startPoint x: 187, startPoint y: 258, endPoint x: 324, endPoint y: 258, distance: 136.9
click at [323, 258] on div "You will be the only one who can view the live material. Recommended for live t…" at bounding box center [439, 255] width 617 height 11
click at [333, 258] on div "You will be the only one who can view the live material. Recommended for live t…" at bounding box center [439, 255] width 617 height 11
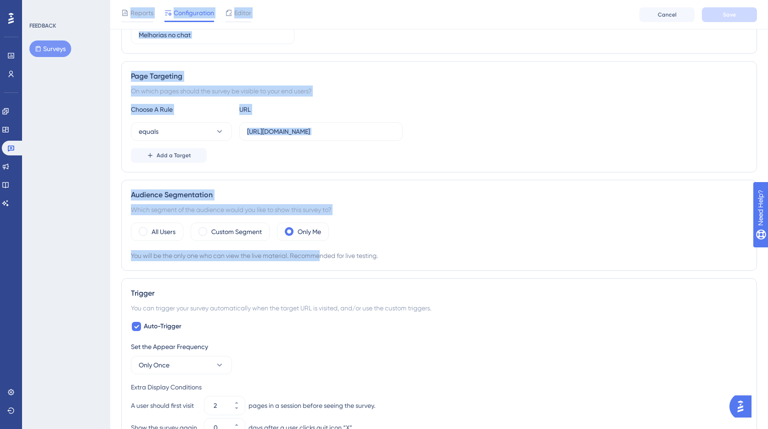
drag, startPoint x: 320, startPoint y: 258, endPoint x: 157, endPoint y: 255, distance: 162.7
click at [110, 257] on div "Performance Users Engagement Widgets Feedback Product Updates Knowledge Base AI…" at bounding box center [439, 300] width 658 height 871
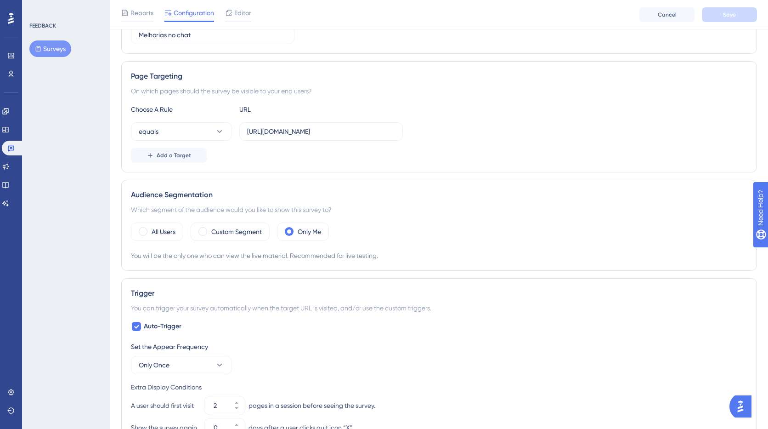
click at [335, 255] on div "You will be the only one who can view the live material. Recommended for live t…" at bounding box center [439, 255] width 617 height 11
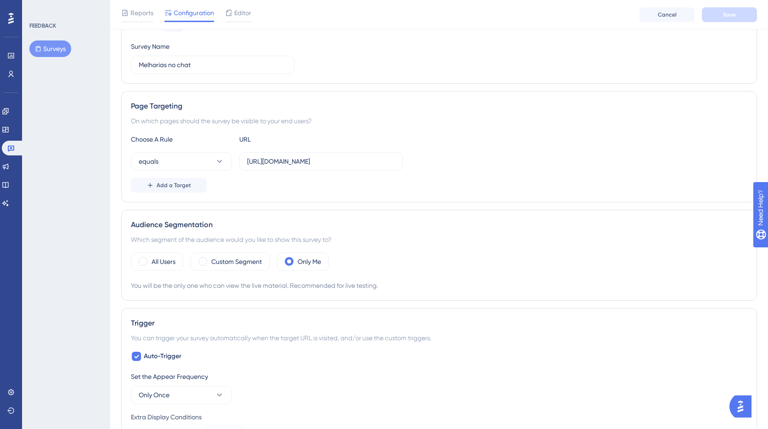
scroll to position [0, 0]
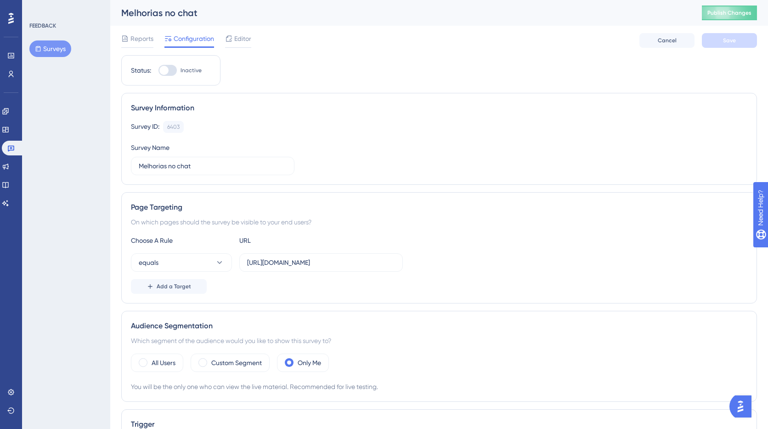
click at [165, 71] on div at bounding box center [163, 70] width 9 height 9
click at [159, 71] on input "Inactive" at bounding box center [158, 70] width 0 height 0
checkbox input "true"
click at [738, 40] on button "Save" at bounding box center [729, 40] width 55 height 15
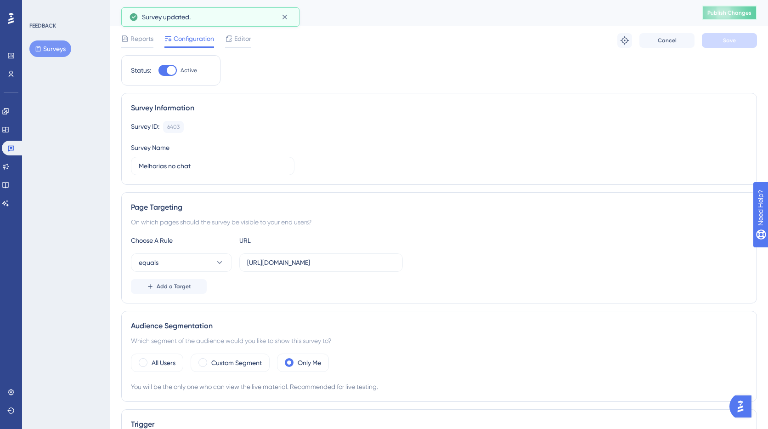
click at [726, 11] on span "Publish Changes" at bounding box center [730, 12] width 44 height 7
click at [286, 17] on icon at bounding box center [284, 16] width 9 height 9
click at [142, 39] on span "Reports" at bounding box center [142, 38] width 23 height 11
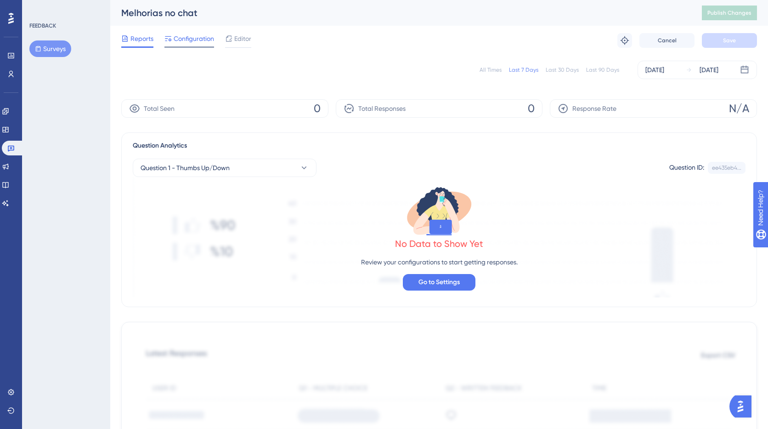
click at [180, 35] on span "Configuration" at bounding box center [194, 38] width 40 height 11
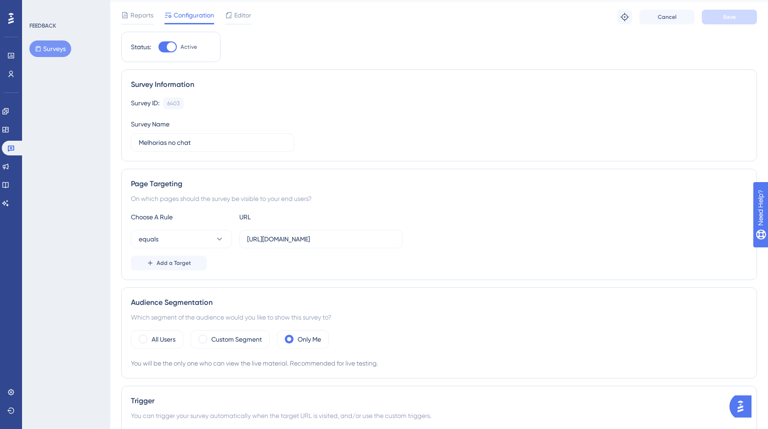
scroll to position [24, 0]
drag, startPoint x: 168, startPoint y: 50, endPoint x: 189, endPoint y: 67, distance: 26.8
click at [168, 50] on div at bounding box center [171, 46] width 9 height 9
click at [159, 47] on input "Active" at bounding box center [158, 46] width 0 height 0
checkbox input "false"
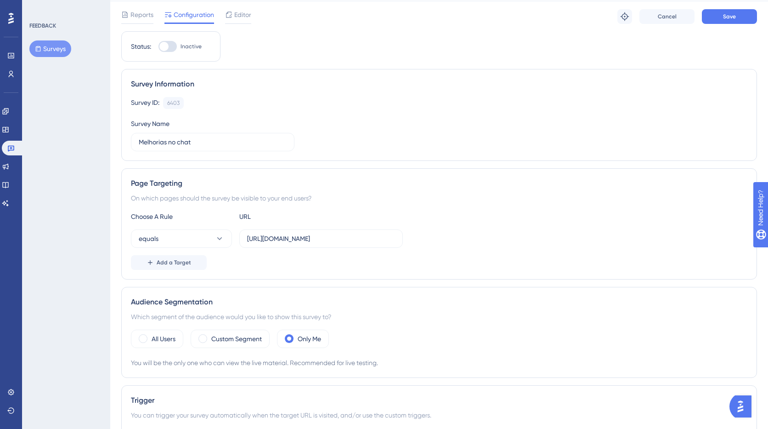
scroll to position [0, 0]
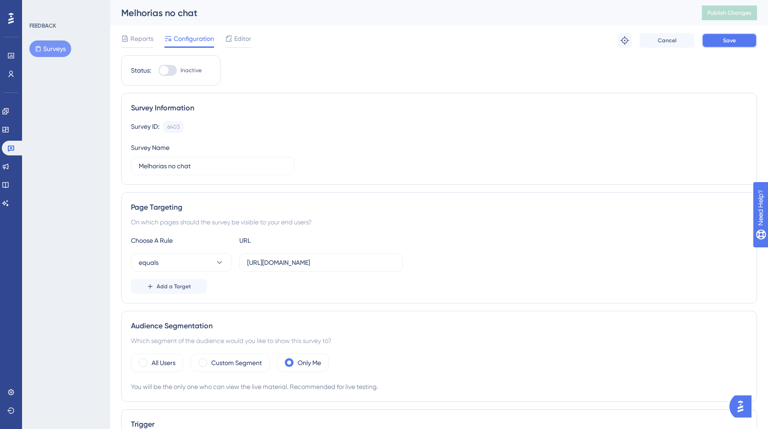
click at [729, 40] on span "Save" at bounding box center [729, 40] width 13 height 7
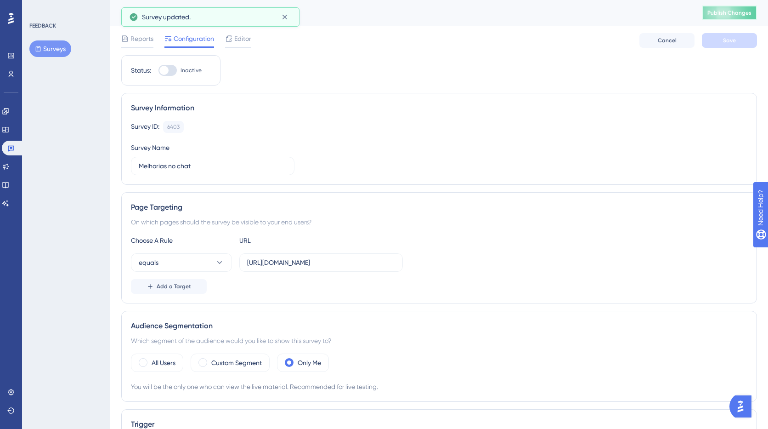
click at [726, 11] on span "Publish Changes" at bounding box center [730, 12] width 44 height 7
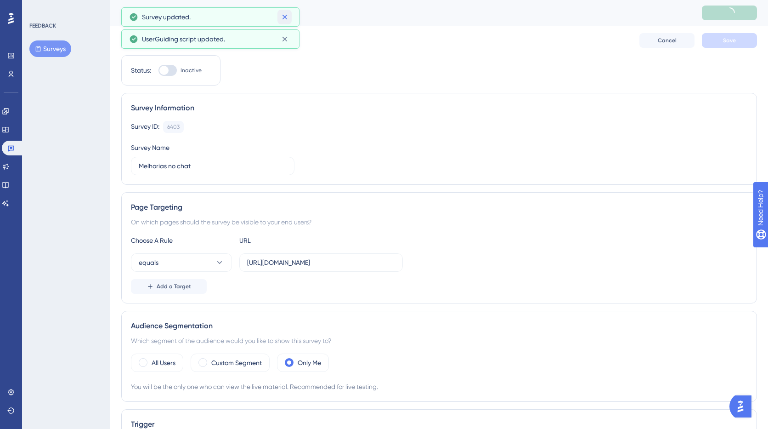
click at [284, 14] on icon at bounding box center [284, 16] width 9 height 9
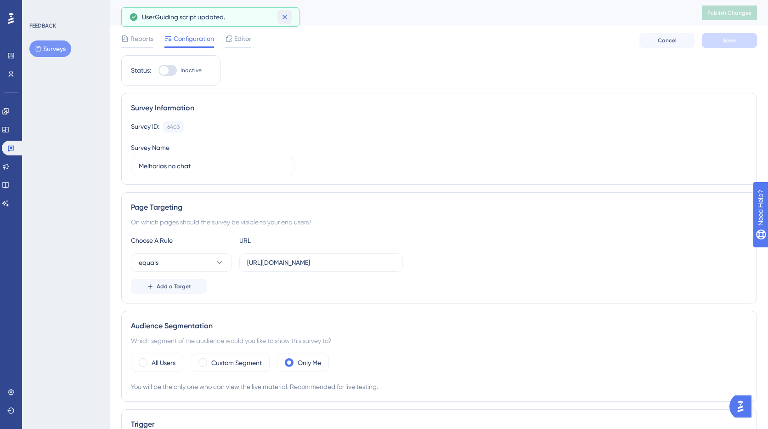
click at [284, 16] on icon at bounding box center [284, 17] width 5 height 5
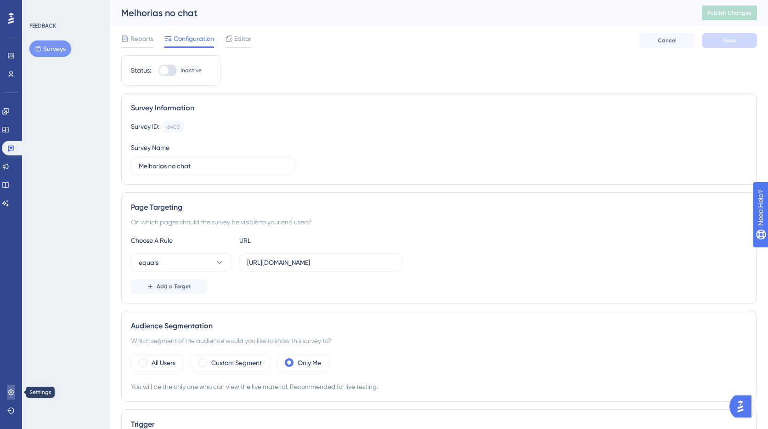
click at [9, 391] on icon at bounding box center [11, 392] width 6 height 6
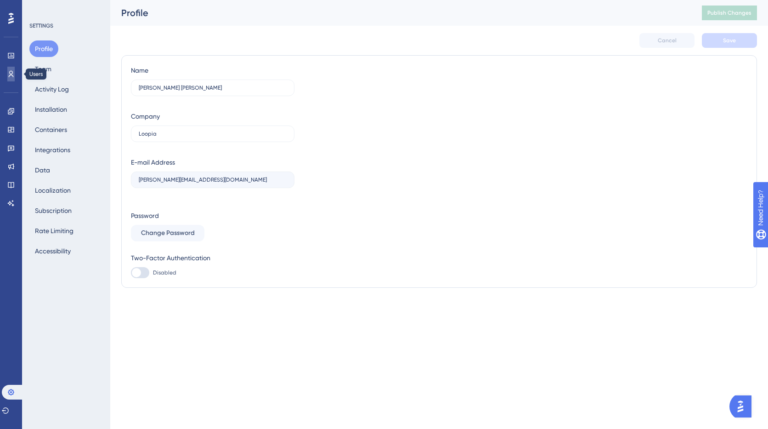
click at [7, 74] on link at bounding box center [10, 74] width 7 height 15
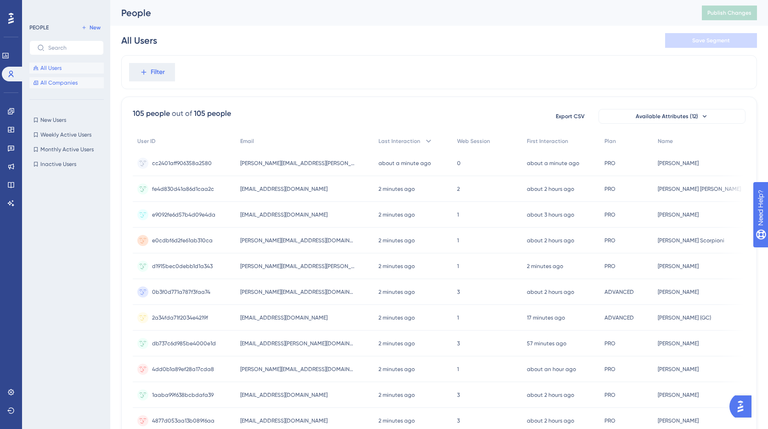
click at [70, 83] on span "All Companies" at bounding box center [58, 82] width 37 height 7
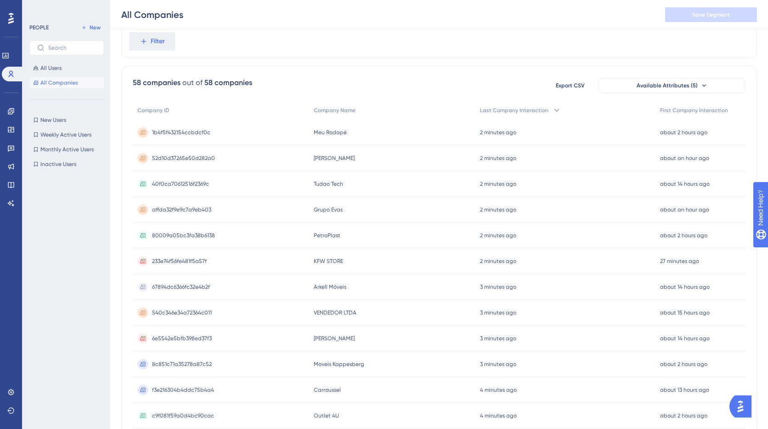
scroll to position [54, 0]
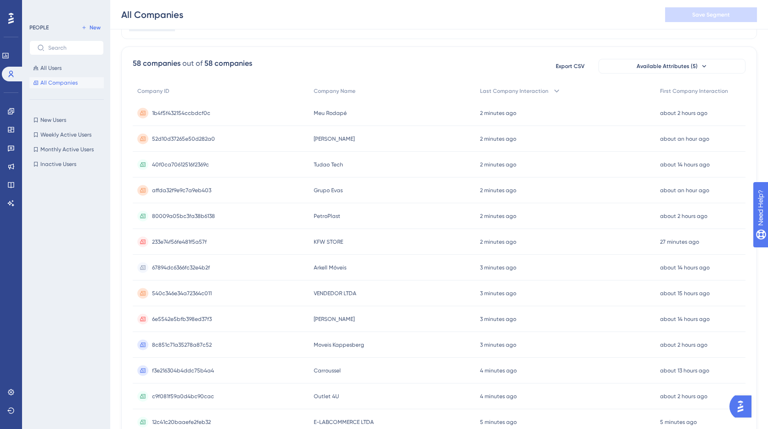
click at [172, 293] on span "540c346e34a72364c011" at bounding box center [182, 292] width 60 height 7
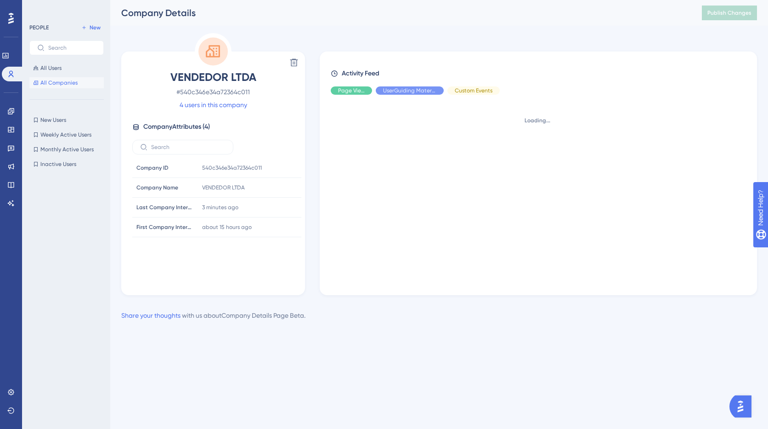
click at [193, 127] on span "Company Attributes ( 4 )" at bounding box center [176, 126] width 67 height 11
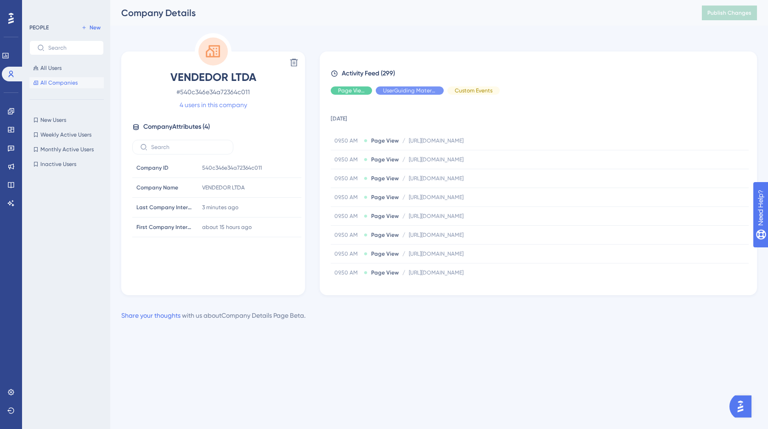
click at [208, 104] on link "4 users in this company" at bounding box center [214, 104] width 68 height 11
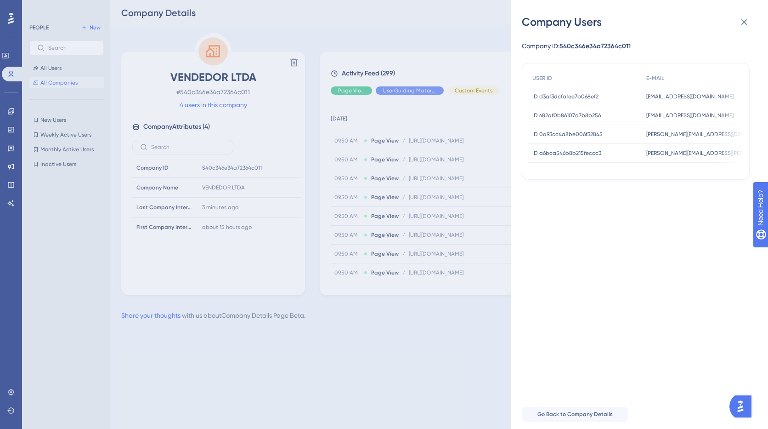
click at [658, 134] on span "anderson@loopia.com.br" at bounding box center [711, 134] width 128 height 7
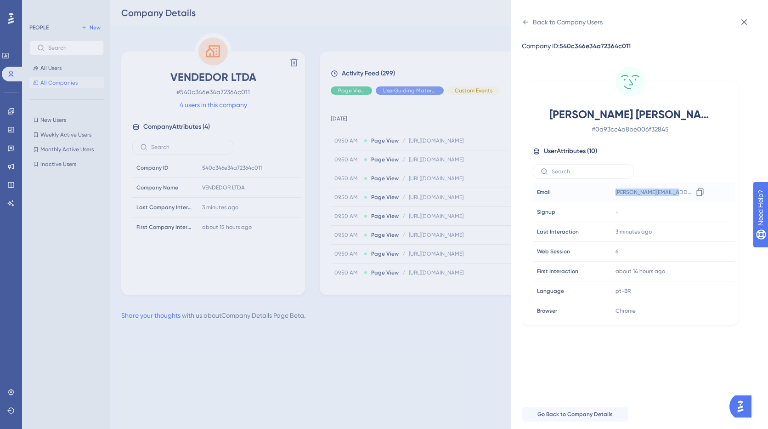
drag, startPoint x: 612, startPoint y: 192, endPoint x: 676, endPoint y: 193, distance: 64.4
click at [676, 193] on div "anderson@loopia.com.br Copy anderson@loopia.com.br" at bounding box center [661, 192] width 99 height 18
click at [709, 77] on div "Anderson Fantini # 0a93cc4a8be006f32845 User Attributes ( 10 ) Email Email ande…" at bounding box center [630, 194] width 217 height 262
click at [746, 19] on icon at bounding box center [744, 22] width 11 height 11
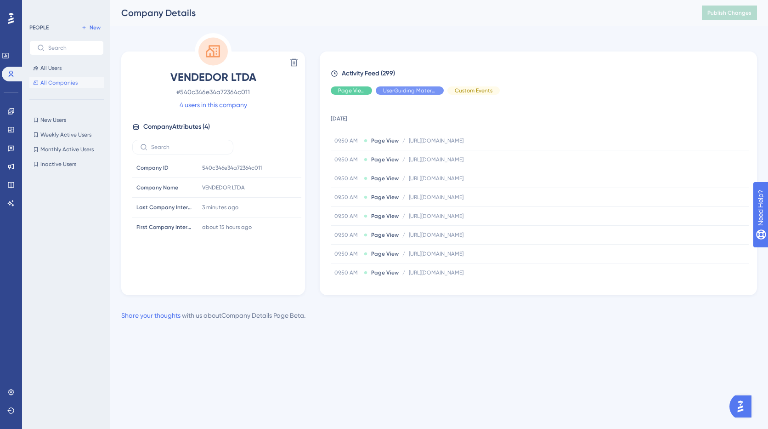
click at [334, 336] on div "Performance Users Engagement Widgets Feedback Product Updates Knowledge Base AI…" at bounding box center [384, 175] width 768 height 350
click at [34, 66] on icon at bounding box center [36, 68] width 6 height 6
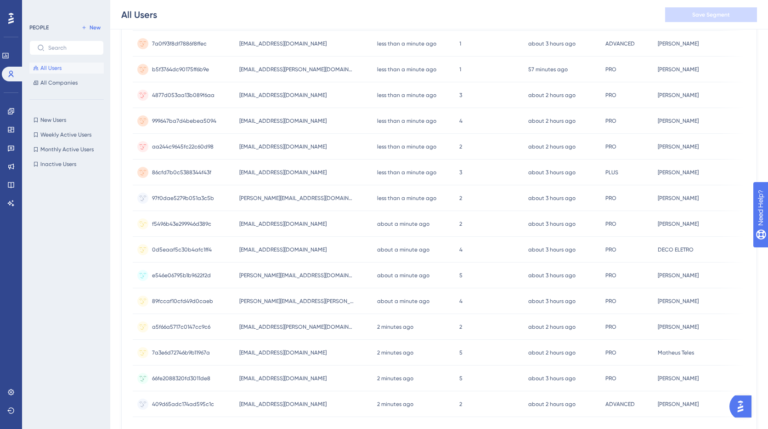
scroll to position [313, 0]
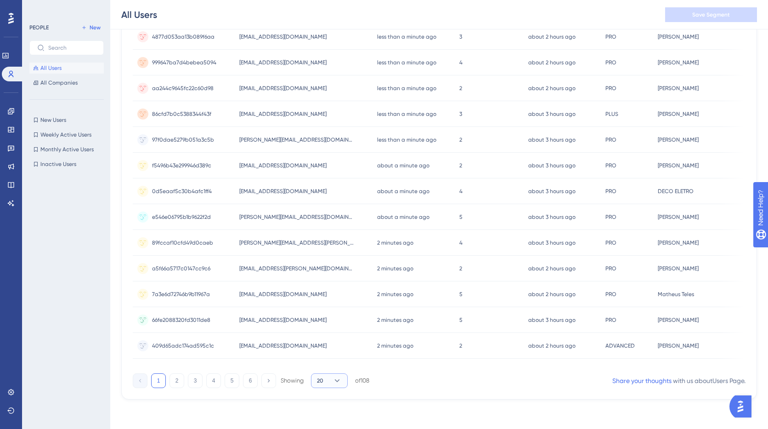
click at [343, 382] on button "20" at bounding box center [329, 380] width 37 height 15
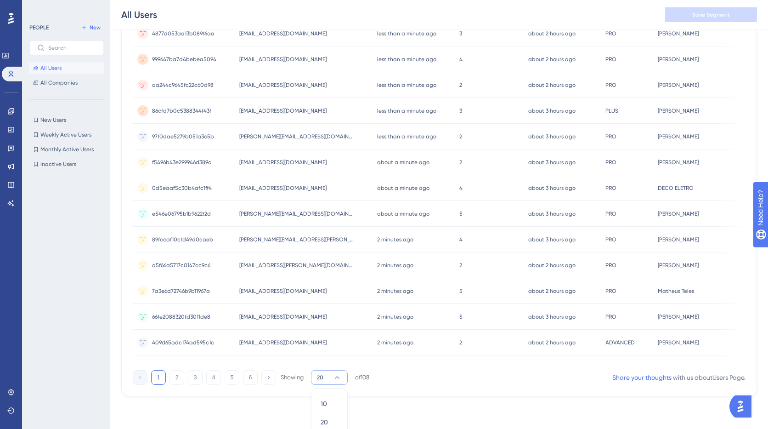
scroll to position [362, 0]
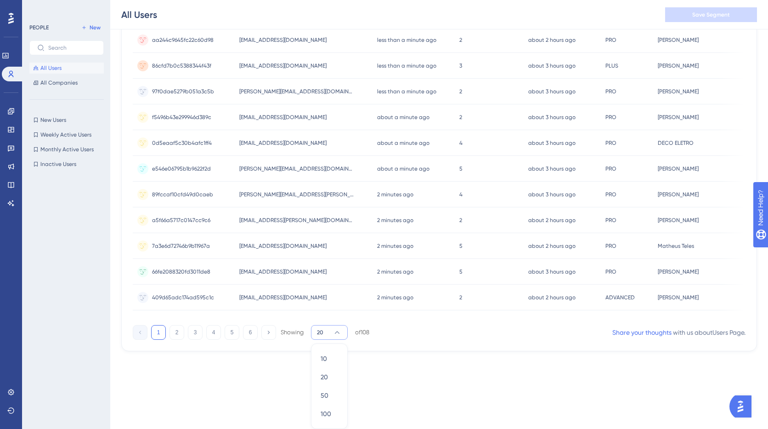
click at [340, 332] on icon at bounding box center [337, 332] width 9 height 9
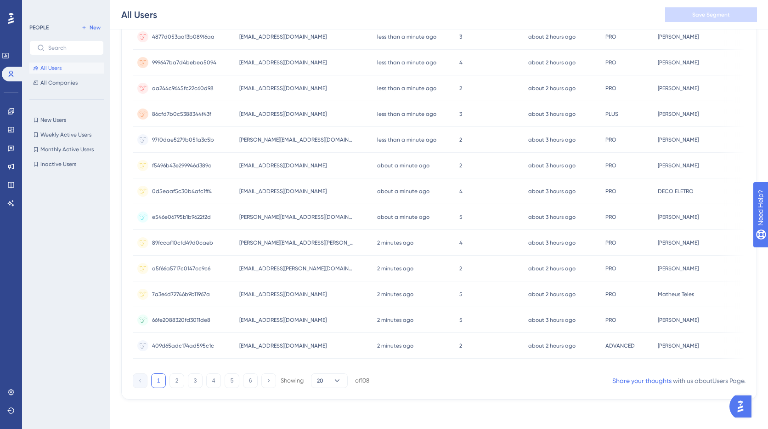
scroll to position [0, 0]
drag, startPoint x: 443, startPoint y: 369, endPoint x: 520, endPoint y: 370, distance: 76.8
click at [520, 370] on div "108 people out of 108 people Export CSV Available Attributes (12) User ID Email…" at bounding box center [439, 94] width 636 height 609
click at [74, 291] on div at bounding box center [69, 283] width 80 height 227
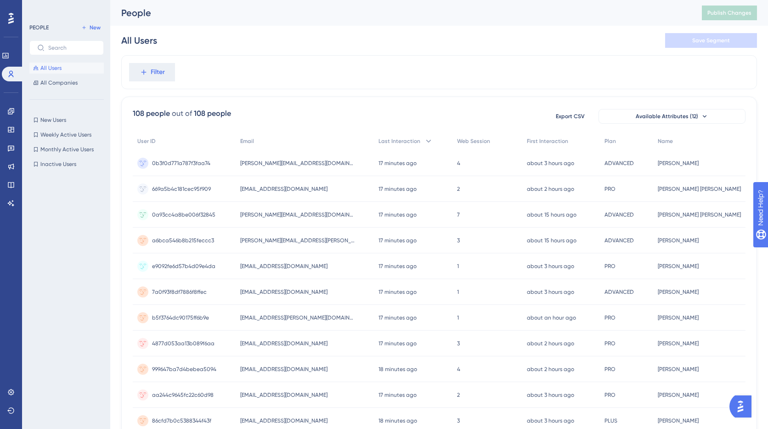
click at [318, 76] on div "Filter" at bounding box center [439, 72] width 636 height 34
click at [204, 60] on div "Filter" at bounding box center [439, 72] width 636 height 34
click at [379, 70] on div "Filter" at bounding box center [439, 72] width 636 height 34
click at [8, 56] on icon at bounding box center [5, 56] width 6 height 6
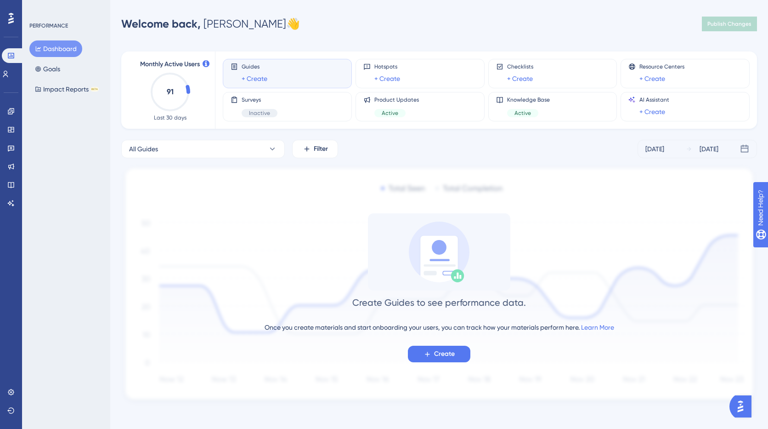
scroll to position [4, 0]
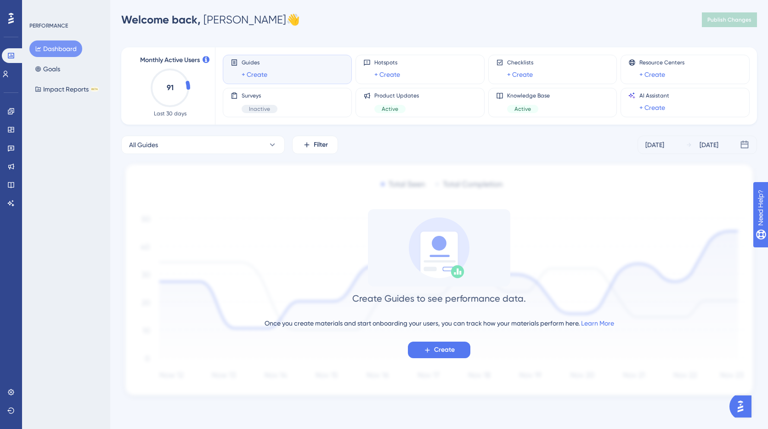
click at [331, 23] on div "Welcome back, Anderson 👋 Publish Changes" at bounding box center [439, 20] width 636 height 18
click at [8, 393] on icon at bounding box center [10, 391] width 7 height 7
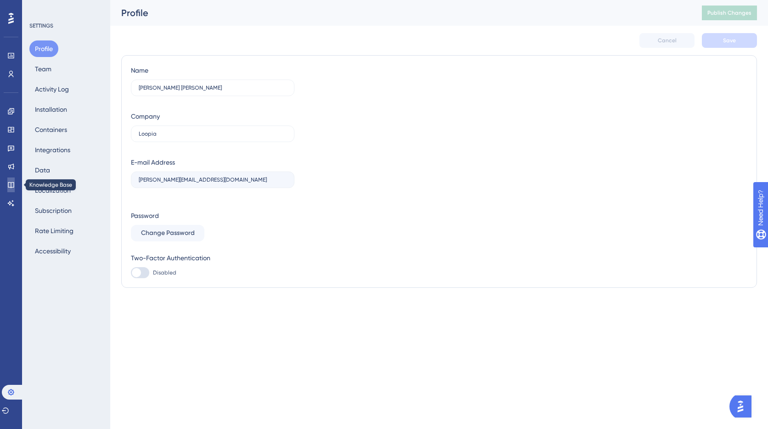
drag, startPoint x: 12, startPoint y: 183, endPoint x: 14, endPoint y: 190, distance: 7.1
click at [12, 183] on icon at bounding box center [10, 184] width 7 height 7
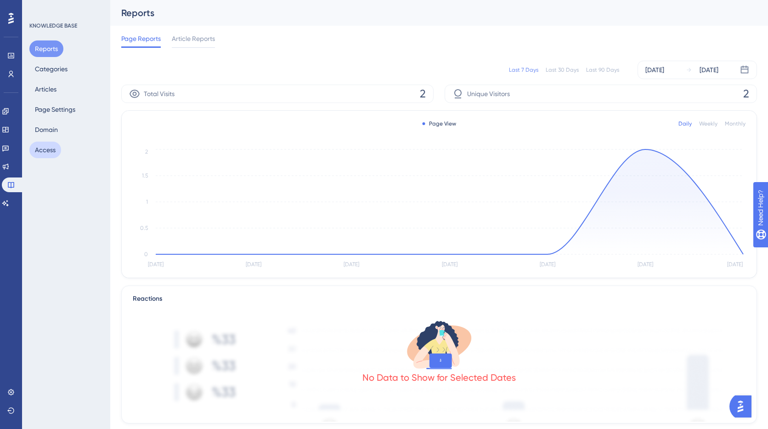
click at [46, 152] on button "Access" at bounding box center [45, 150] width 32 height 17
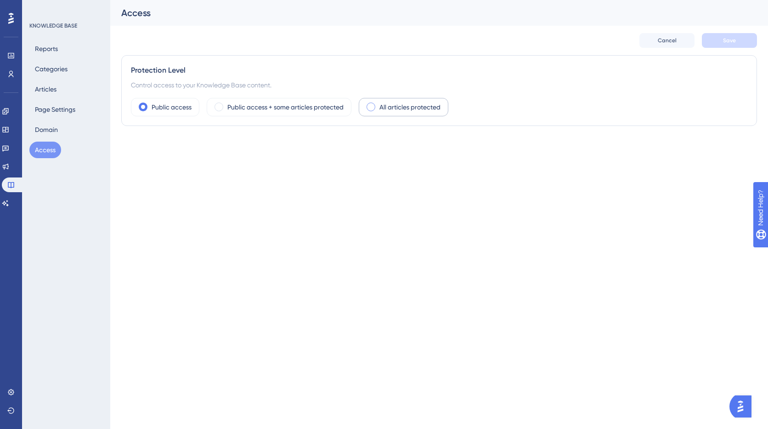
click at [383, 107] on label "All articles protected" at bounding box center [410, 107] width 61 height 11
click at [144, 148] on div at bounding box center [140, 147] width 18 height 11
click at [131, 148] on input "User Identity Verification" at bounding box center [131, 148] width 0 height 0
checkbox input "false"
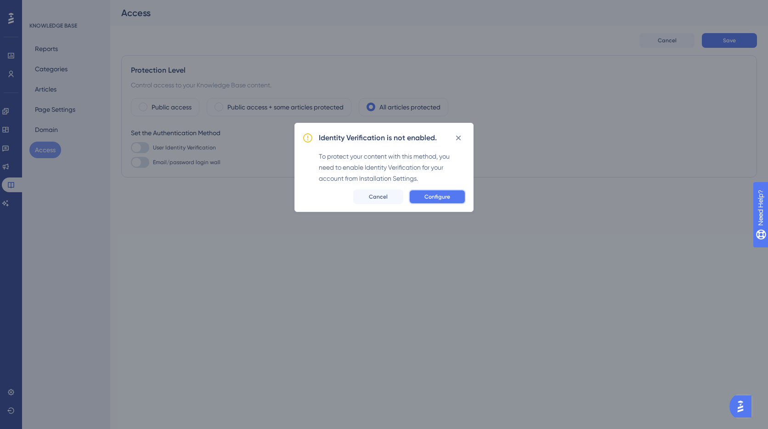
click at [424, 199] on button "Configure" at bounding box center [437, 196] width 57 height 15
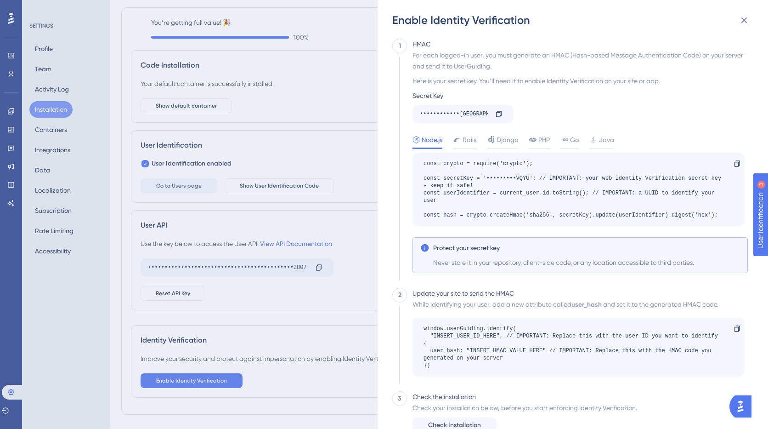
scroll to position [56, 0]
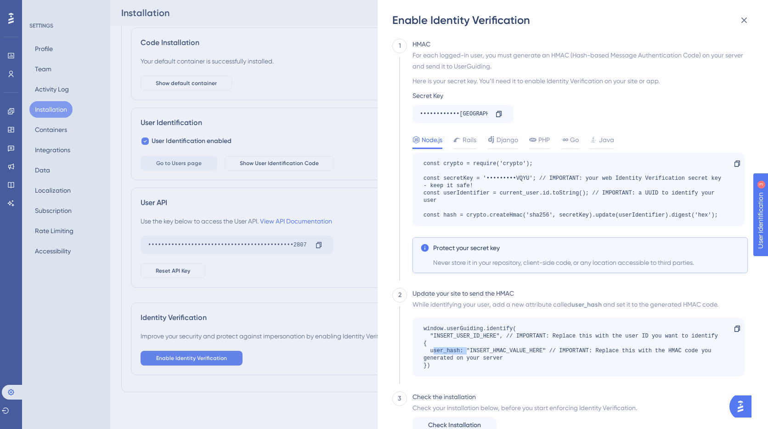
drag, startPoint x: 453, startPoint y: 352, endPoint x: 471, endPoint y: 350, distance: 18.5
click at [466, 352] on div "window.userGuiding.identify( "INSERT_USER_ID_HERE", // IMPORTANT: Replace this …" at bounding box center [574, 347] width 301 height 44
drag, startPoint x: 530, startPoint y: 350, endPoint x: 542, endPoint y: 334, distance: 20.0
click at [542, 350] on div "window.userGuiding.identify( "INSERT_USER_ID_HERE", // IMPORTANT: Replace this …" at bounding box center [574, 347] width 301 height 44
click at [513, 148] on div at bounding box center [503, 148] width 31 height 1
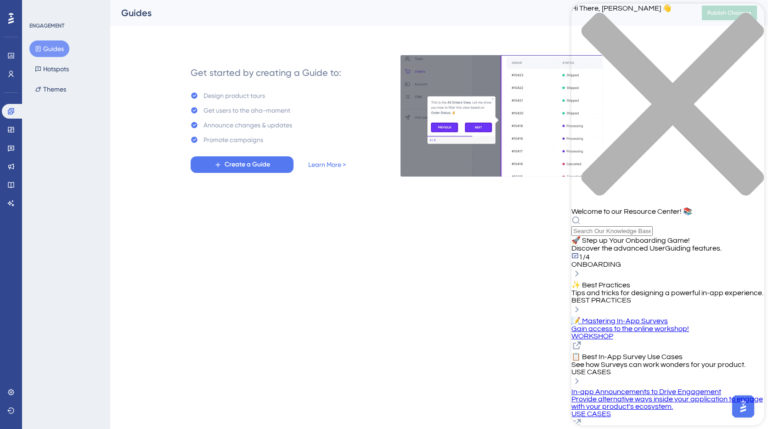
click at [742, 14] on div "close resource center" at bounding box center [668, 109] width 193 height 194
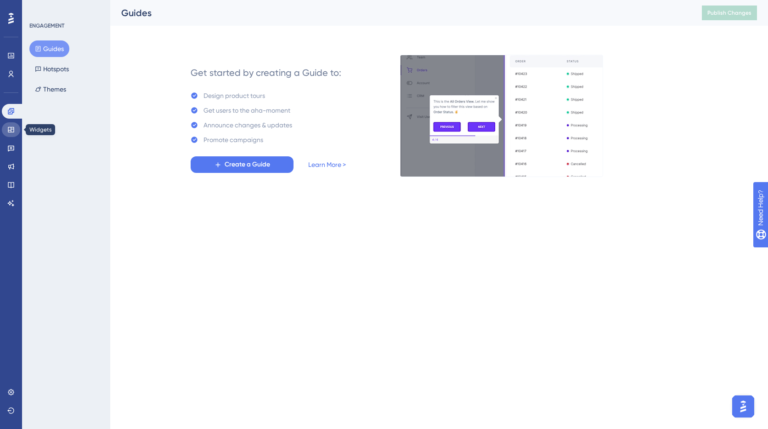
click at [13, 131] on icon at bounding box center [10, 129] width 7 height 7
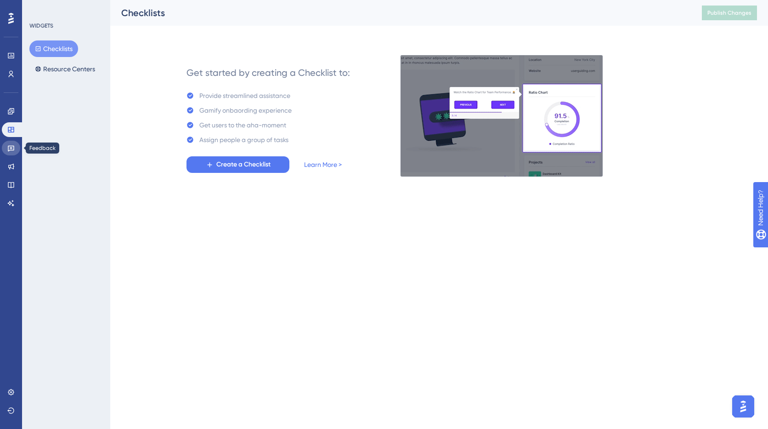
click at [9, 151] on icon at bounding box center [10, 147] width 7 height 7
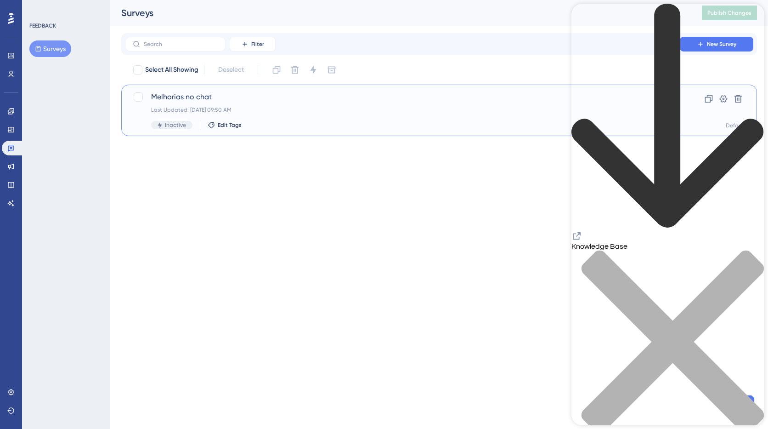
click at [280, 107] on div "Last Updated: 19 de set. de 2025 09:50 AM" at bounding box center [402, 109] width 503 height 7
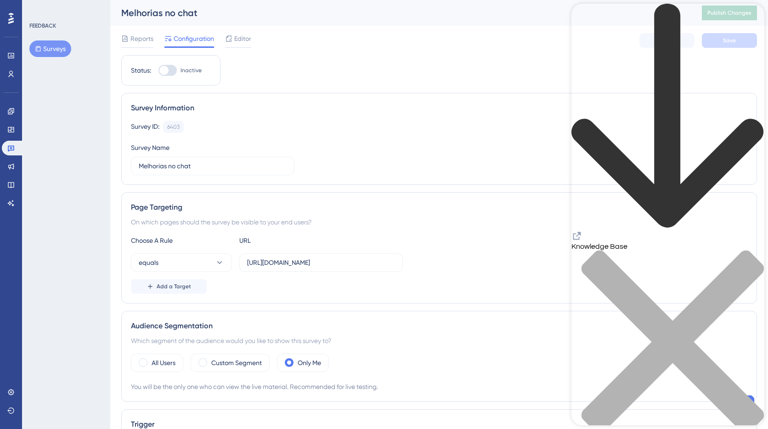
click at [751, 250] on icon "close resource center" at bounding box center [668, 346] width 193 height 193
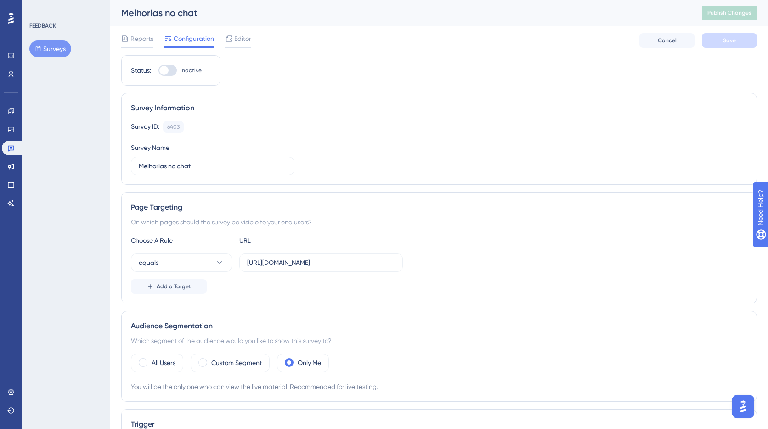
click at [168, 72] on div at bounding box center [163, 70] width 9 height 9
click at [159, 71] on input "Inactive" at bounding box center [158, 70] width 0 height 0
checkbox input "true"
click at [722, 40] on button "Save" at bounding box center [729, 40] width 55 height 15
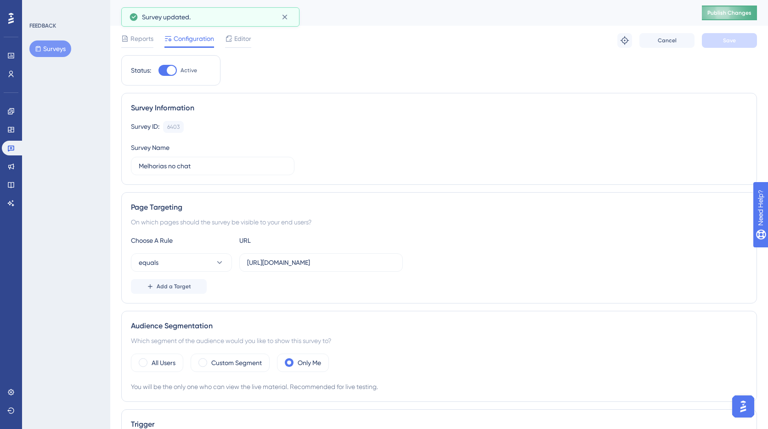
click at [724, 20] on div "Melhorias no chat Publish Changes" at bounding box center [439, 13] width 658 height 26
click at [728, 17] on button "Publish Changes" at bounding box center [729, 13] width 55 height 15
click at [9, 125] on link at bounding box center [11, 129] width 18 height 15
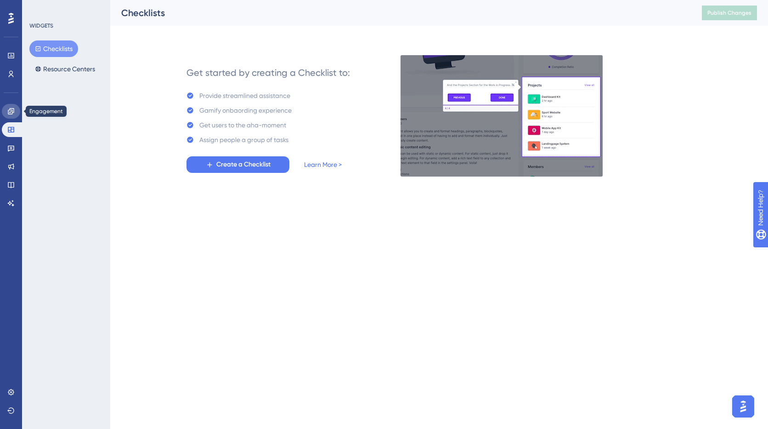
click at [11, 113] on icon at bounding box center [10, 111] width 7 height 7
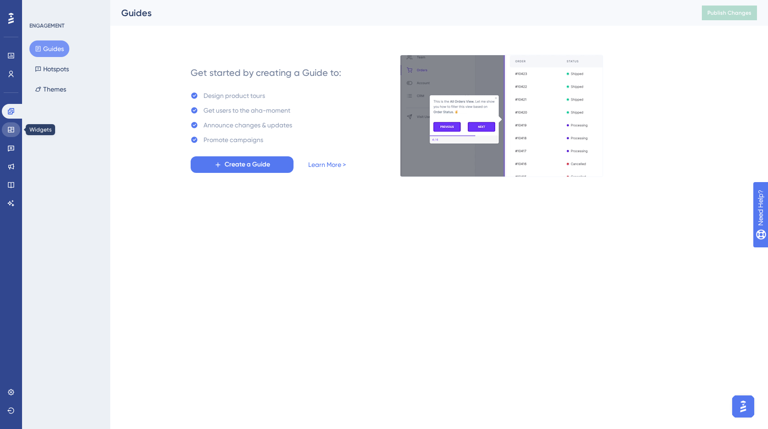
click at [8, 131] on icon at bounding box center [10, 129] width 7 height 7
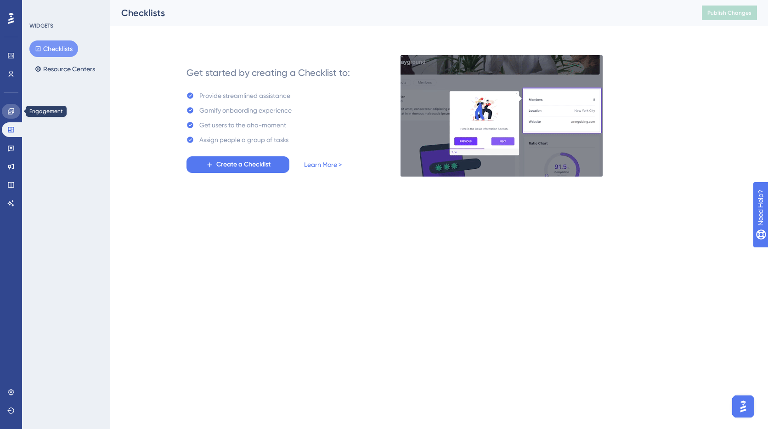
click at [12, 117] on link at bounding box center [11, 111] width 18 height 15
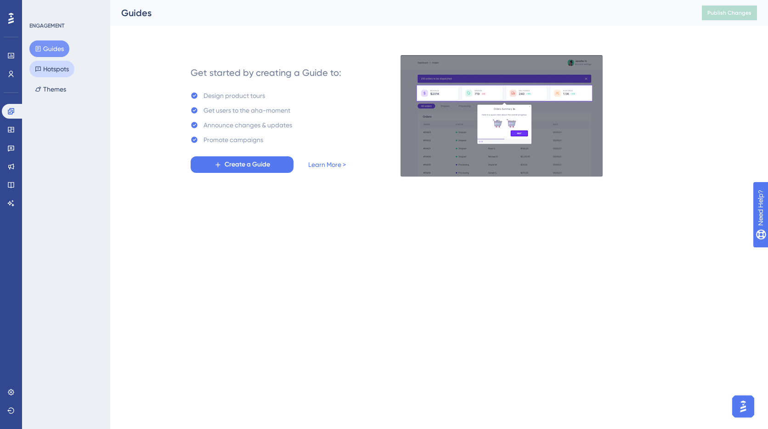
click at [55, 68] on button "Hotspots" at bounding box center [51, 69] width 45 height 17
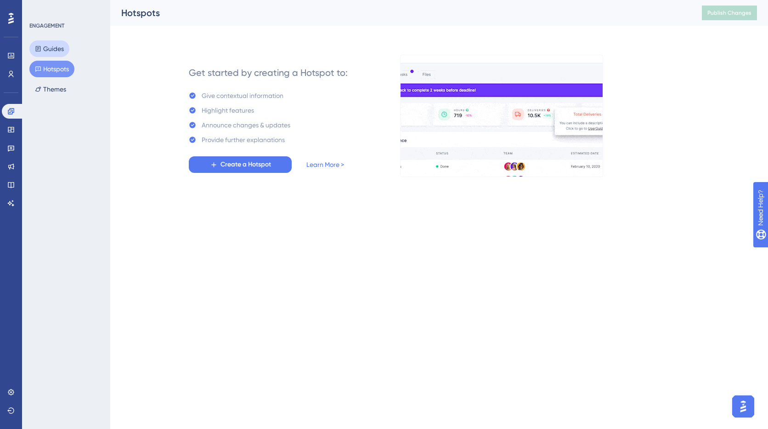
click at [57, 49] on button "Guides" at bounding box center [49, 48] width 40 height 17
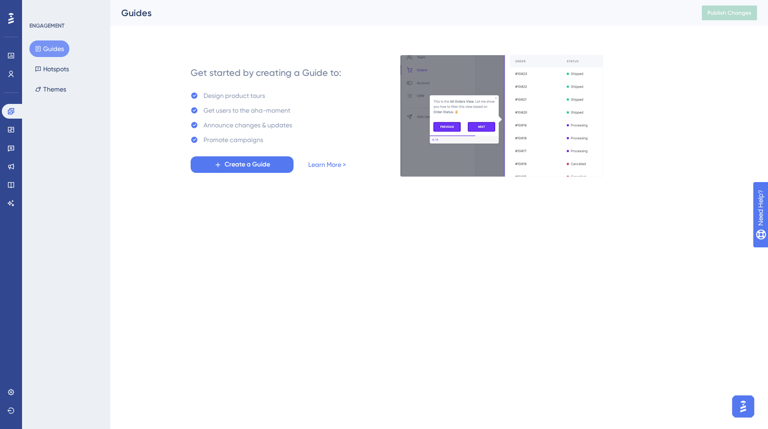
click at [16, 136] on div "Widgets" at bounding box center [11, 129] width 18 height 15
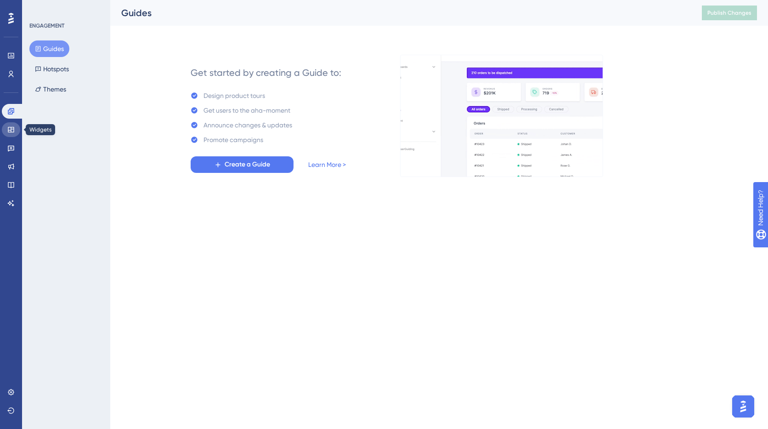
click at [16, 124] on link at bounding box center [11, 129] width 18 height 15
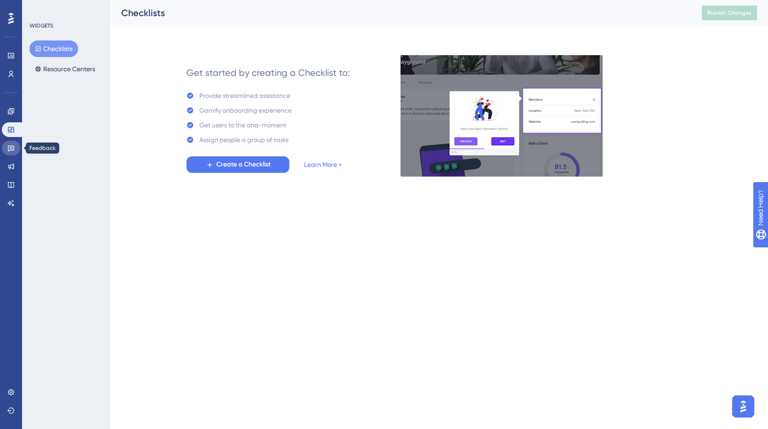
click at [13, 144] on icon at bounding box center [10, 147] width 7 height 7
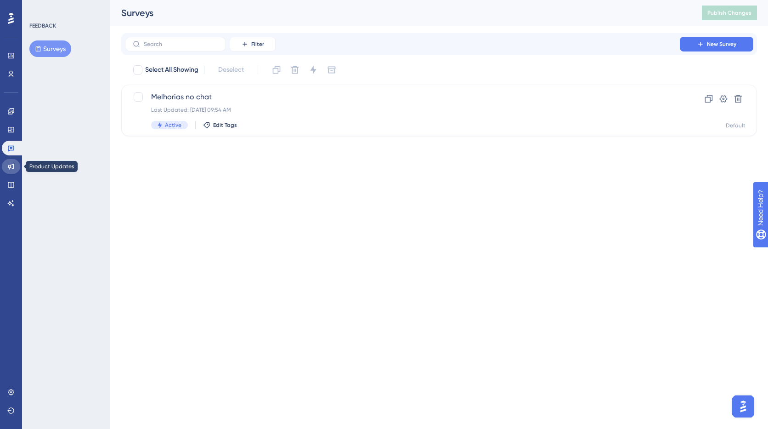
click at [12, 170] on icon at bounding box center [10, 166] width 7 height 7
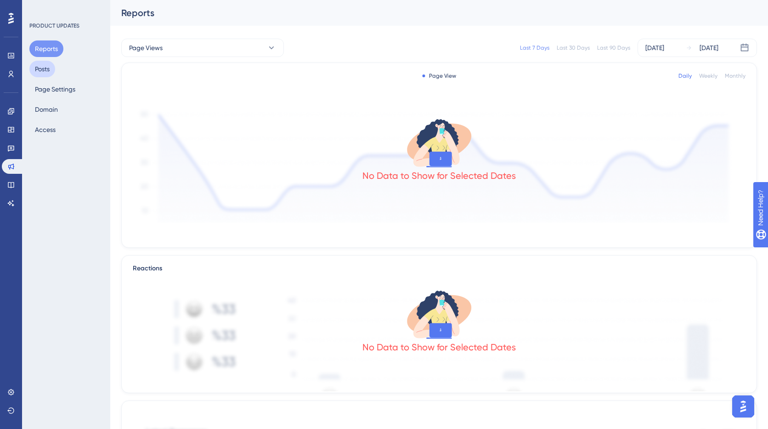
click at [41, 68] on button "Posts" at bounding box center [42, 69] width 26 height 17
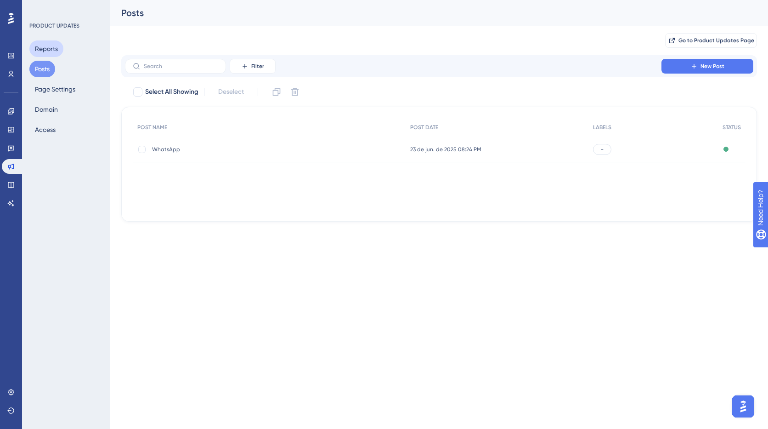
click at [45, 50] on button "Reports" at bounding box center [46, 48] width 34 height 17
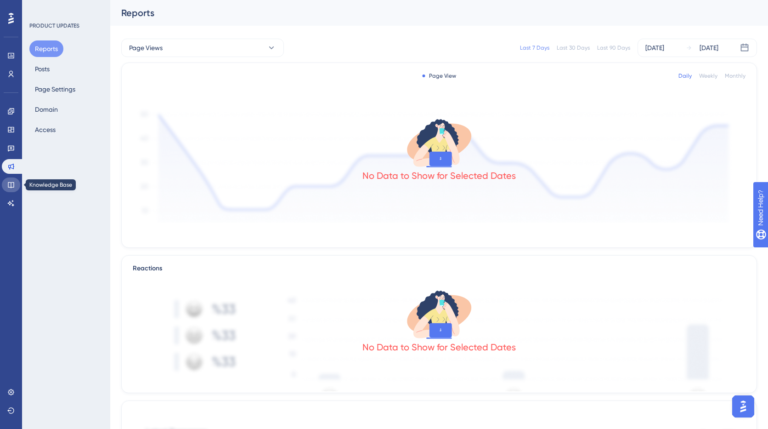
drag, startPoint x: 13, startPoint y: 182, endPoint x: 23, endPoint y: 171, distance: 15.0
click at [13, 182] on icon at bounding box center [11, 185] width 6 height 6
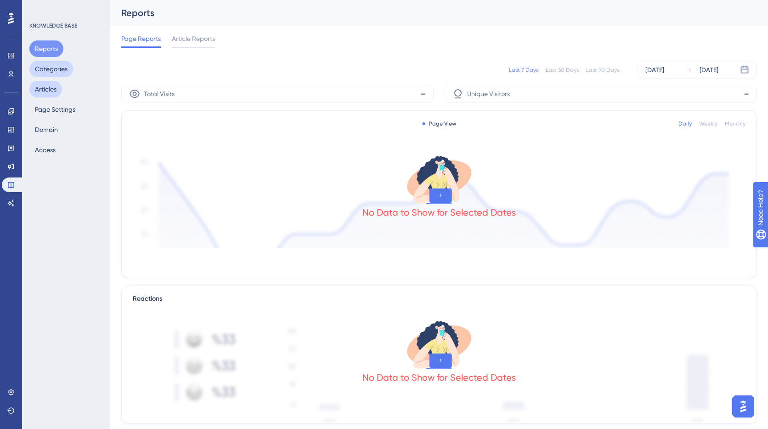
drag, startPoint x: 55, startPoint y: 72, endPoint x: 50, endPoint y: 88, distance: 16.9
click at [55, 72] on button "Categories" at bounding box center [51, 69] width 44 height 17
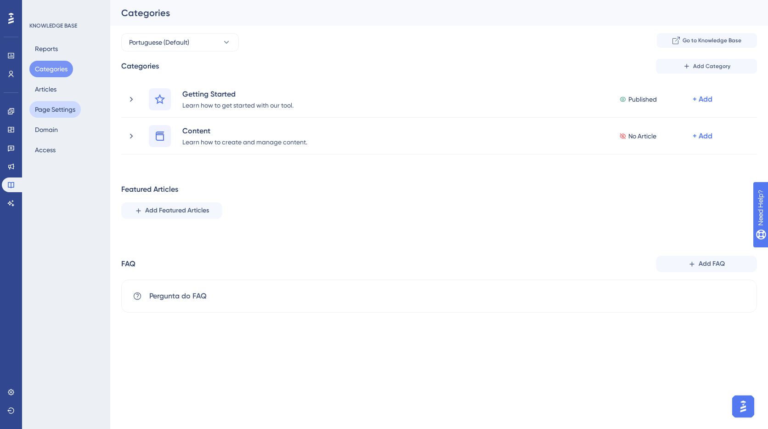
click at [49, 103] on button "Page Settings" at bounding box center [54, 109] width 51 height 17
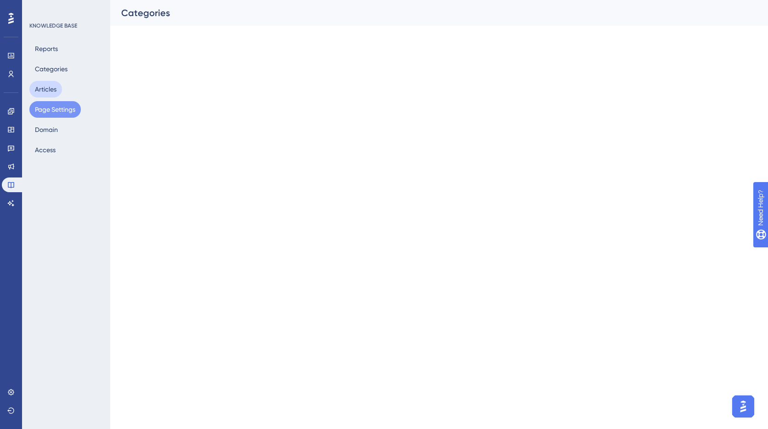
click at [48, 87] on button "Articles" at bounding box center [45, 89] width 33 height 17
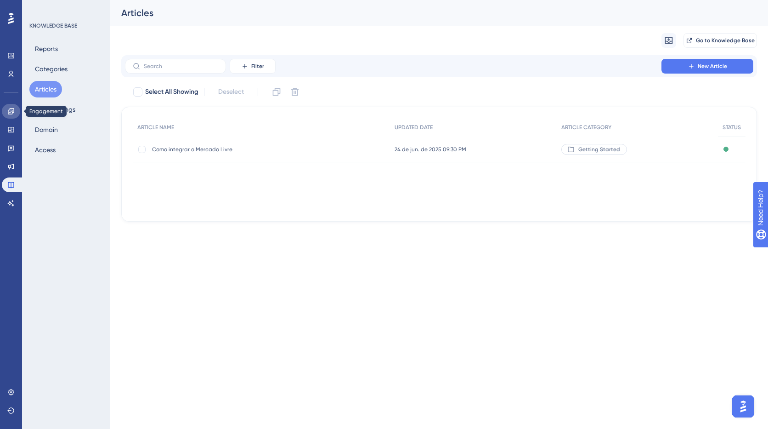
click at [7, 113] on icon at bounding box center [10, 111] width 7 height 7
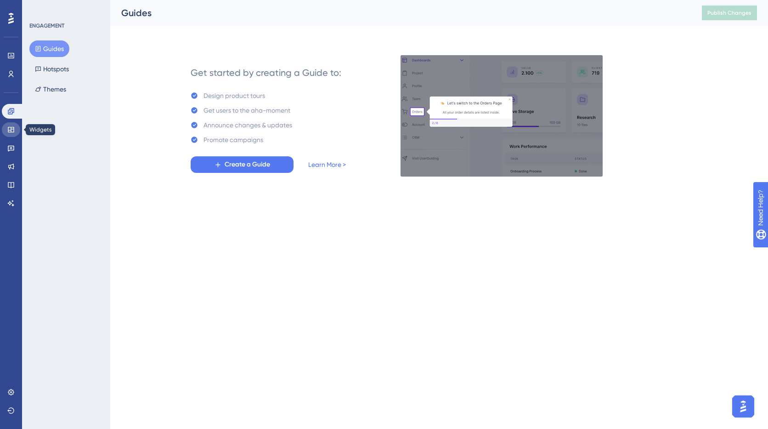
click at [11, 136] on link at bounding box center [11, 129] width 18 height 15
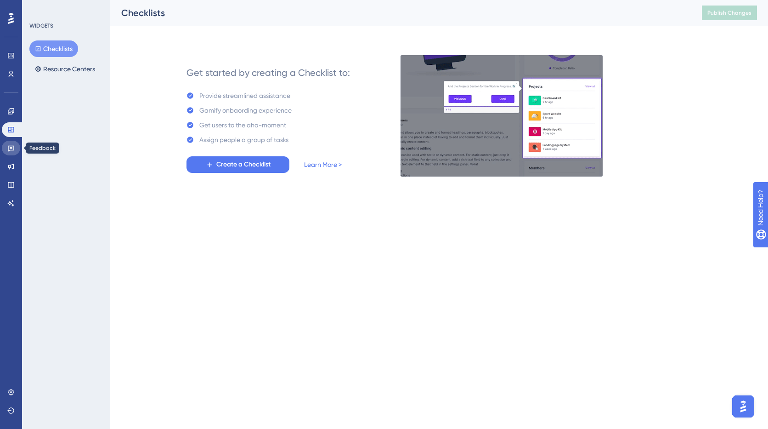
click at [12, 154] on link at bounding box center [11, 148] width 18 height 15
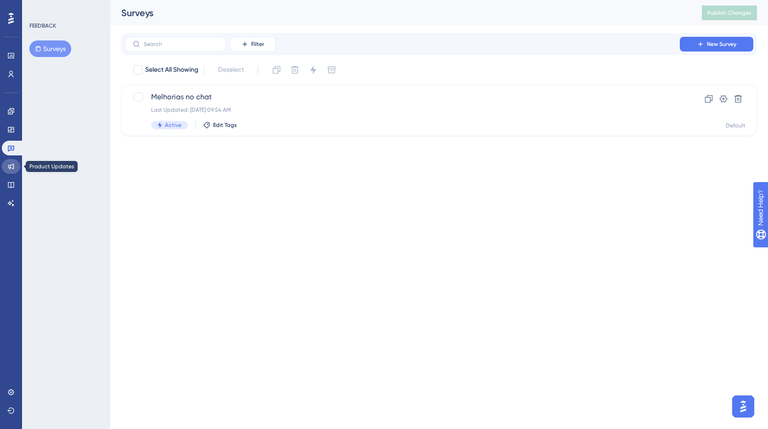
click at [10, 166] on icon at bounding box center [11, 167] width 6 height 6
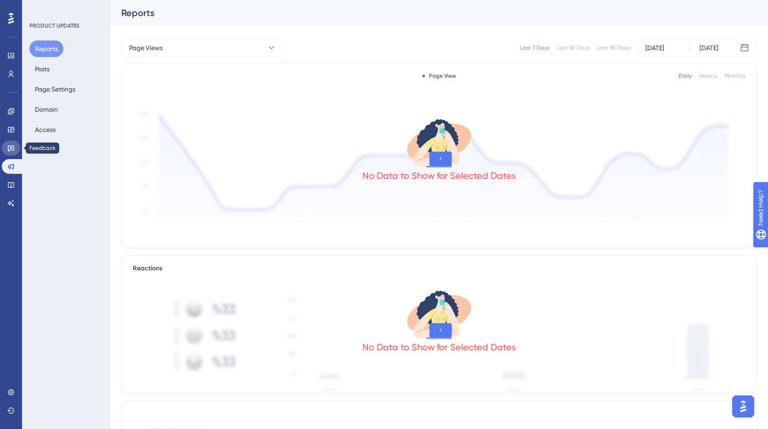
click at [10, 154] on link at bounding box center [11, 148] width 18 height 15
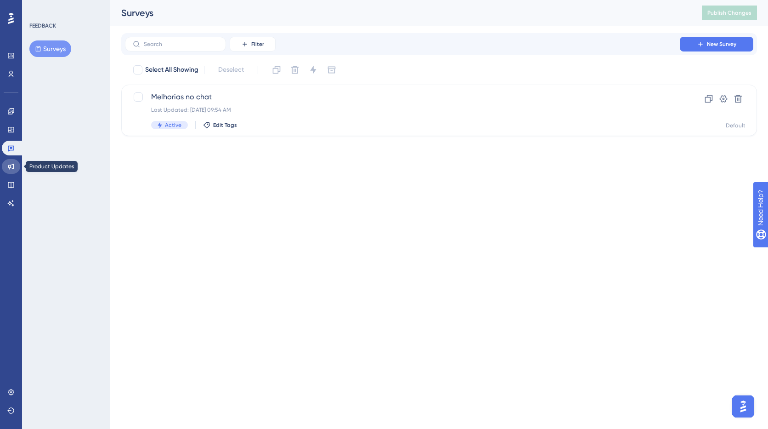
drag, startPoint x: 10, startPoint y: 164, endPoint x: 16, endPoint y: 161, distance: 7.0
click at [10, 164] on icon at bounding box center [10, 166] width 7 height 7
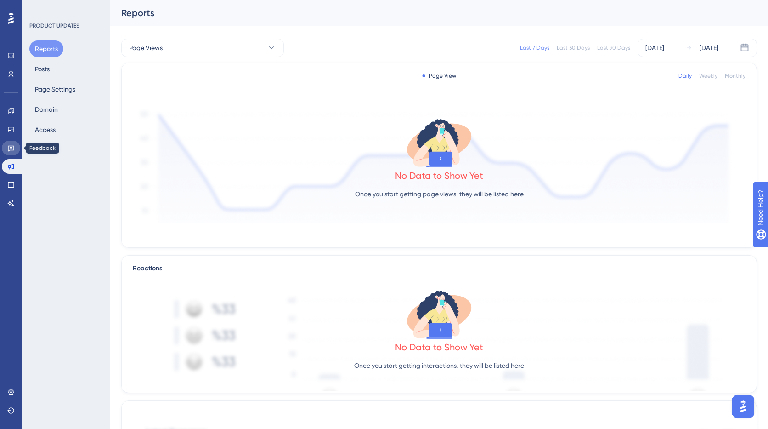
click at [14, 143] on link at bounding box center [11, 148] width 18 height 15
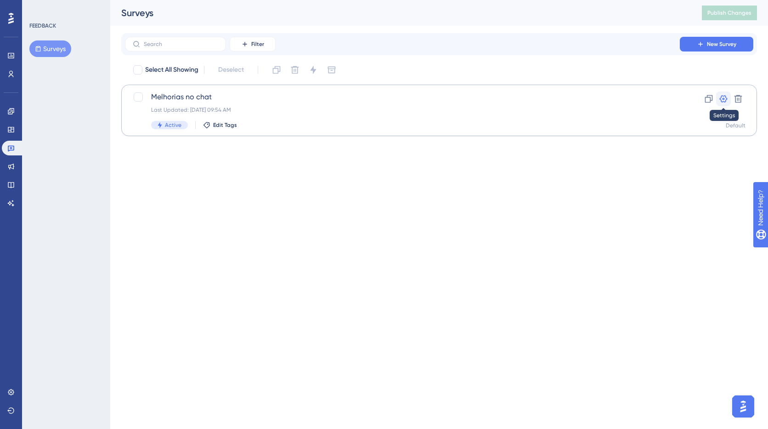
click at [723, 100] on icon at bounding box center [723, 98] width 9 height 9
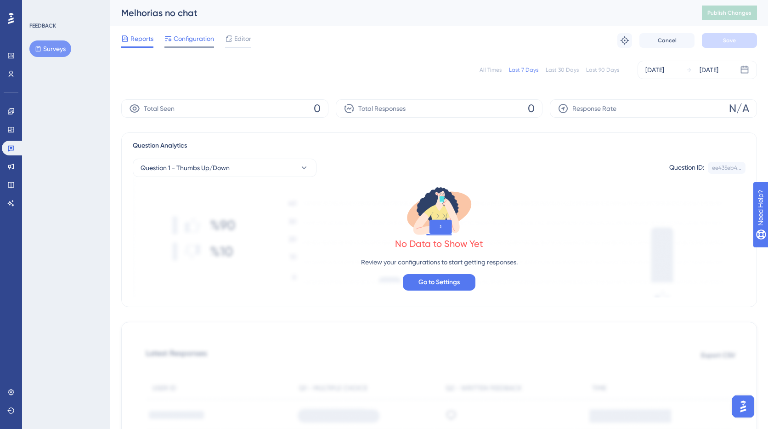
click at [184, 34] on span "Configuration" at bounding box center [194, 38] width 40 height 11
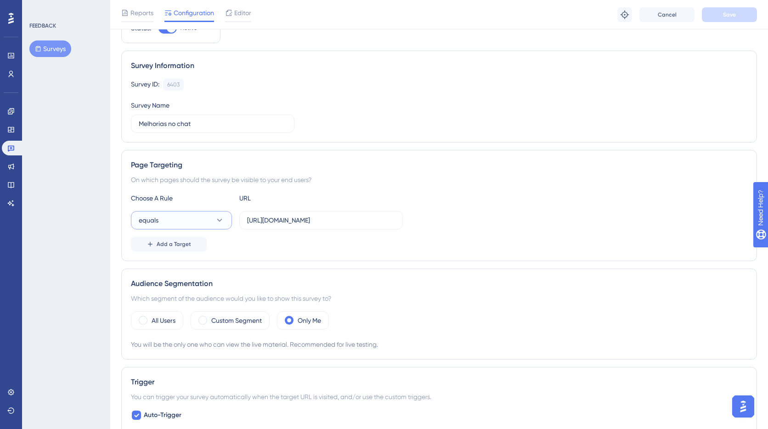
click at [219, 220] on icon at bounding box center [219, 220] width 9 height 9
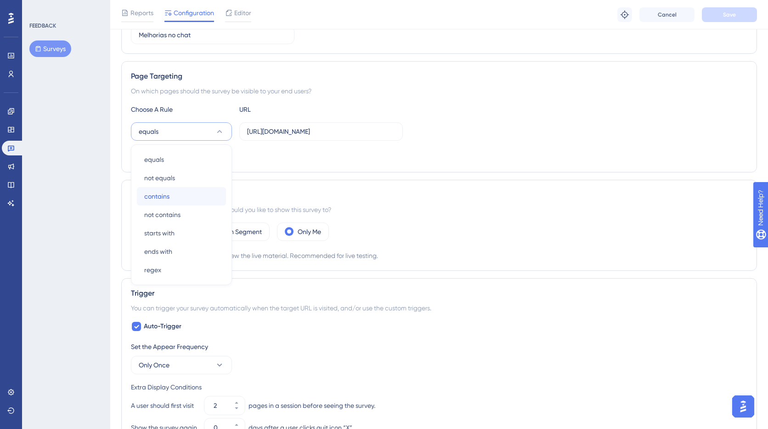
click at [160, 198] on span "contains" at bounding box center [156, 196] width 25 height 11
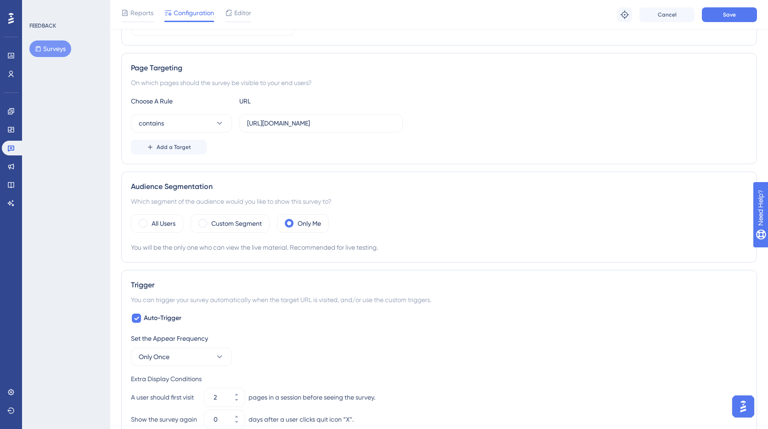
scroll to position [150, 0]
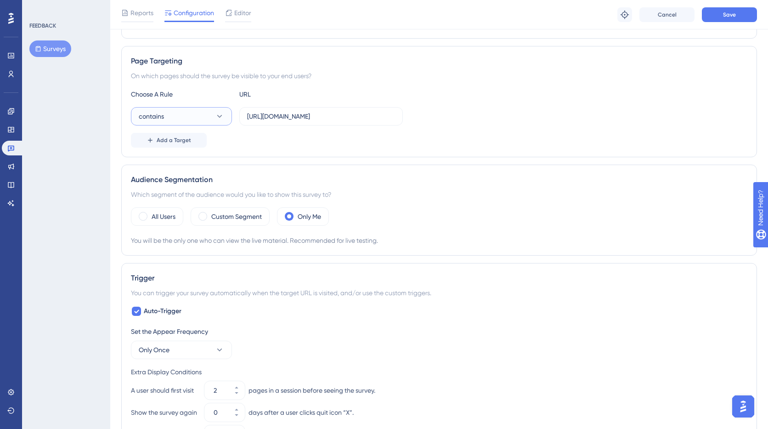
click at [219, 118] on icon at bounding box center [219, 116] width 9 height 9
click at [168, 219] on span "starts with" at bounding box center [159, 217] width 30 height 11
click at [489, 125] on div "starts with https://app.loopia.com.br/app/chat/conversations" at bounding box center [439, 116] width 617 height 18
click at [726, 14] on span "Save" at bounding box center [729, 14] width 13 height 7
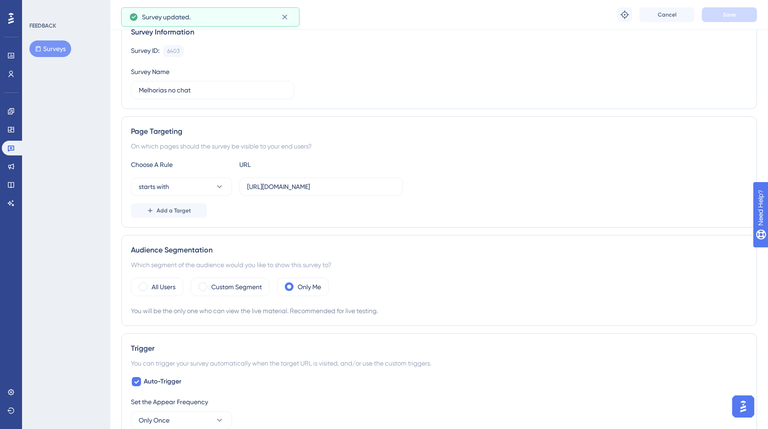
scroll to position [21, 0]
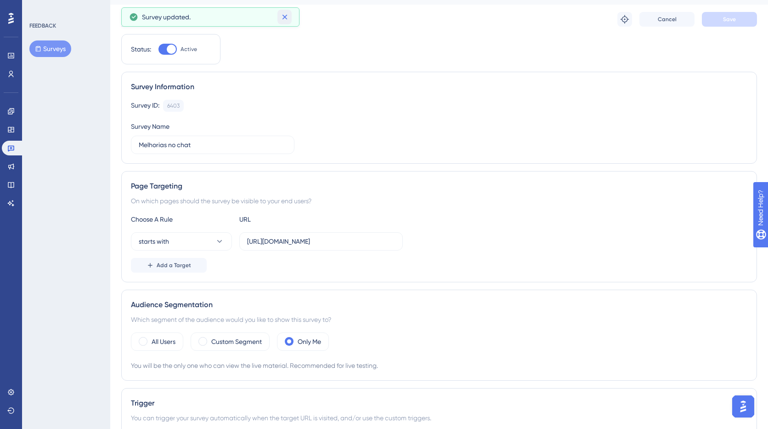
click at [282, 17] on icon at bounding box center [284, 16] width 9 height 9
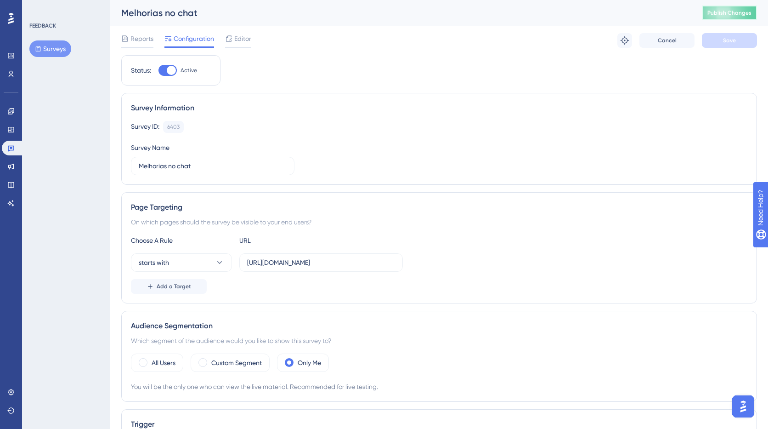
click at [729, 15] on span "Publish Changes" at bounding box center [730, 12] width 44 height 7
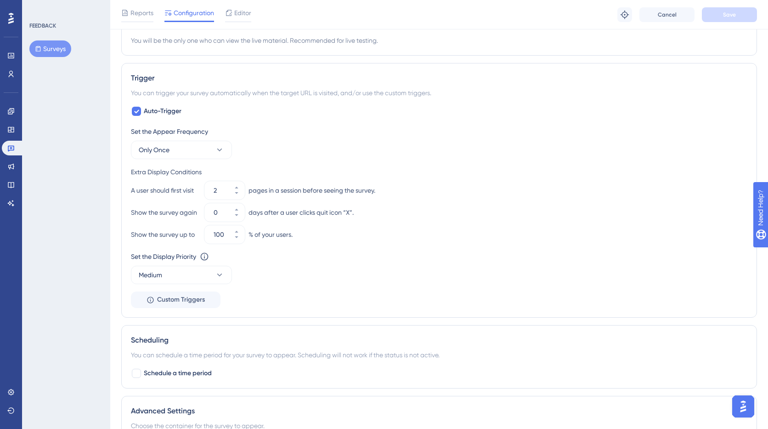
scroll to position [352, 0]
drag, startPoint x: 165, startPoint y: 189, endPoint x: 197, endPoint y: 190, distance: 32.6
click at [195, 190] on div "A user should first visit" at bounding box center [166, 188] width 70 height 11
drag, startPoint x: 386, startPoint y: 189, endPoint x: 290, endPoint y: 191, distance: 95.6
click at [290, 191] on div "A user should first visit 2 pages in a session before seeing the survey." at bounding box center [439, 188] width 617 height 18
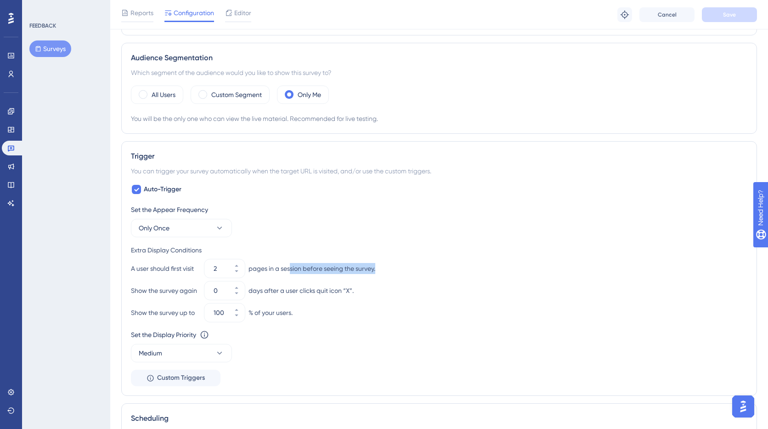
scroll to position [271, 0]
click at [262, 188] on div "Auto-Trigger Set the Appear Frequency Only Once Extra Display Conditions A user…" at bounding box center [439, 285] width 617 height 202
click at [216, 228] on icon at bounding box center [219, 228] width 9 height 9
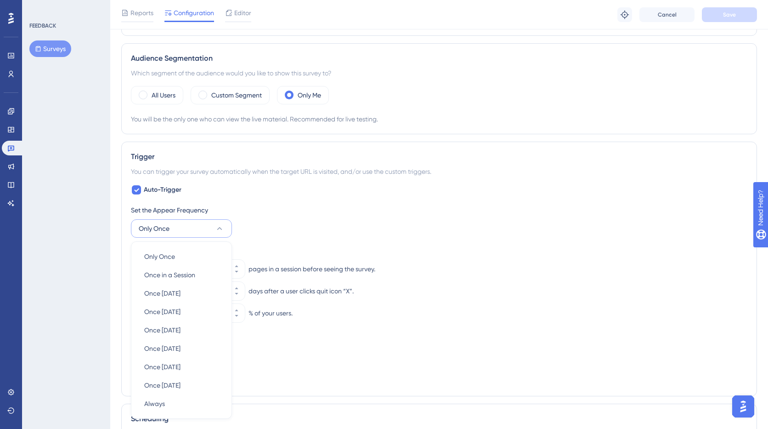
scroll to position [386, 0]
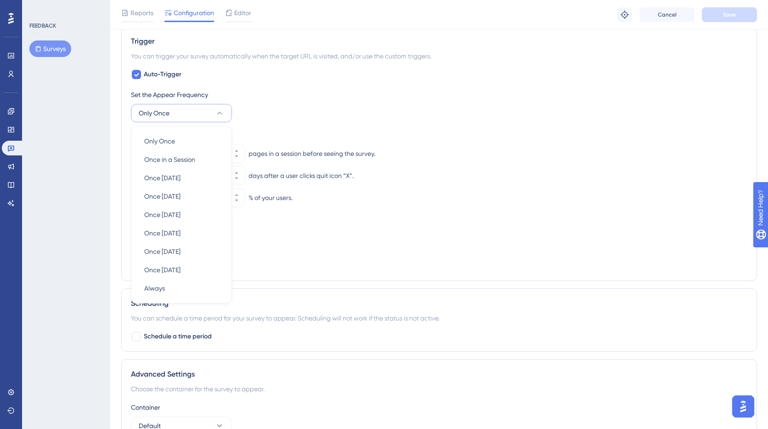
click at [429, 137] on div "Extra Display Conditions" at bounding box center [439, 135] width 617 height 11
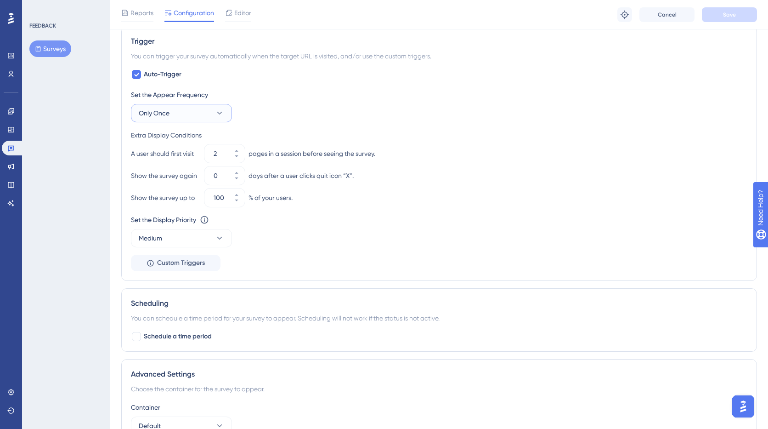
click at [193, 114] on button "Only Once" at bounding box center [181, 113] width 101 height 18
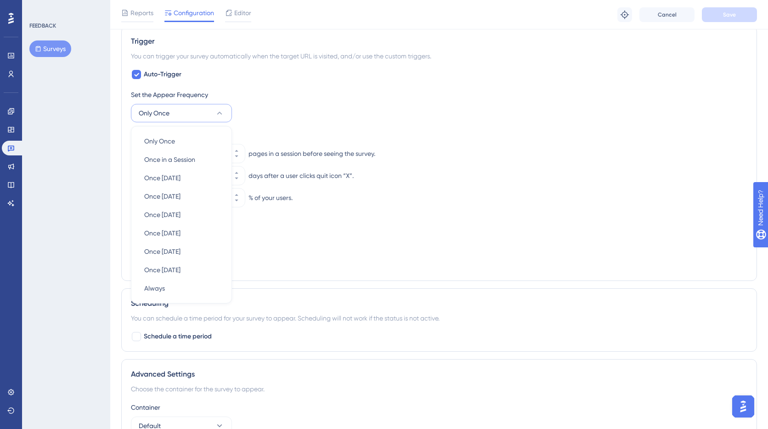
click at [426, 104] on div "Set the Appear Frequency Only Once Only Once Only Once Once in a Session Once i…" at bounding box center [439, 105] width 617 height 33
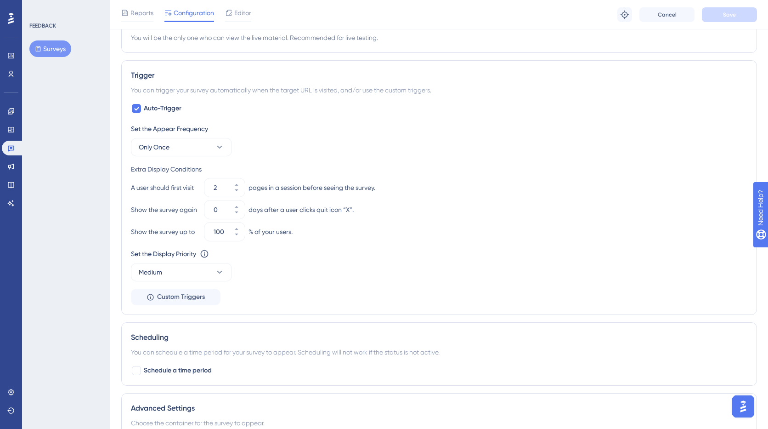
scroll to position [364, 0]
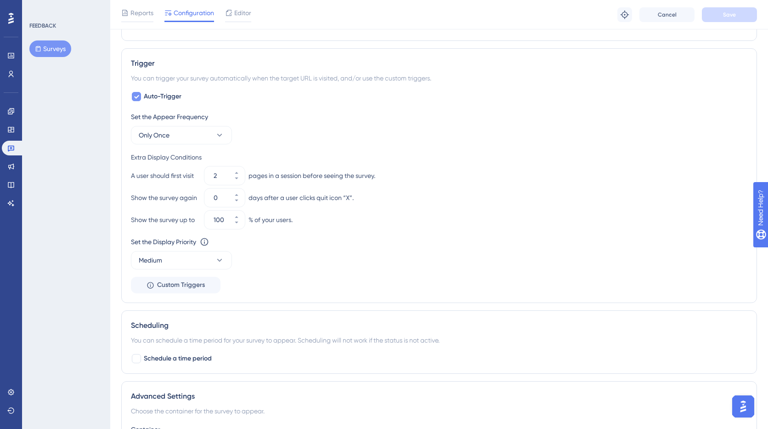
click at [136, 99] on icon at bounding box center [137, 96] width 6 height 7
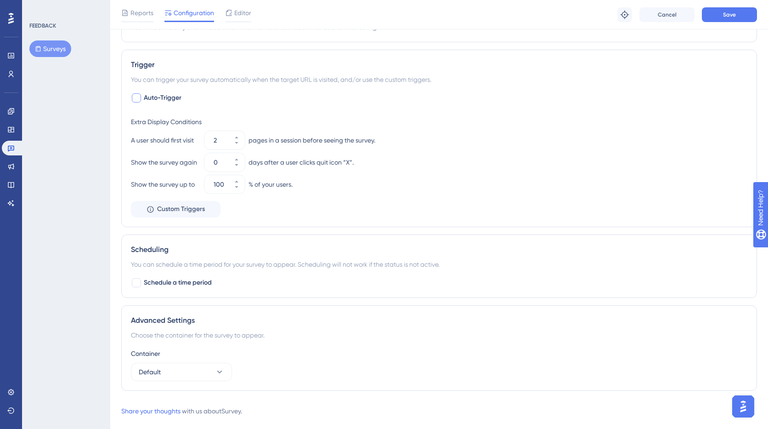
click at [136, 99] on div at bounding box center [136, 97] width 9 height 9
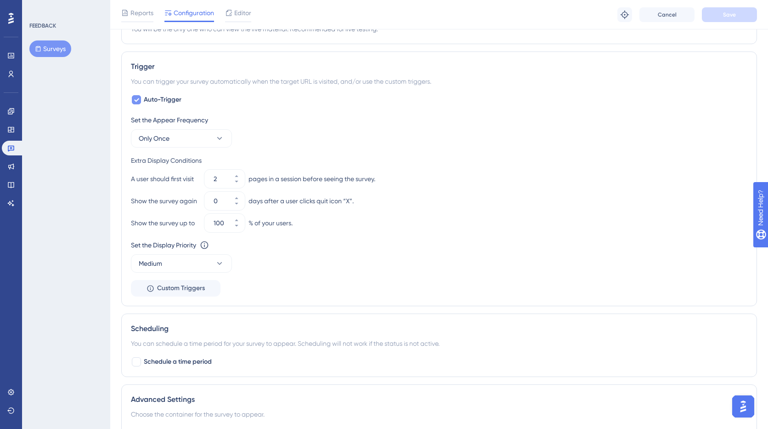
click at [136, 99] on icon at bounding box center [137, 99] width 6 height 7
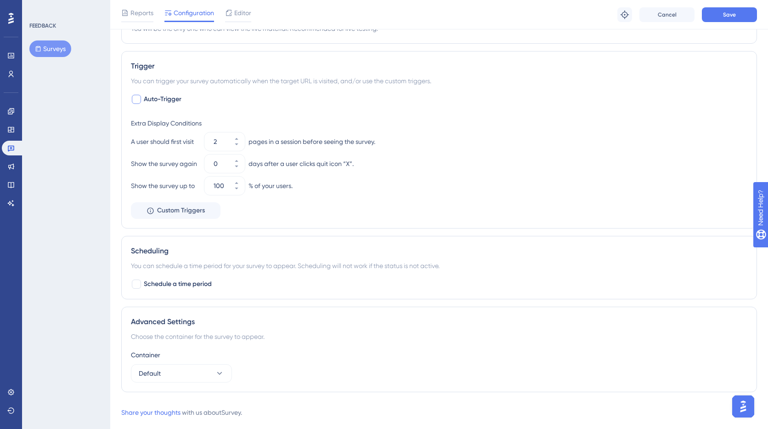
click at [136, 99] on div at bounding box center [136, 99] width 9 height 9
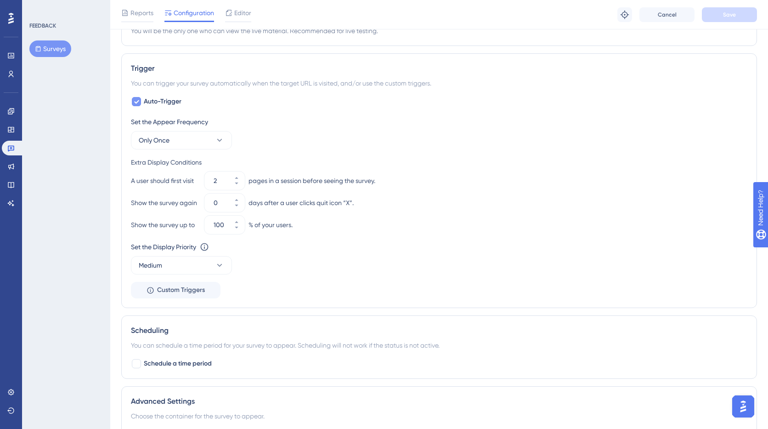
click at [136, 99] on icon at bounding box center [137, 101] width 6 height 7
checkbox input "false"
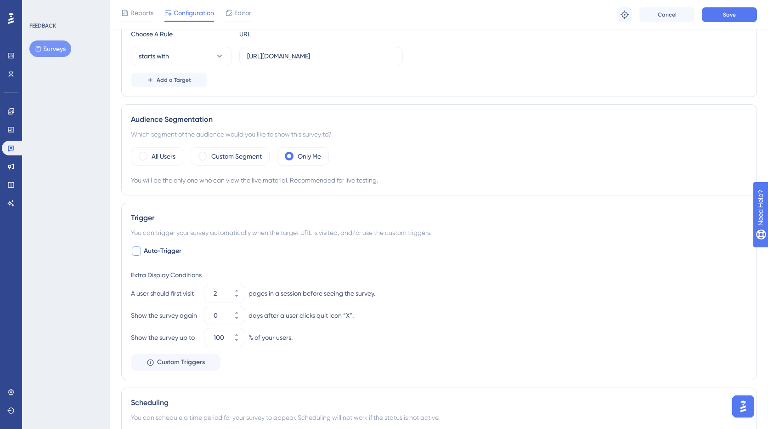
scroll to position [210, 0]
click at [724, 15] on span "Save" at bounding box center [729, 14] width 13 height 7
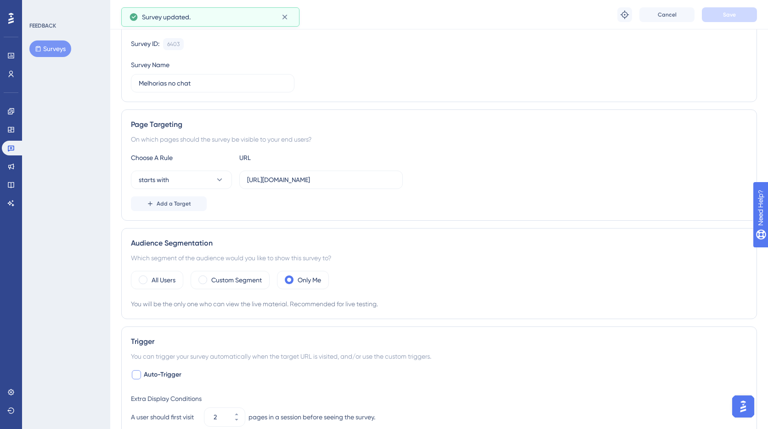
scroll to position [0, 0]
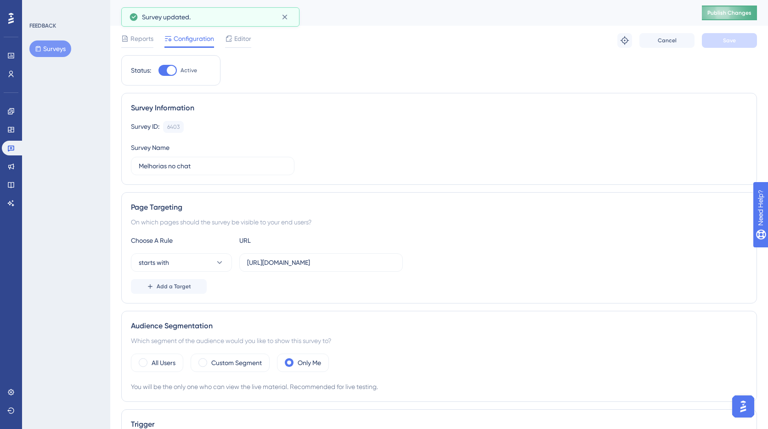
click at [724, 16] on span "Publish Changes" at bounding box center [730, 12] width 44 height 7
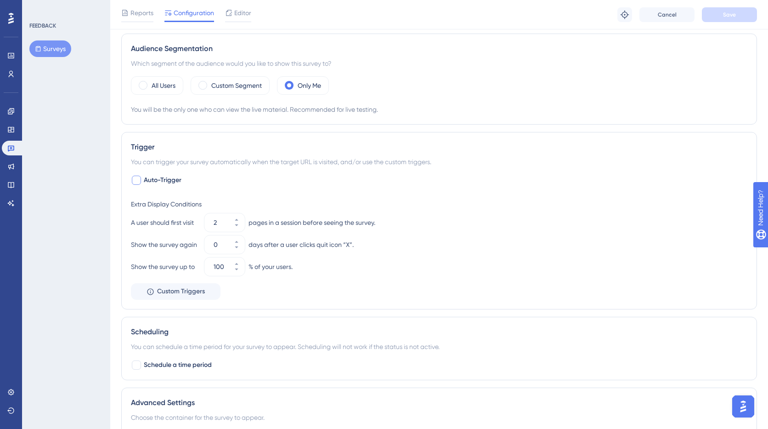
scroll to position [295, 0]
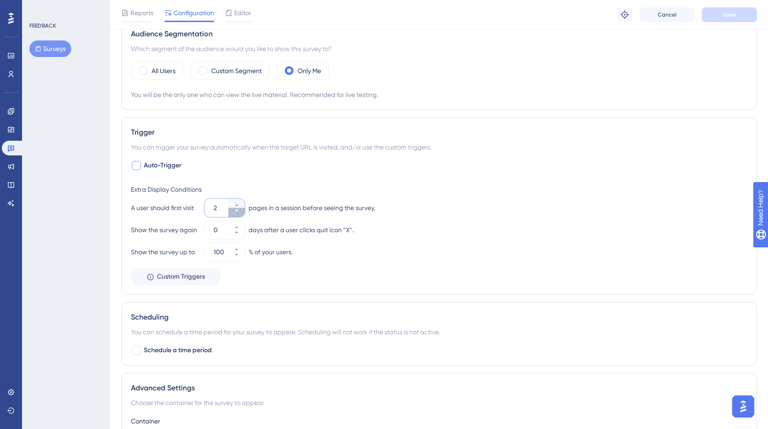
click at [236, 210] on icon at bounding box center [236, 211] width 3 height 2
click at [236, 211] on icon at bounding box center [237, 211] width 6 height 6
click at [240, 203] on button "1" at bounding box center [236, 203] width 17 height 9
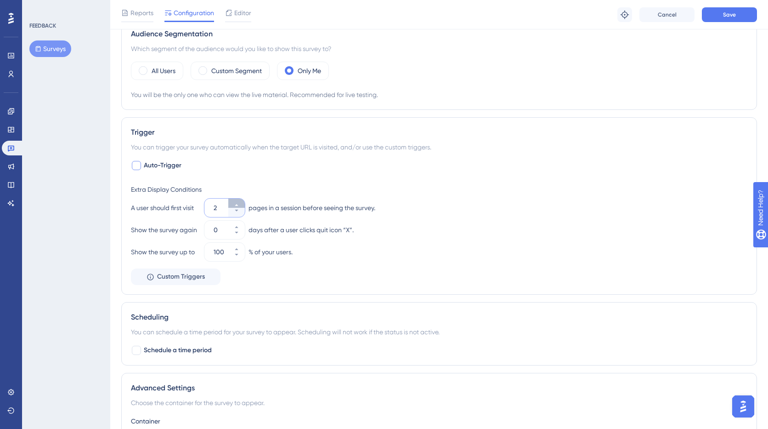
click at [240, 203] on button "2" at bounding box center [236, 203] width 17 height 9
click at [240, 203] on button "3" at bounding box center [236, 203] width 17 height 9
click at [240, 203] on button "4" at bounding box center [236, 203] width 17 height 9
click at [240, 203] on button "5" at bounding box center [236, 203] width 17 height 9
click at [237, 211] on icon at bounding box center [237, 211] width 6 height 6
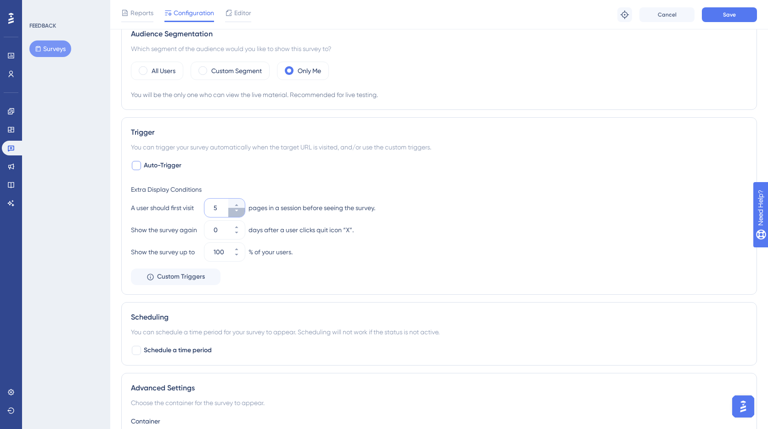
click at [237, 211] on icon at bounding box center [237, 211] width 6 height 6
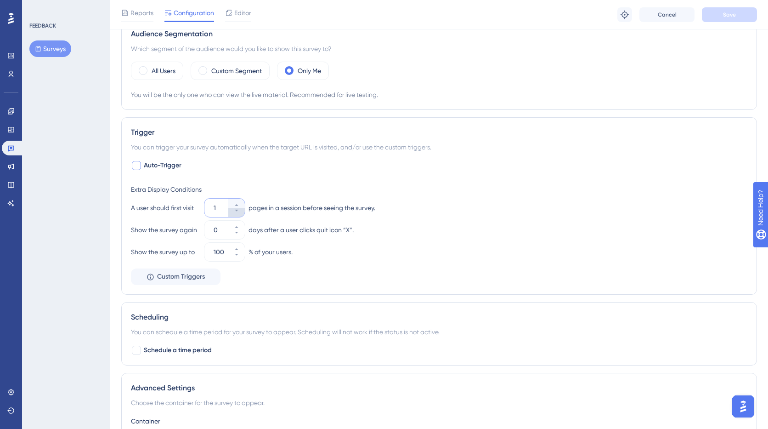
type input "1"
drag, startPoint x: 300, startPoint y: 208, endPoint x: 392, endPoint y: 207, distance: 92.4
click at [387, 206] on div "A user should first visit 1 pages in a session before seeing the survey." at bounding box center [439, 208] width 617 height 18
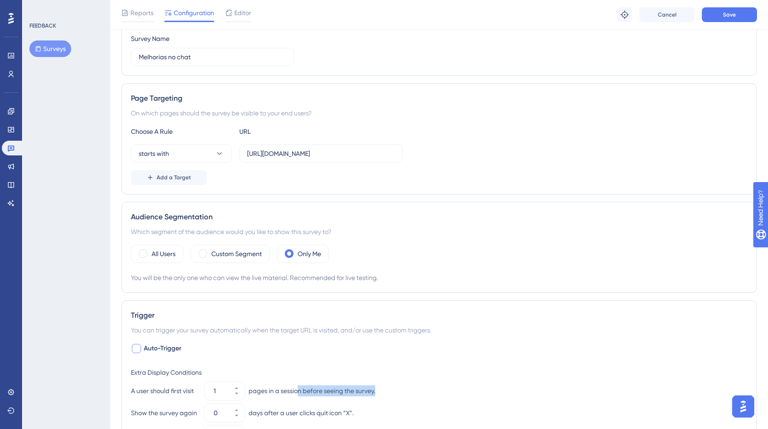
scroll to position [112, 0]
click at [277, 153] on input "https://app.loopia.com.br/app/chat/conversations" at bounding box center [321, 154] width 148 height 10
drag, startPoint x: 284, startPoint y: 154, endPoint x: 508, endPoint y: 159, distance: 223.8
click at [508, 159] on div "starts with https://app.loopia.com.br/app/chat/conversations" at bounding box center [439, 154] width 617 height 18
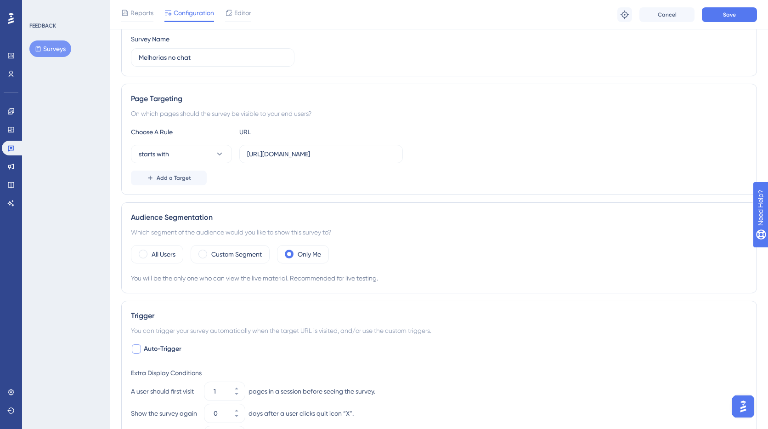
scroll to position [0, 0]
click at [492, 190] on div "Page Targeting On which pages should the survey be visible to your end users? C…" at bounding box center [439, 139] width 636 height 111
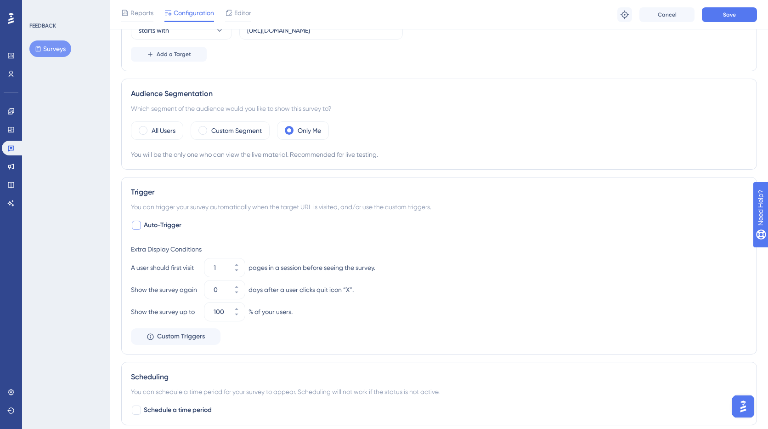
scroll to position [235, 0]
click at [718, 14] on button "Save" at bounding box center [729, 14] width 55 height 15
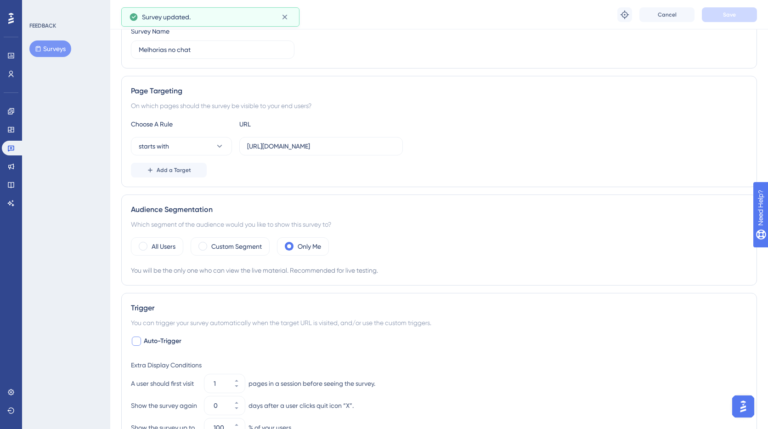
scroll to position [0, 0]
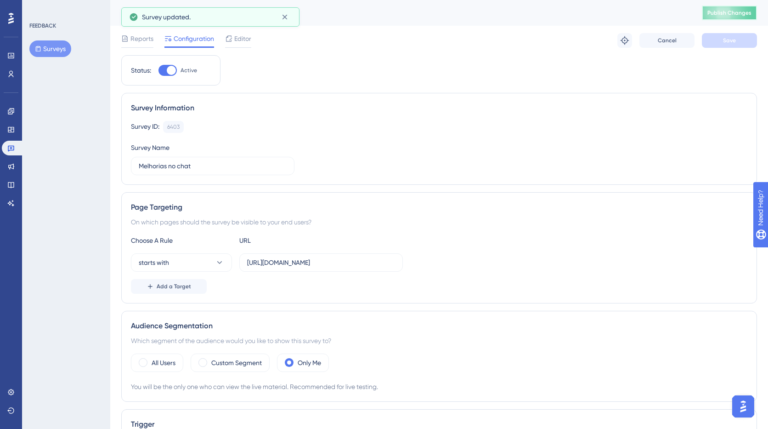
click at [727, 15] on span "Publish Changes" at bounding box center [730, 12] width 44 height 7
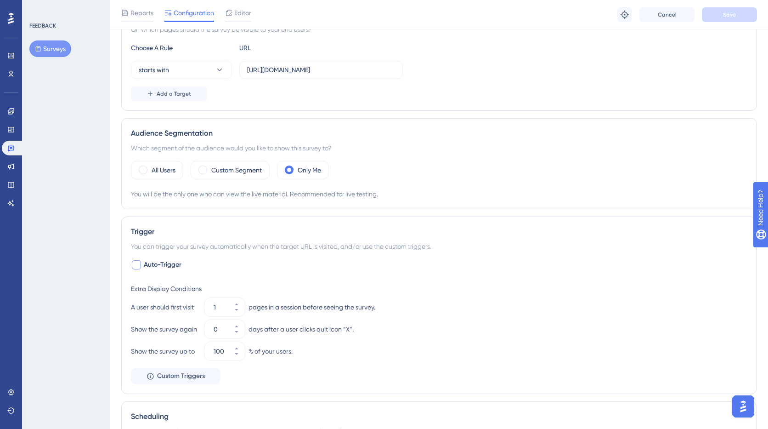
scroll to position [210, 0]
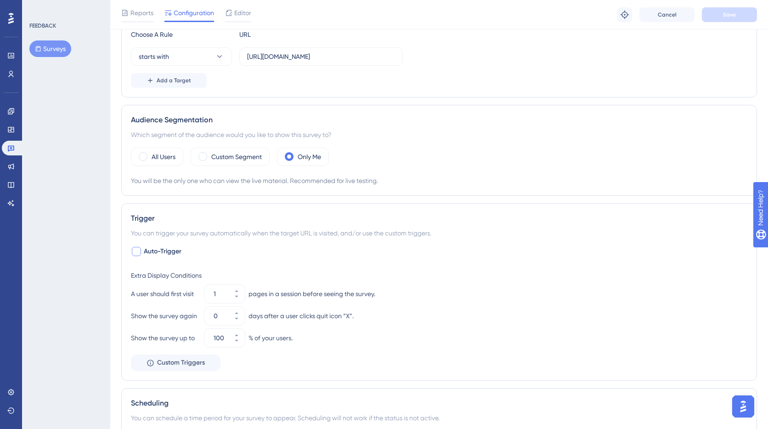
click at [158, 251] on span "Auto-Trigger" at bounding box center [163, 251] width 38 height 11
checkbox input "true"
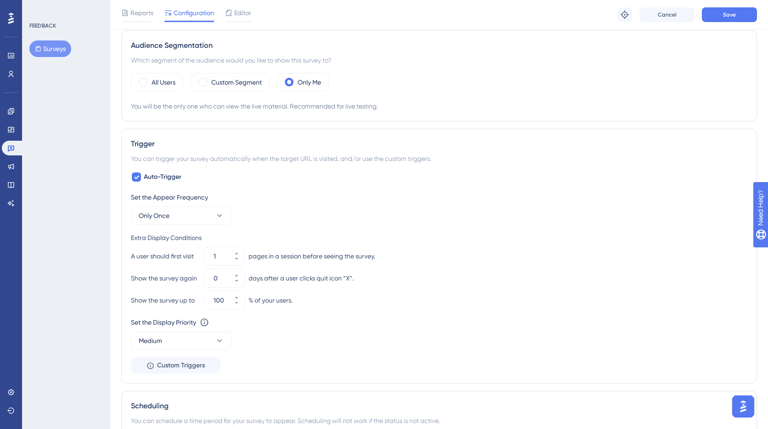
scroll to position [284, 0]
click at [220, 215] on icon at bounding box center [219, 214] width 9 height 9
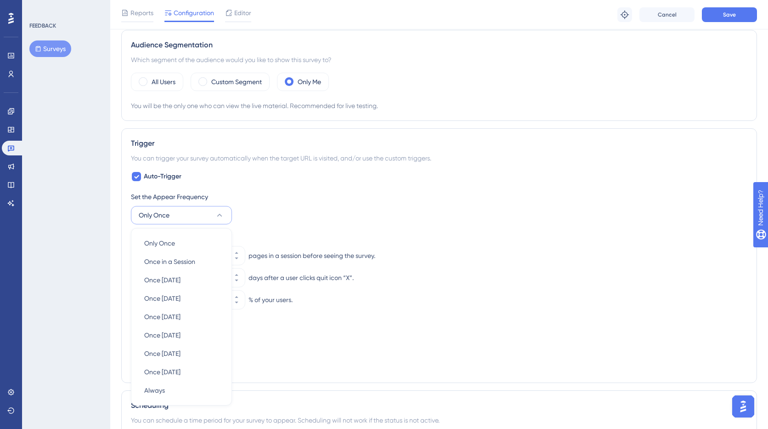
scroll to position [386, 0]
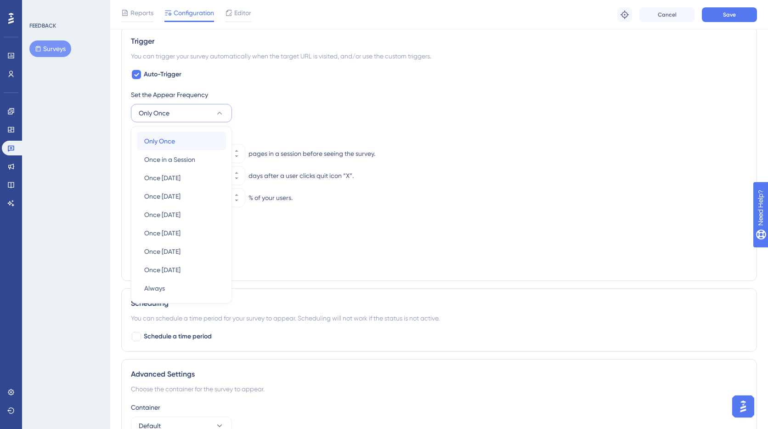
click at [178, 143] on div "Only Once Only Once" at bounding box center [181, 141] width 74 height 18
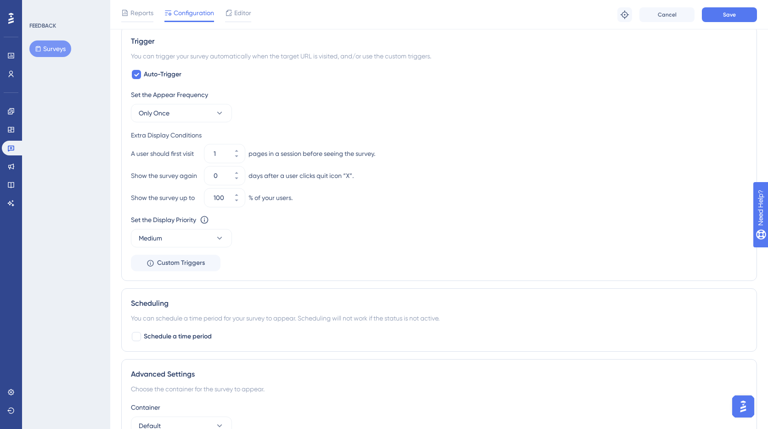
click at [375, 113] on div "Set the Appear Frequency Only Once" at bounding box center [439, 105] width 617 height 33
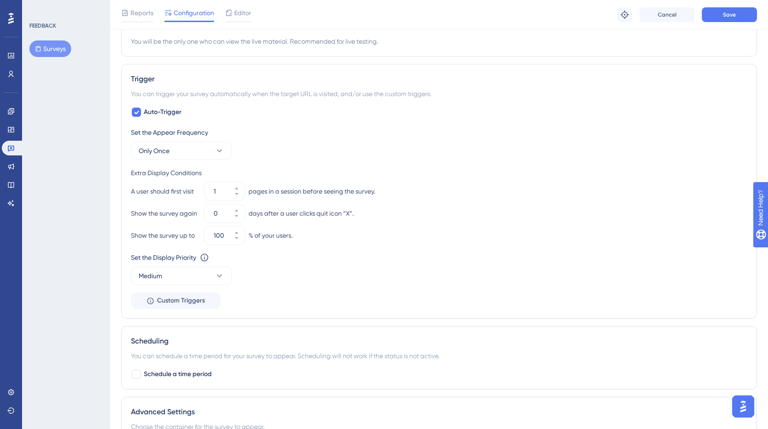
scroll to position [342, 0]
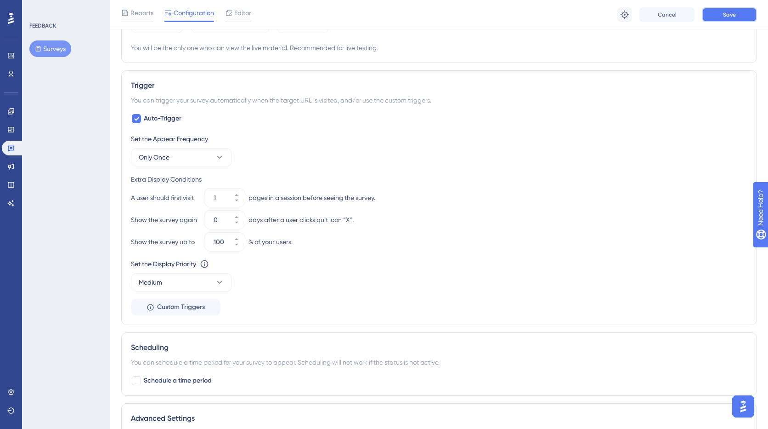
click at [720, 14] on button "Save" at bounding box center [729, 14] width 55 height 15
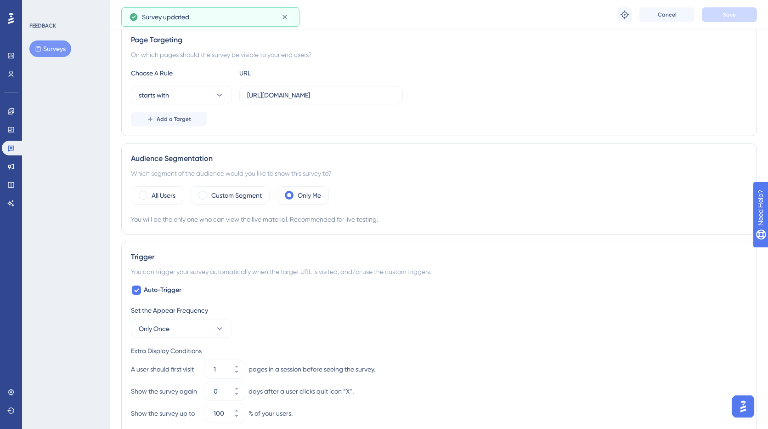
scroll to position [0, 0]
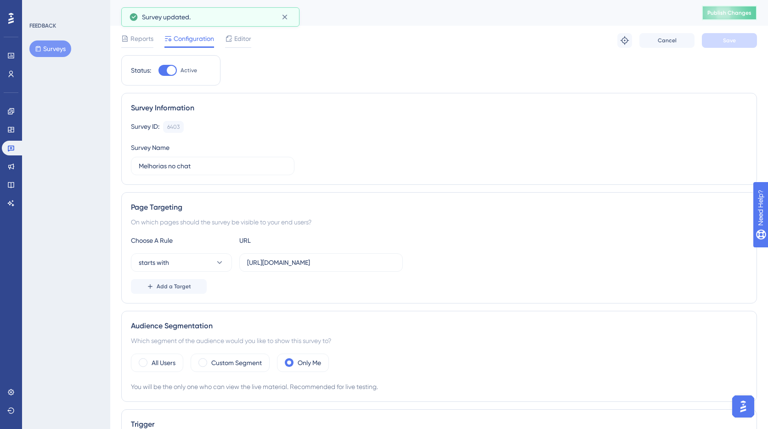
click at [740, 15] on button "Publish Changes" at bounding box center [729, 13] width 55 height 15
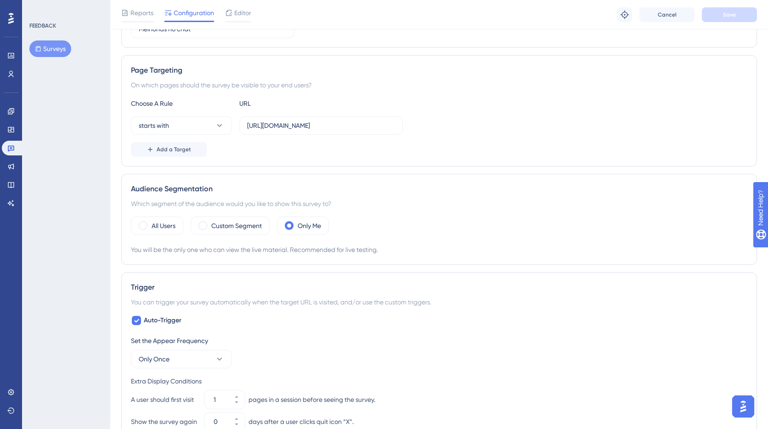
scroll to position [142, 0]
click at [84, 189] on div "FEEDBACK Surveys" at bounding box center [66, 214] width 88 height 429
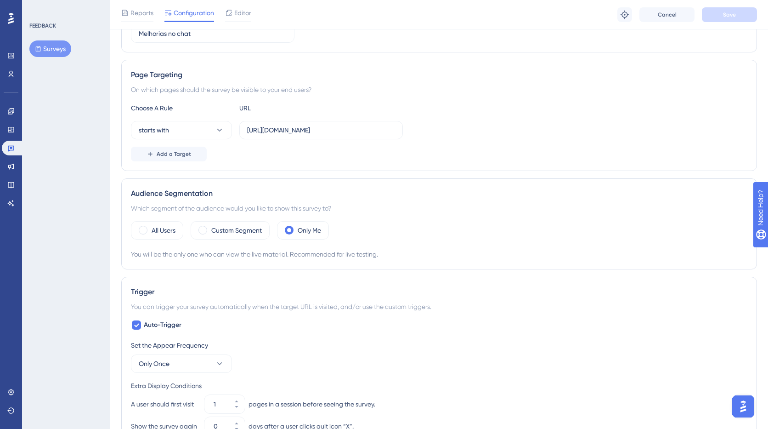
scroll to position [135, 0]
click at [455, 100] on div "Page Targeting On which pages should the survey be visible to your end users? C…" at bounding box center [439, 116] width 636 height 111
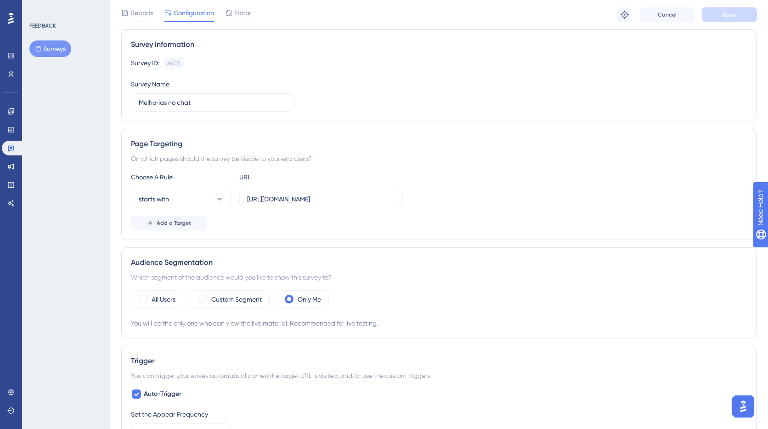
scroll to position [0, 0]
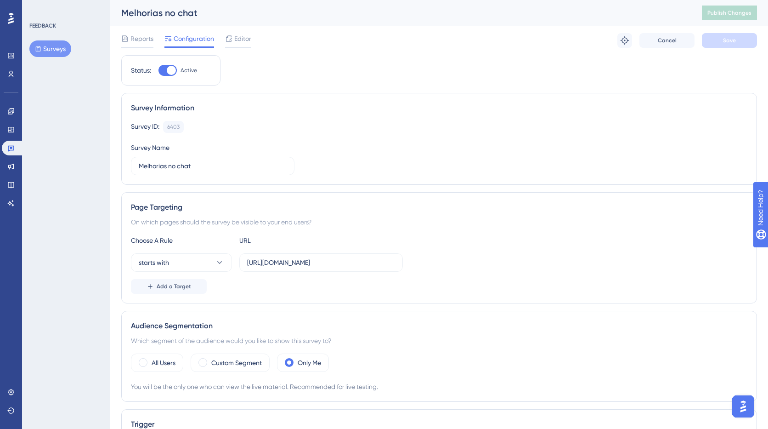
drag, startPoint x: 127, startPoint y: 37, endPoint x: 178, endPoint y: 40, distance: 51.6
click at [127, 37] on icon at bounding box center [125, 38] width 6 height 6
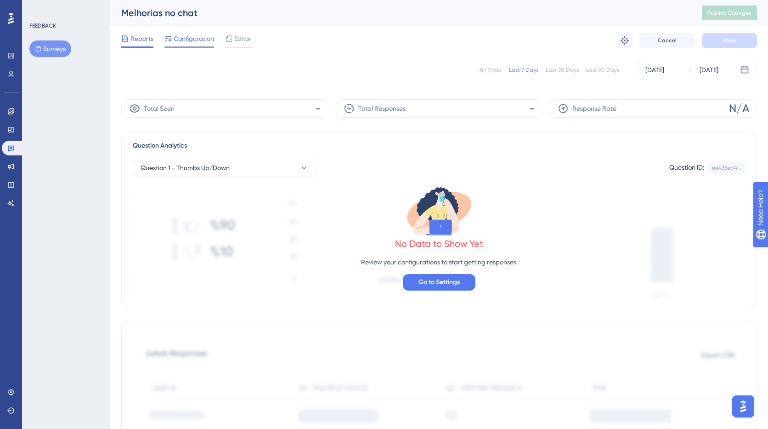
click at [180, 40] on span "Configuration" at bounding box center [194, 38] width 40 height 11
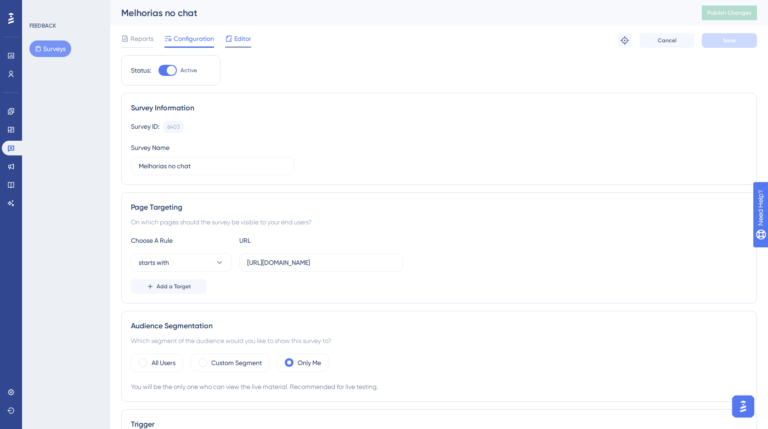
click at [235, 40] on span "Editor" at bounding box center [242, 38] width 17 height 11
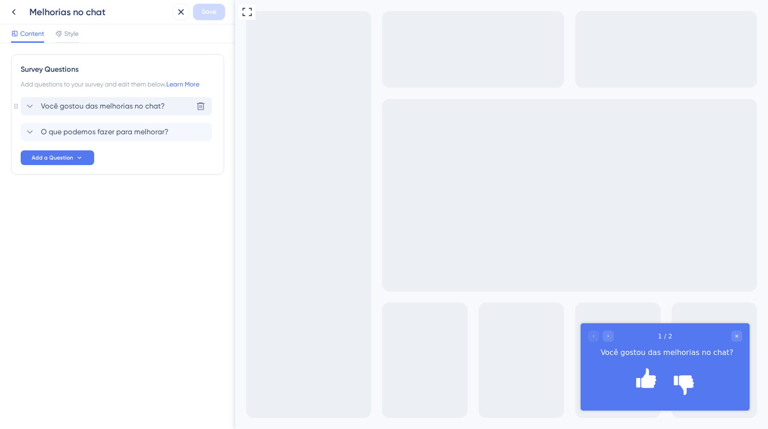
click at [158, 107] on span "Você gostou das melhorias no chat?" at bounding box center [103, 106] width 124 height 11
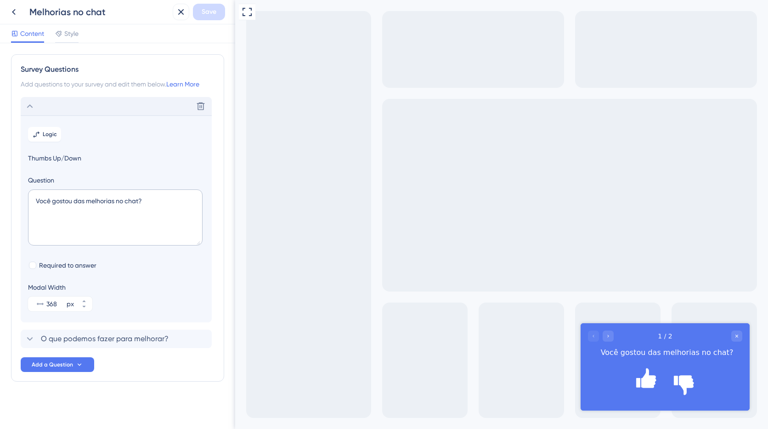
scroll to position [0, 0]
drag, startPoint x: 35, startPoint y: 202, endPoint x: 58, endPoint y: 201, distance: 22.5
click at [57, 201] on textarea "Você gostou das melhorias no chat?" at bounding box center [115, 217] width 175 height 56
click at [92, 201] on textarea "Você gostou das melhorias no chat?" at bounding box center [115, 217] width 175 height 56
drag, startPoint x: 140, startPoint y: 201, endPoint x: 136, endPoint y: 208, distance: 8.4
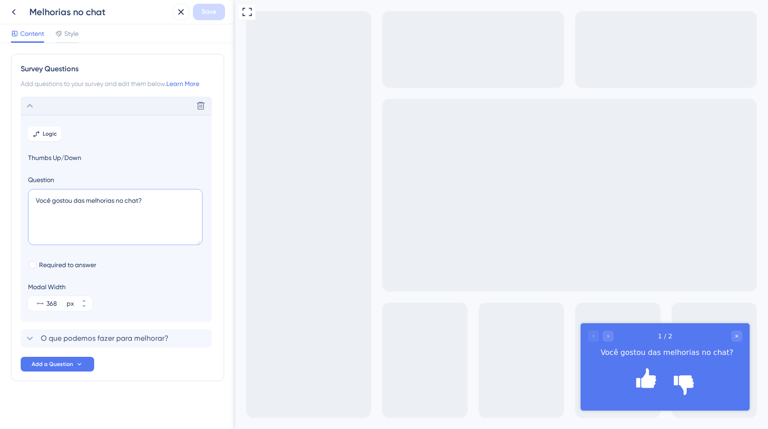
click at [140, 201] on textarea "Você gostou das melhorias no chat?" at bounding box center [115, 217] width 175 height 56
drag, startPoint x: 11, startPoint y: 193, endPoint x: 0, endPoint y: 191, distance: 11.6
click at [0, 191] on div "Survey Questions Add questions to your survey and edit them below. Learn More D…" at bounding box center [117, 236] width 235 height 386
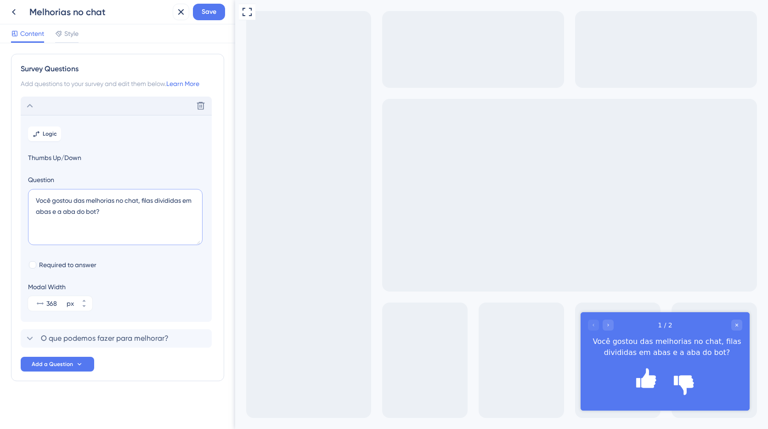
click at [149, 219] on textarea "Você gostou das melhorias no chat, filas divididas em abas e a aba do bot?" at bounding box center [115, 217] width 175 height 56
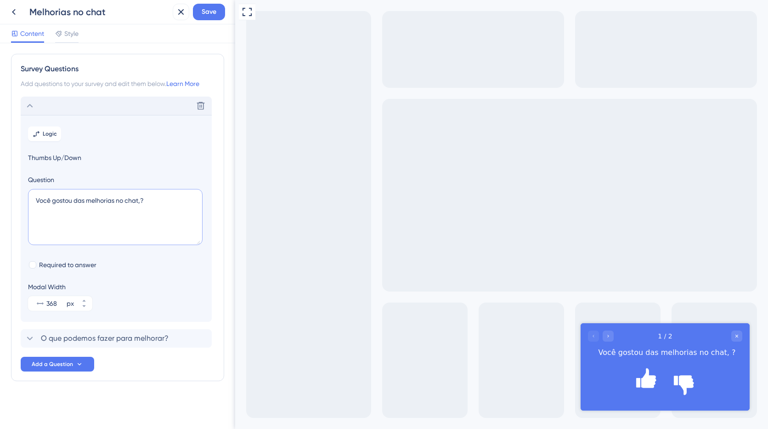
type textarea "Você gostou das melhorias no chat?"
click at [13, 10] on icon at bounding box center [13, 11] width 11 height 11
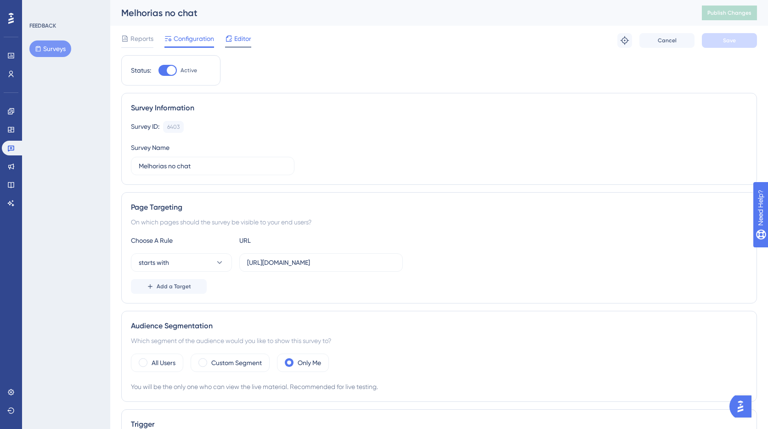
click at [237, 38] on span "Editor" at bounding box center [242, 38] width 17 height 11
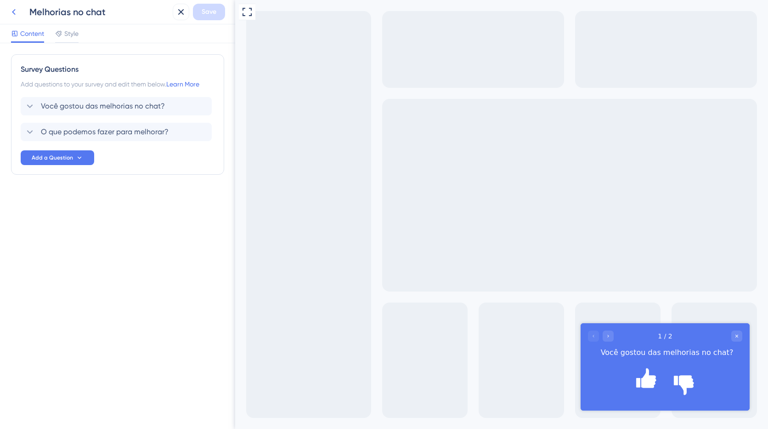
click at [16, 12] on icon at bounding box center [13, 11] width 11 height 11
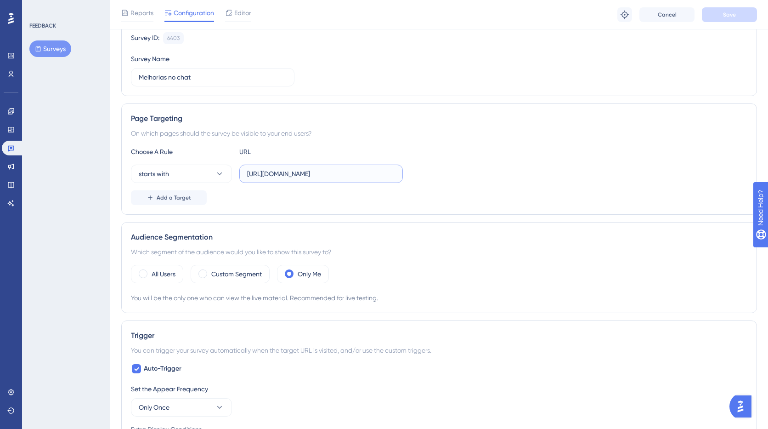
scroll to position [0, 7]
drag, startPoint x: 393, startPoint y: 176, endPoint x: 452, endPoint y: 176, distance: 59.3
click at [452, 176] on div "starts with https://app.loopia.com.br/app/chat/conversations" at bounding box center [439, 174] width 617 height 18
click at [461, 205] on div "Page Targeting On which pages should the survey be visible to your end users? C…" at bounding box center [439, 158] width 636 height 111
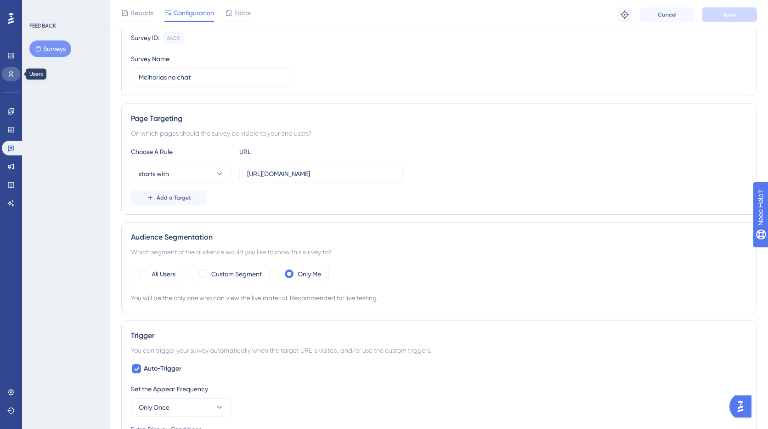
click at [10, 70] on icon at bounding box center [10, 73] width 7 height 7
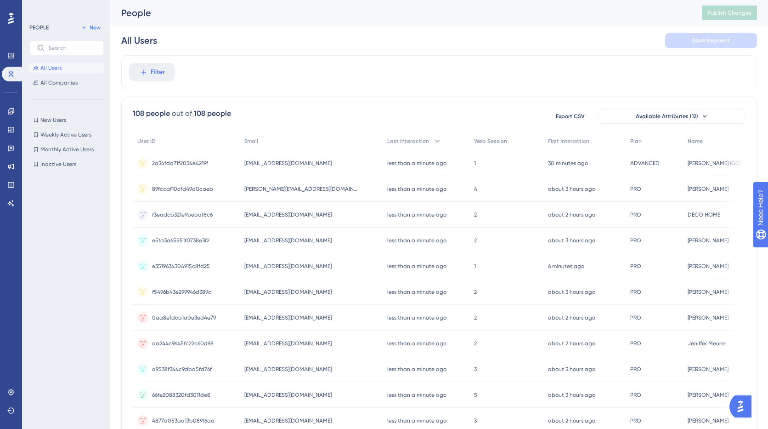
click at [371, 63] on div "Filter" at bounding box center [439, 72] width 636 height 34
click at [409, 40] on div "All Users Save Segment" at bounding box center [439, 40] width 636 height 29
click at [75, 82] on span "All Companies" at bounding box center [58, 82] width 37 height 7
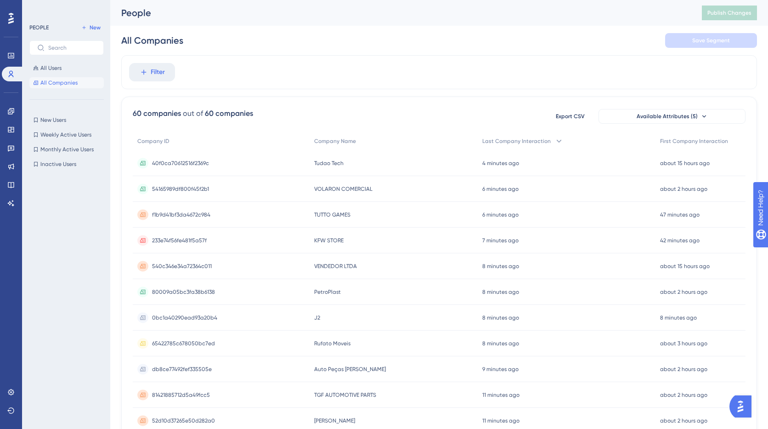
click at [330, 79] on div "Filter" at bounding box center [439, 72] width 636 height 34
click at [202, 163] on span "40f0ca70612516f2369c" at bounding box center [180, 162] width 57 height 7
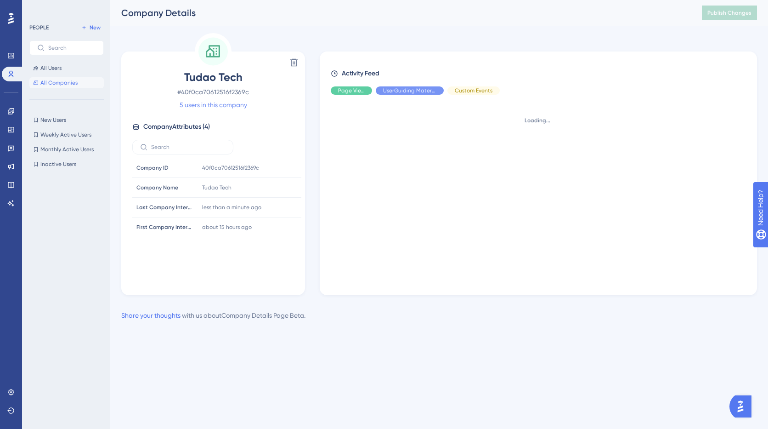
click at [215, 102] on link "5 users in this company" at bounding box center [214, 104] width 68 height 11
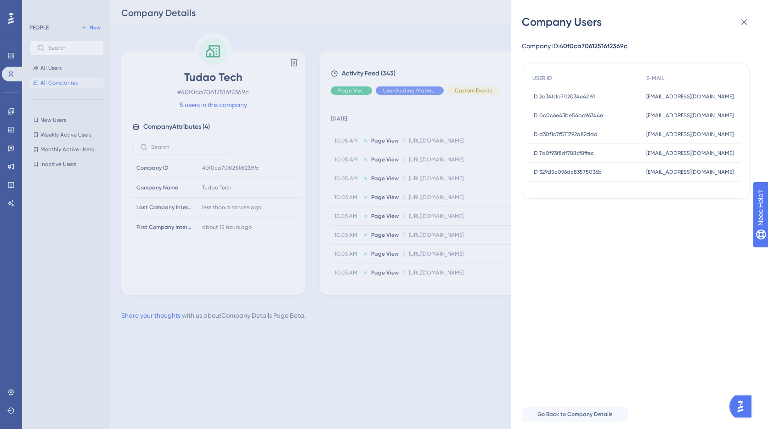
drag, startPoint x: 674, startPoint y: 193, endPoint x: 692, endPoint y: 196, distance: 18.1
click at [703, 195] on div "USER ID E-MAIL ID 2a34fda71f2034e4219f ID 2a34fda71f2034e4219f thainara.franca@…" at bounding box center [636, 131] width 228 height 136
click at [744, 21] on icon at bounding box center [744, 22] width 11 height 11
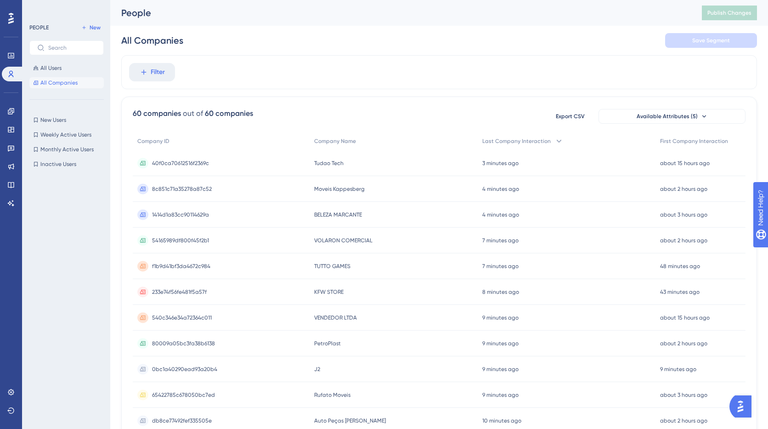
click at [171, 187] on span "8c851c71a35278a87c52" at bounding box center [182, 188] width 60 height 7
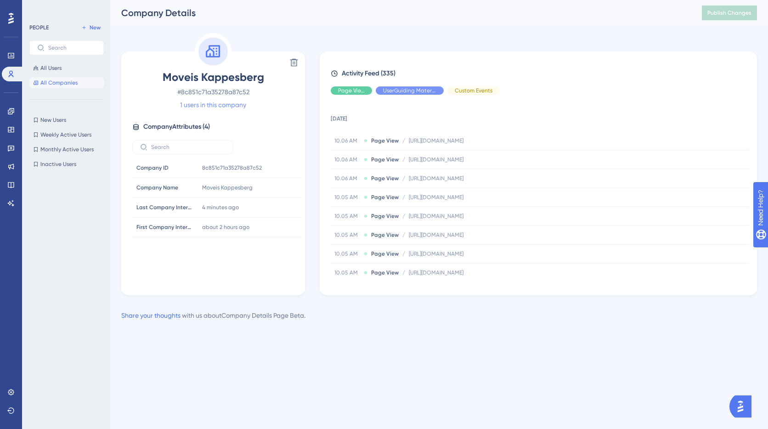
click at [206, 105] on link "1 users in this company" at bounding box center [213, 104] width 66 height 11
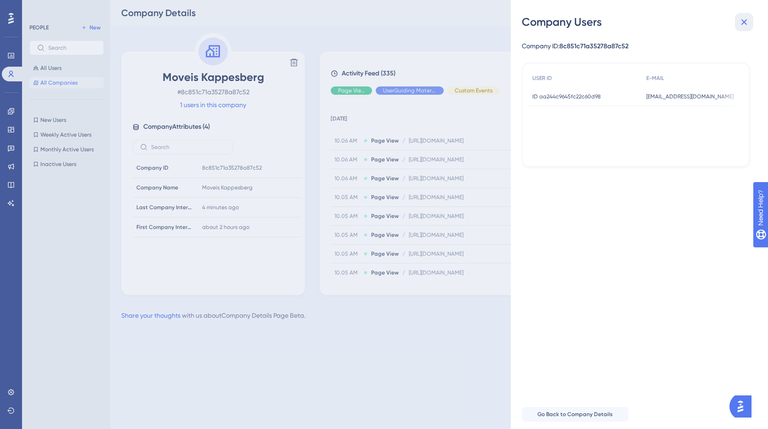
click at [743, 24] on icon at bounding box center [744, 22] width 11 height 11
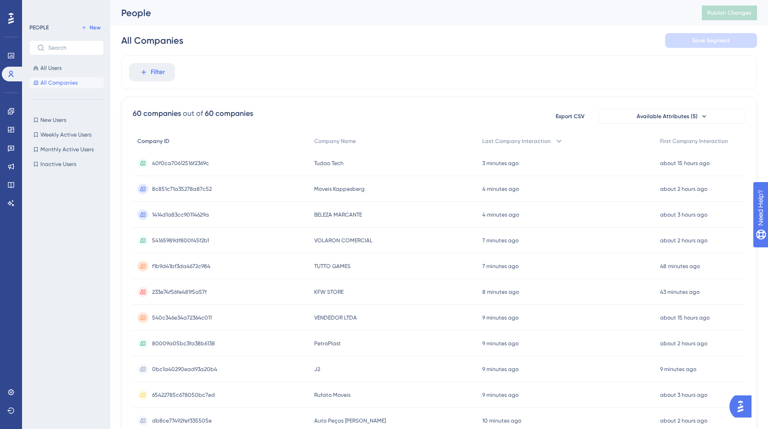
scroll to position [3, 0]
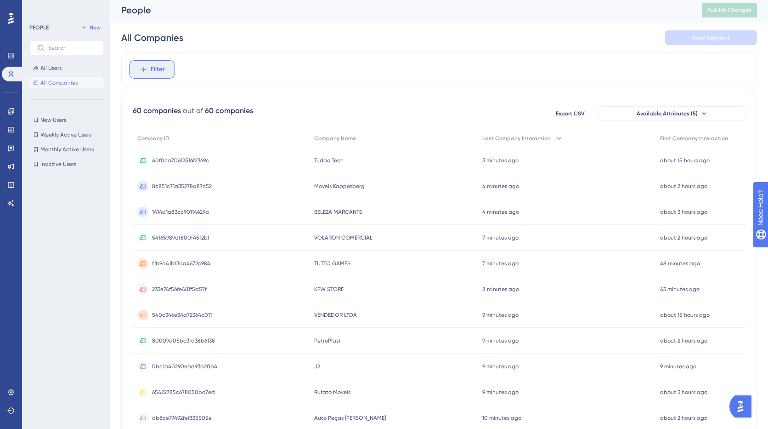
click at [153, 73] on span "Filter" at bounding box center [158, 69] width 14 height 11
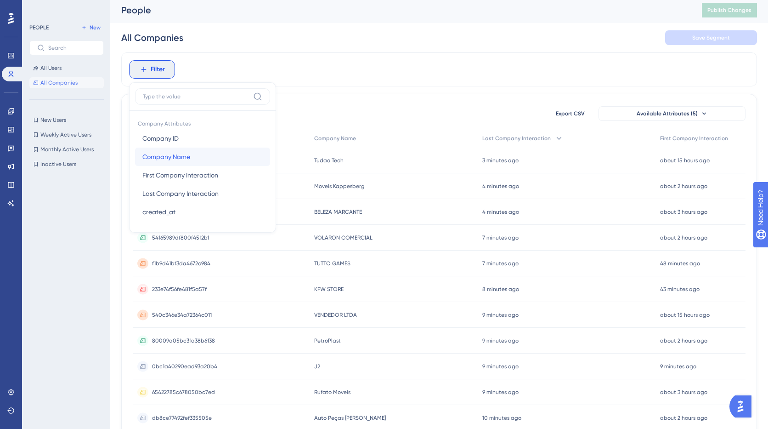
click at [159, 156] on span "Company Name" at bounding box center [166, 156] width 48 height 11
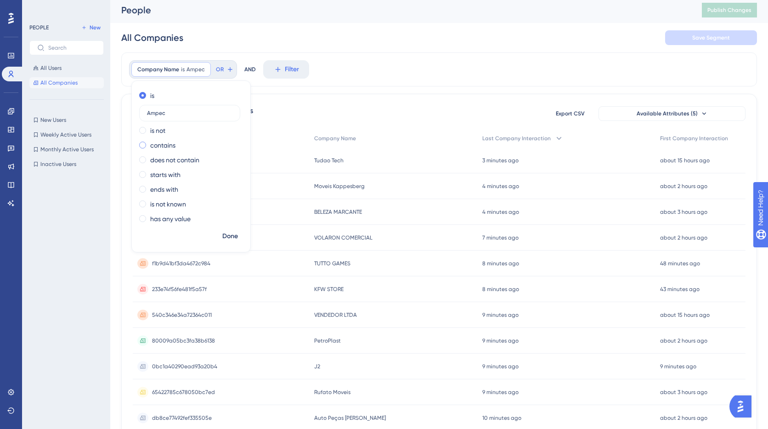
type input "Ampec"
click at [152, 148] on label "contains" at bounding box center [162, 145] width 25 height 11
click at [231, 237] on span "Done" at bounding box center [230, 236] width 16 height 11
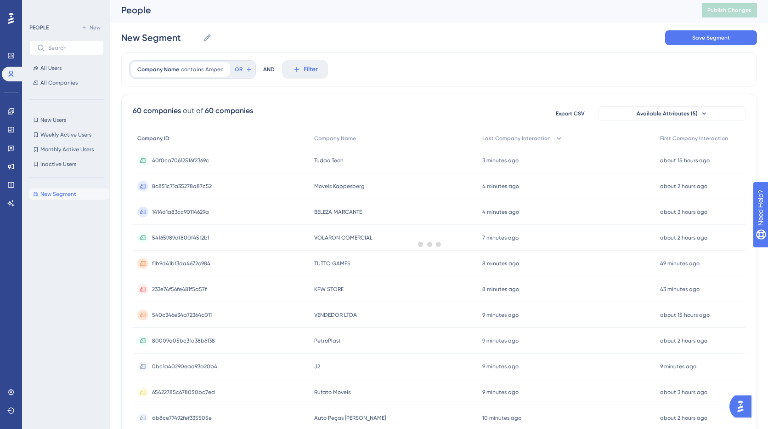
scroll to position [0, 0]
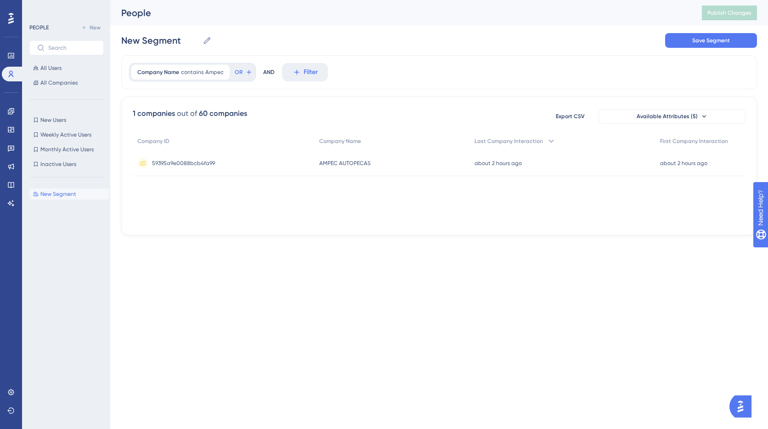
click at [205, 162] on span "59395a9e0088bcb4fa99" at bounding box center [183, 162] width 63 height 7
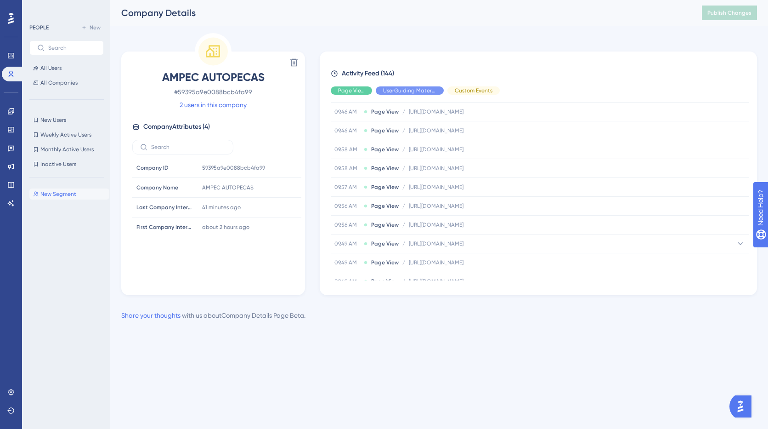
scroll to position [2685, 0]
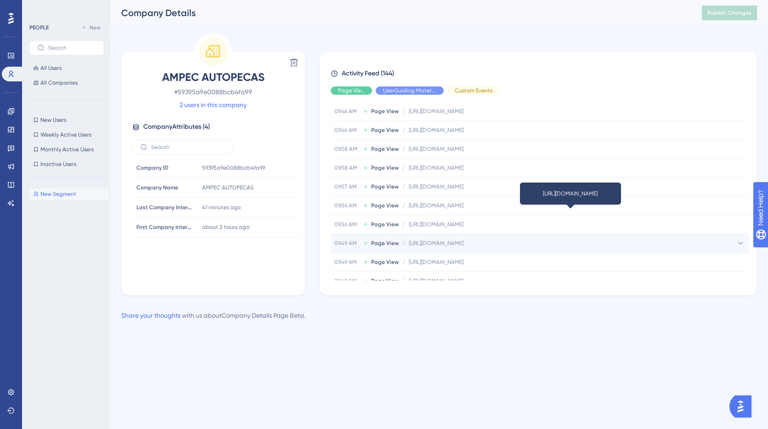
drag, startPoint x: 635, startPoint y: 244, endPoint x: 409, endPoint y: 244, distance: 226.1
click at [409, 244] on span "https://app.loopia.com.br/app/tickets/y57a160429805a8d4695/9fd5c9a13967ed4dcdb7…" at bounding box center [436, 242] width 55 height 7
copy span "https://app.loopia.com.br/app/tickets/y57a160429805a8d4695/9fd5c9a13967ed4dcdb7?"
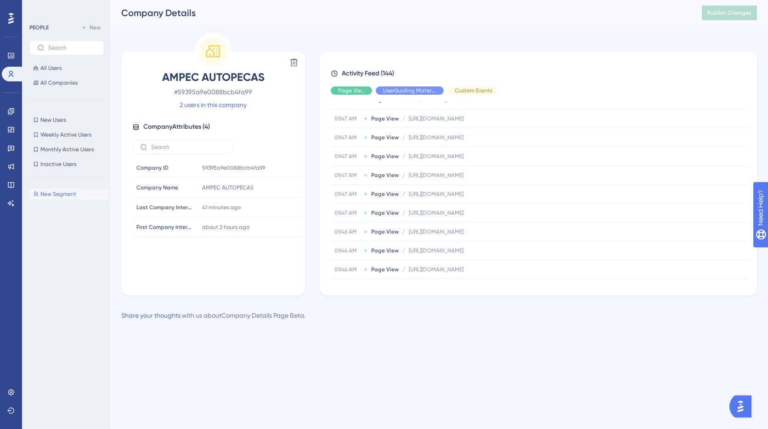
scroll to position [3001, 0]
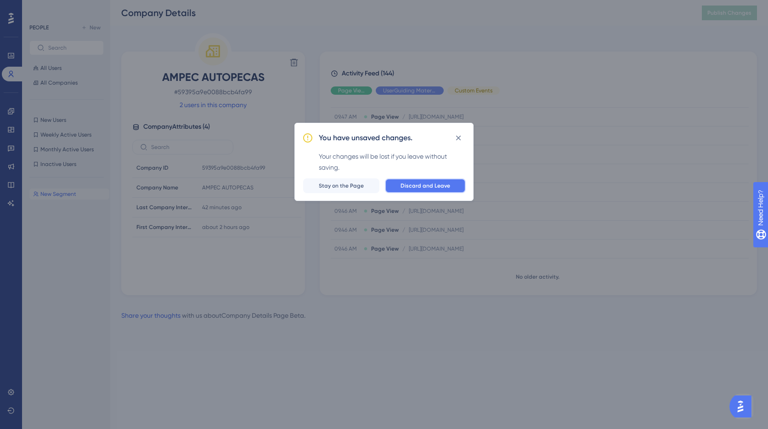
click at [429, 183] on span "Discard and Leave" at bounding box center [426, 185] width 50 height 7
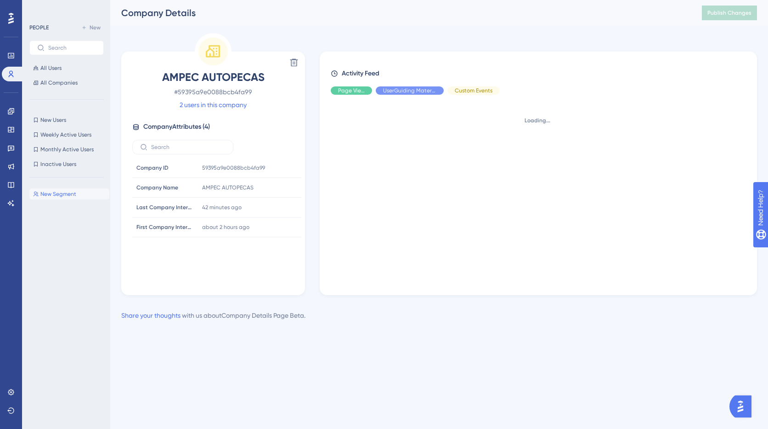
click at [317, 173] on div "Delete AMPEC AUTOPECAS # 59395a9e0088bcb4fa99 2 users in this company Company A…" at bounding box center [439, 164] width 636 height 262
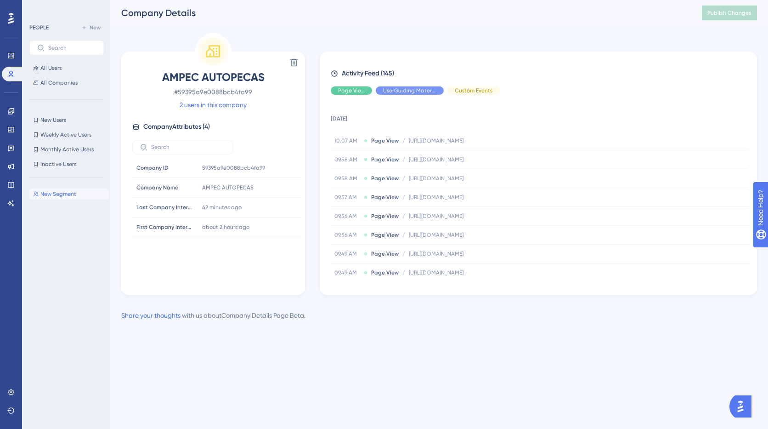
click at [63, 195] on span "New Segment" at bounding box center [58, 193] width 36 height 7
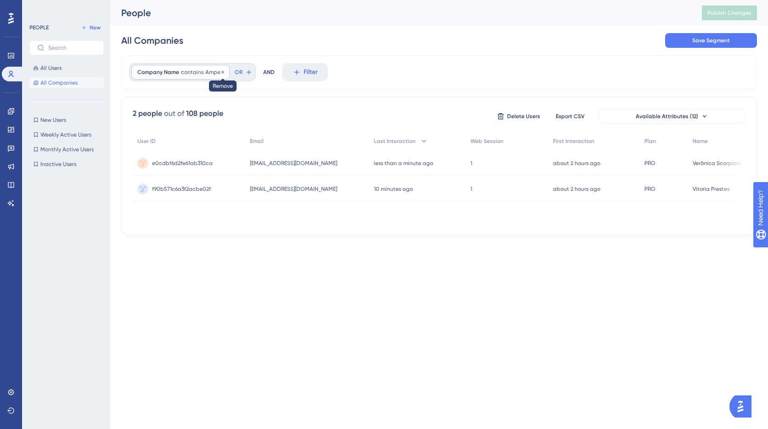
click at [221, 72] on icon at bounding box center [222, 71] width 3 height 3
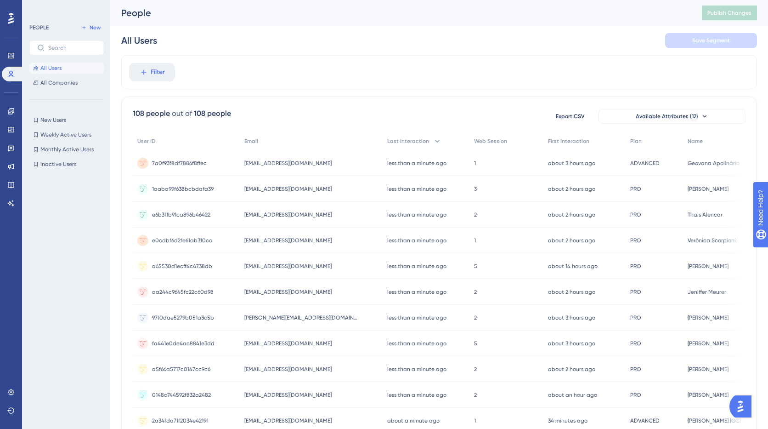
click at [71, 199] on div at bounding box center [69, 283] width 80 height 227
click at [50, 79] on span "All Companies" at bounding box center [58, 82] width 37 height 7
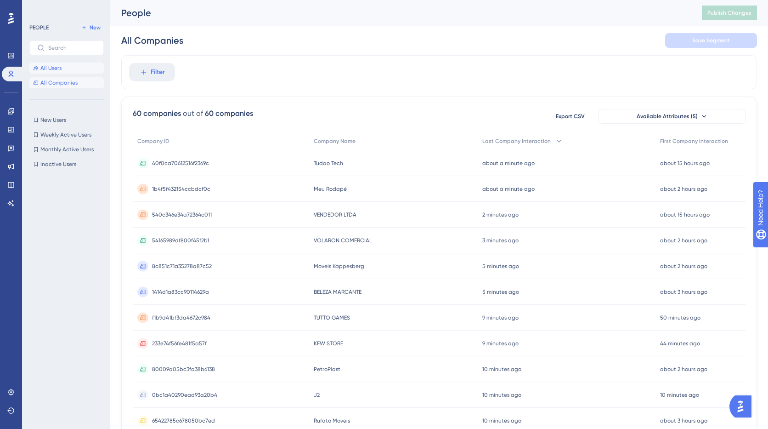
click at [59, 68] on span "All Users" at bounding box center [50, 67] width 21 height 7
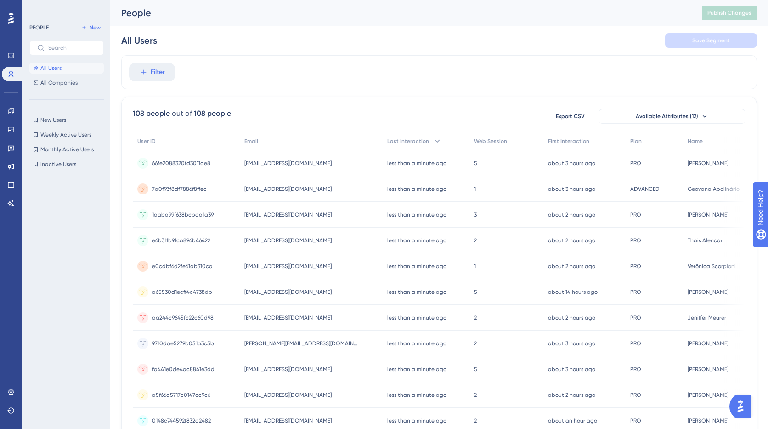
click at [60, 204] on div at bounding box center [69, 283] width 80 height 227
click at [11, 64] on div "Performance Users" at bounding box center [11, 64] width 18 height 33
click at [18, 49] on div "Performance" at bounding box center [11, 55] width 18 height 15
click at [16, 52] on link at bounding box center [11, 55] width 18 height 15
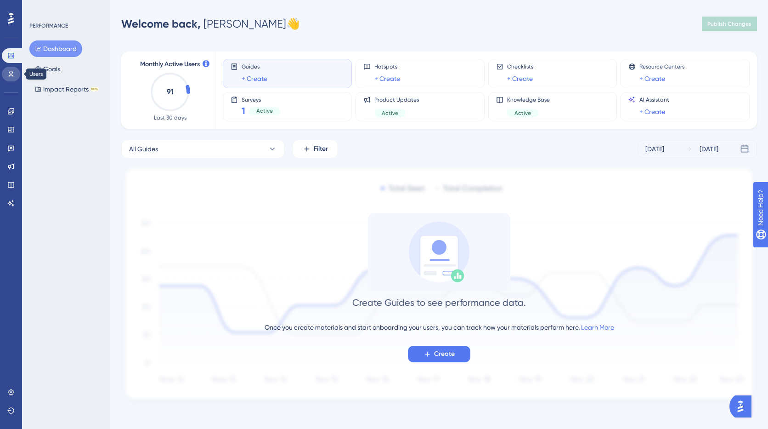
click at [11, 73] on icon at bounding box center [10, 73] width 7 height 7
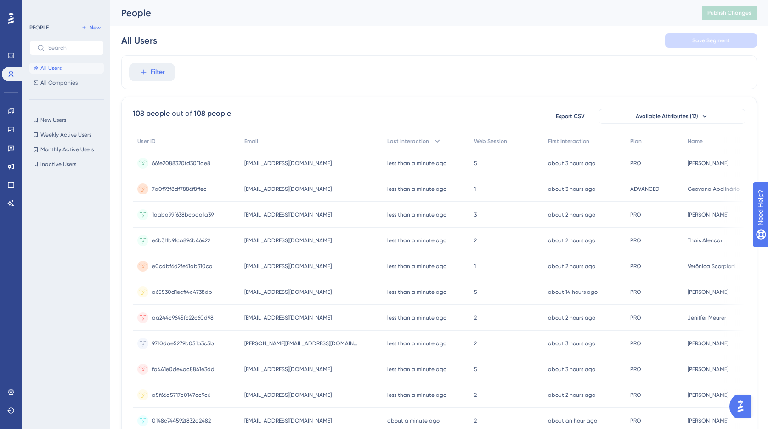
scroll to position [3, 0]
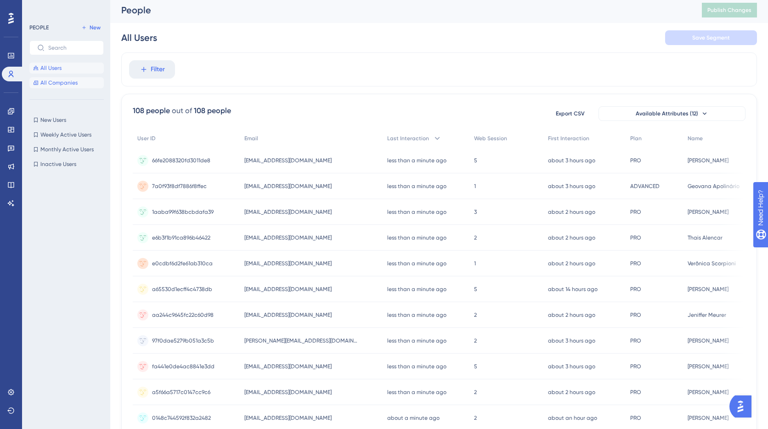
click at [52, 80] on span "All Companies" at bounding box center [58, 82] width 37 height 7
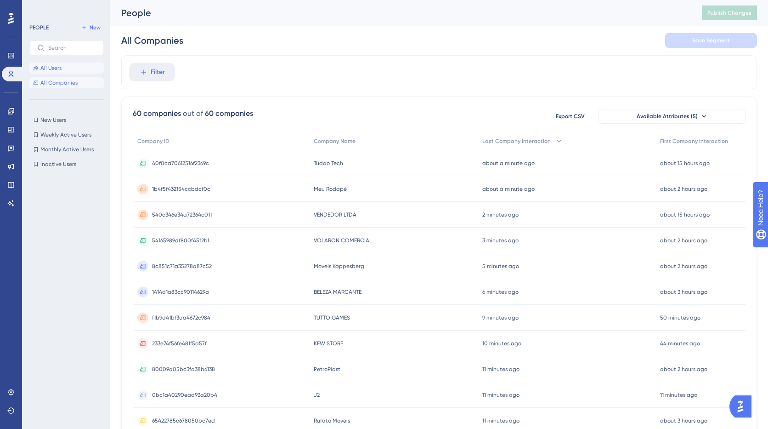
click at [57, 67] on span "All Users" at bounding box center [50, 67] width 21 height 7
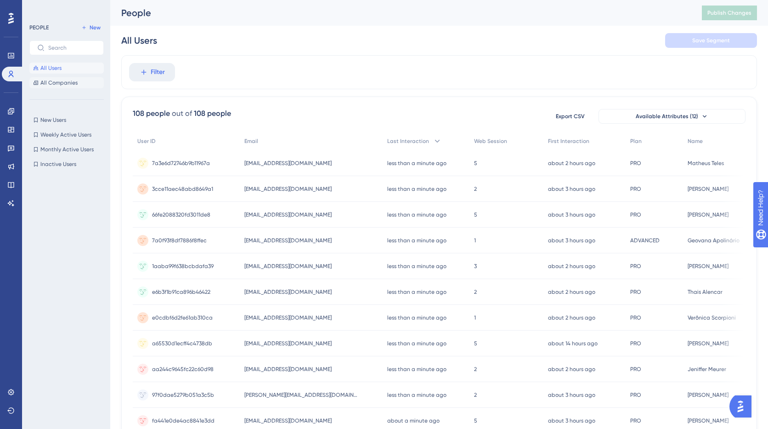
click at [48, 84] on span "All Companies" at bounding box center [58, 82] width 37 height 7
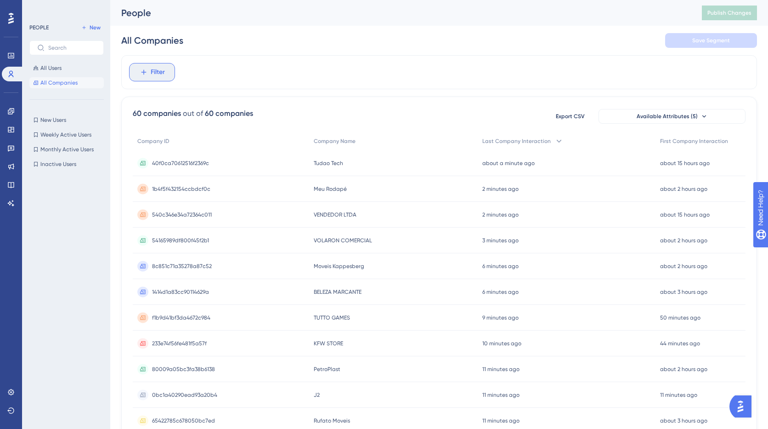
click at [147, 74] on icon at bounding box center [144, 72] width 8 height 8
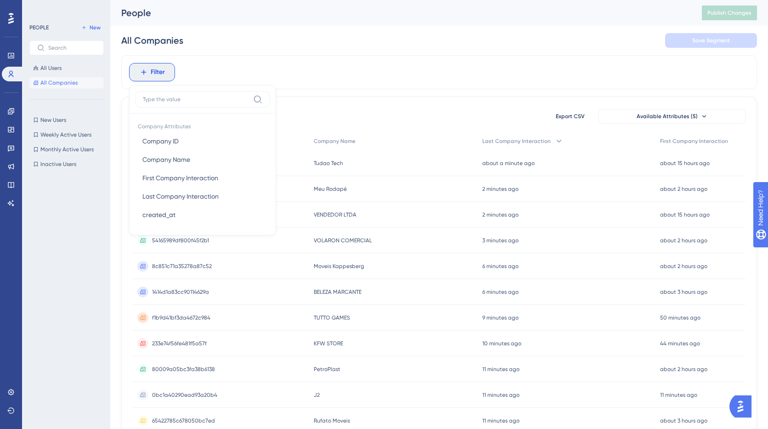
click at [210, 71] on div "Filter Company Attributes Company ID Company ID Company Name Company Name First…" at bounding box center [439, 72] width 636 height 34
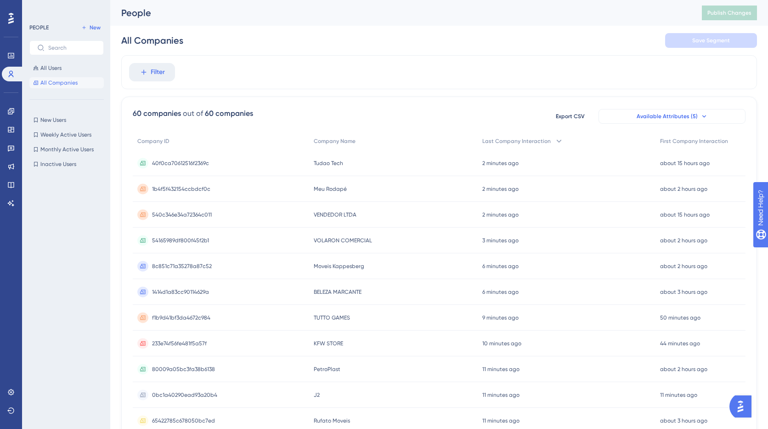
click at [695, 108] on div "Export CSV Available Attributes (5)" at bounding box center [646, 116] width 199 height 17
drag, startPoint x: 695, startPoint y: 111, endPoint x: 694, endPoint y: 118, distance: 6.9
click at [695, 112] on button "Available Attributes (5)" at bounding box center [672, 116] width 147 height 15
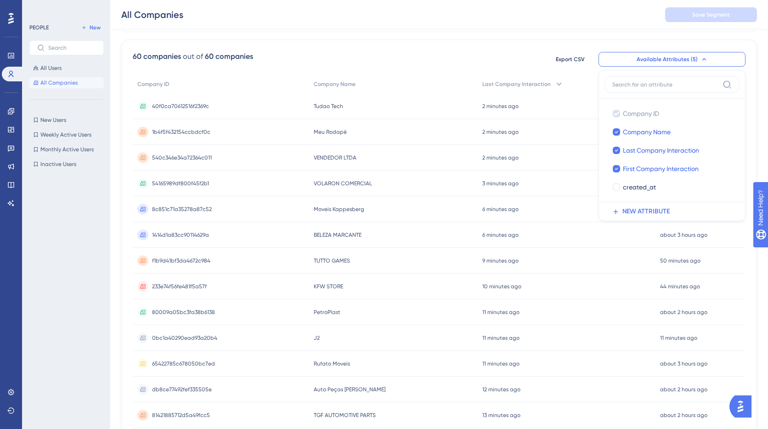
scroll to position [63, 0]
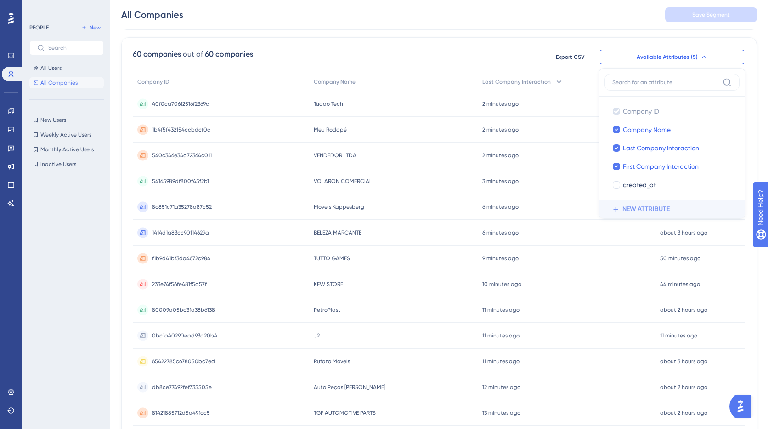
click at [652, 209] on span "NEW ATTRIBUTE" at bounding box center [646, 209] width 47 height 11
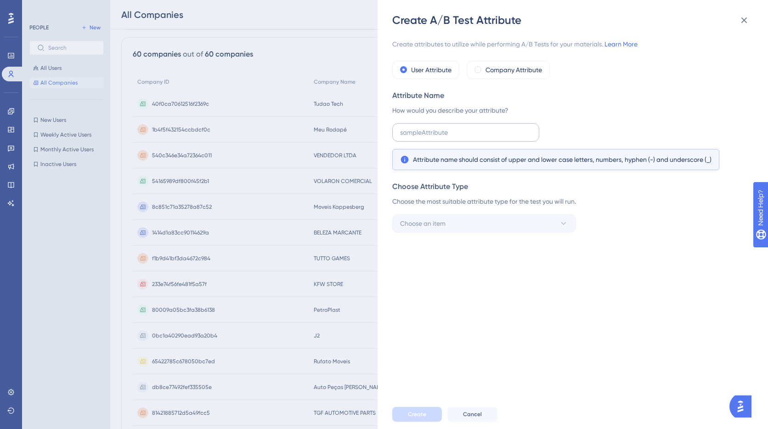
click at [427, 141] on label at bounding box center [465, 132] width 147 height 18
click at [427, 137] on input "text" at bounding box center [465, 132] width 131 height 10
click at [427, 133] on input "text" at bounding box center [465, 132] width 131 height 10
type input "plan"
click at [420, 412] on span "Create" at bounding box center [417, 413] width 18 height 7
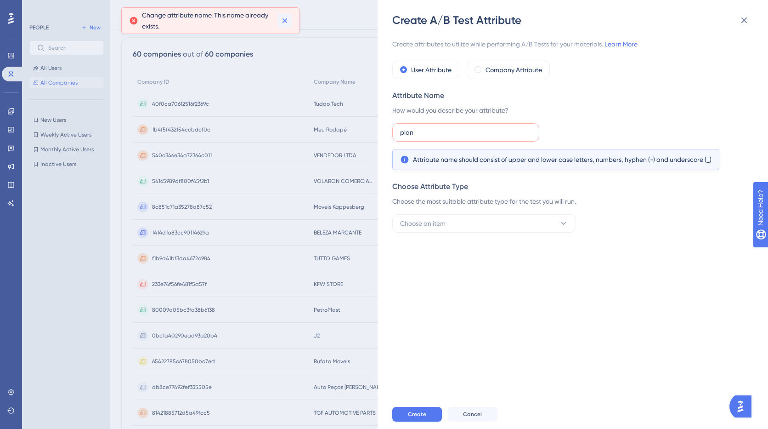
click at [284, 21] on icon at bounding box center [284, 20] width 5 height 5
click at [437, 134] on input "plan" at bounding box center [465, 132] width 131 height 10
click at [437, 220] on span "Choose an item" at bounding box center [422, 223] width 45 height 11
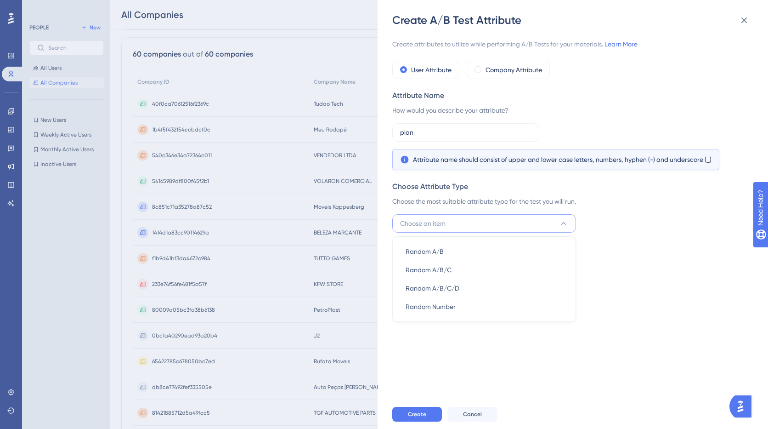
click at [437, 220] on span "Choose an item" at bounding box center [422, 223] width 45 height 11
click at [745, 17] on icon at bounding box center [744, 20] width 11 height 11
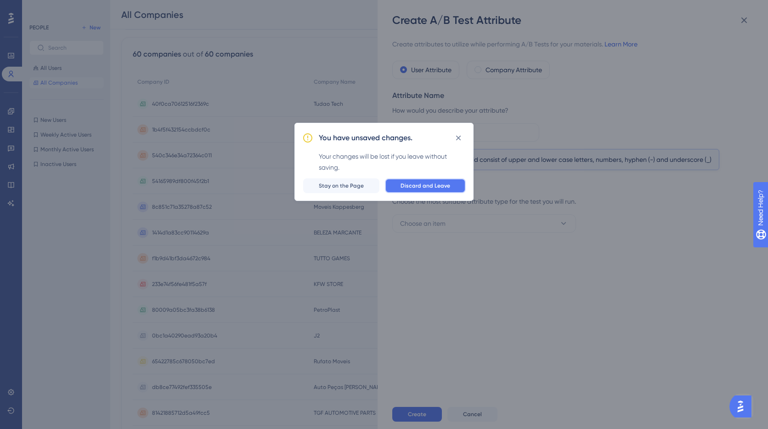
drag, startPoint x: 435, startPoint y: 185, endPoint x: 432, endPoint y: 248, distance: 63.0
click at [435, 185] on span "Discard and Leave" at bounding box center [426, 185] width 50 height 7
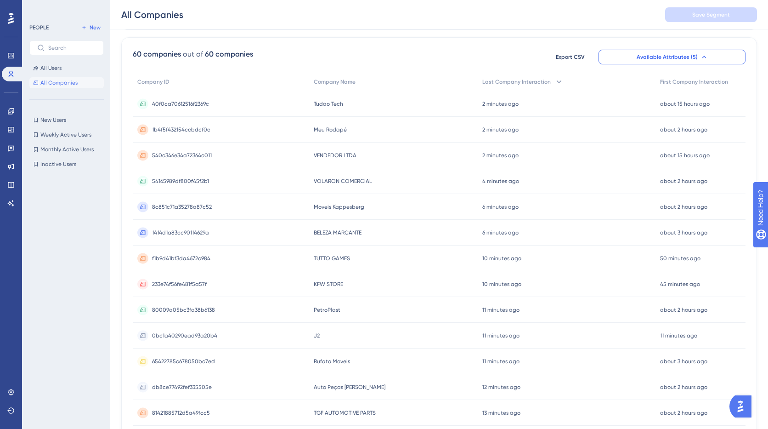
scroll to position [0, 0]
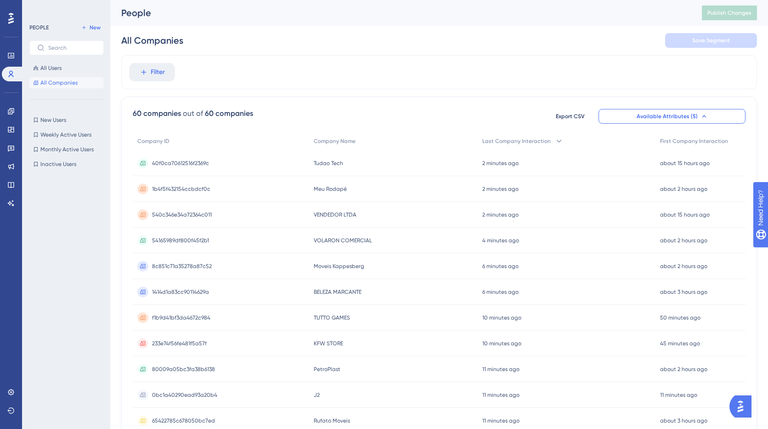
click at [331, 62] on div "Filter" at bounding box center [439, 72] width 636 height 34
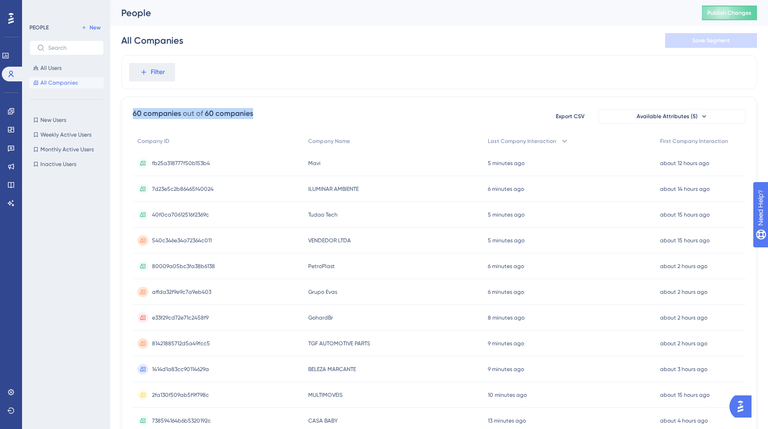
drag, startPoint x: 170, startPoint y: 113, endPoint x: 324, endPoint y: 119, distance: 153.6
click at [324, 119] on div "60 companies out of 60 companies Export CSV Available Attributes (5) Company ID…" at bounding box center [439, 400] width 636 height 609
click at [310, 103] on div "60 companies out of 60 companies Export CSV Available Attributes (5) Company ID…" at bounding box center [439, 400] width 636 height 609
drag, startPoint x: 131, startPoint y: 114, endPoint x: 285, endPoint y: 139, distance: 156.0
click at [151, 113] on div "60 companies out of 60 companies Export CSV Available Attributes (5) Company ID…" at bounding box center [439, 400] width 636 height 609
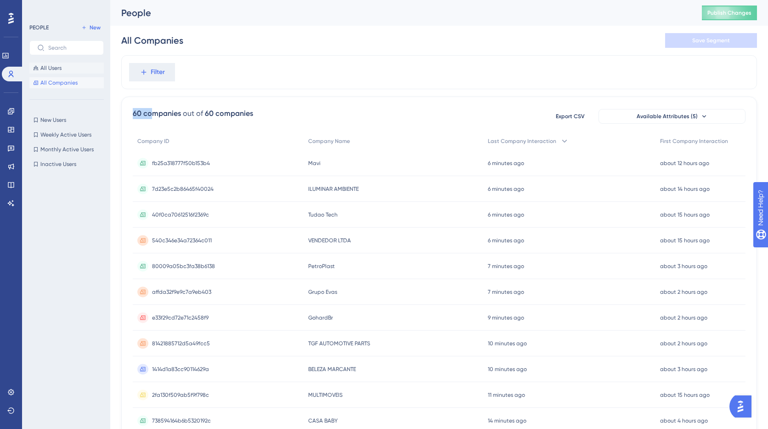
click at [44, 66] on span "All Users" at bounding box center [50, 67] width 21 height 7
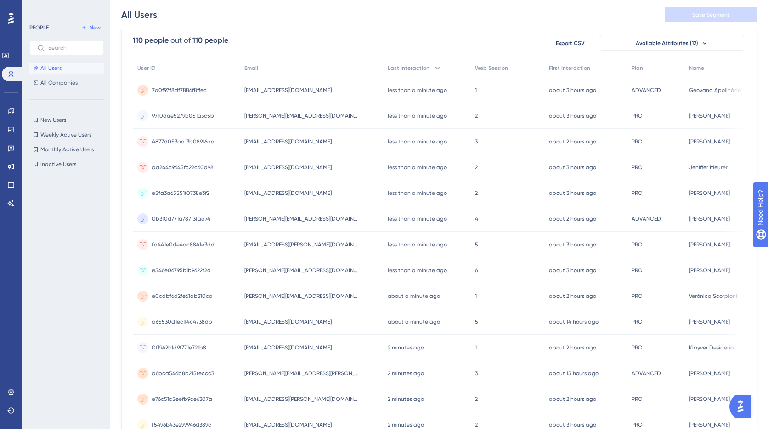
scroll to position [81, 0]
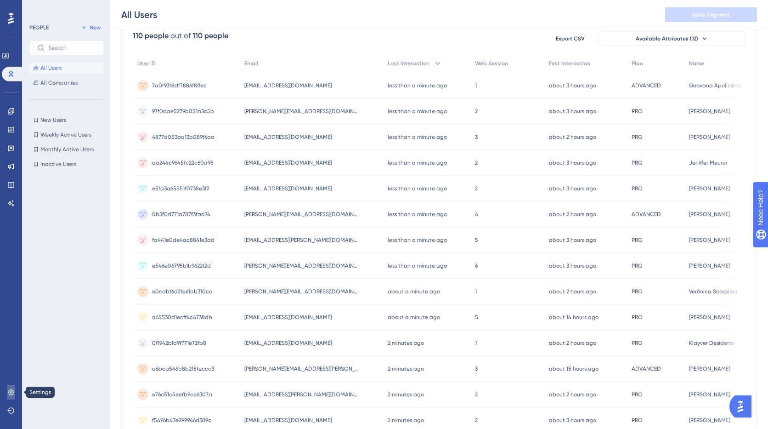
click at [11, 392] on icon at bounding box center [11, 392] width 6 height 6
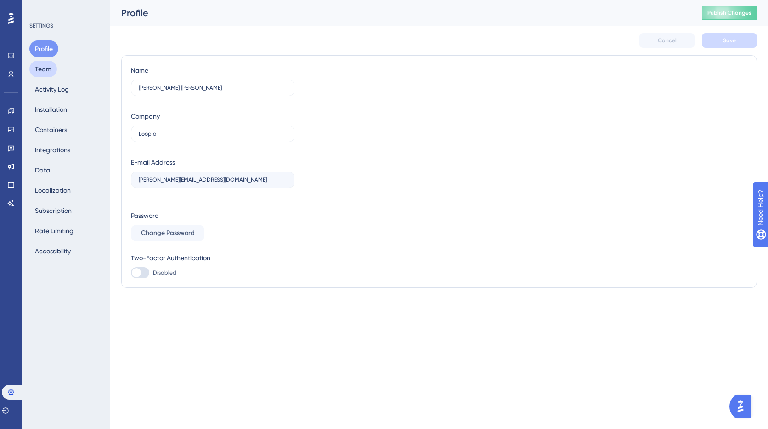
click at [43, 68] on button "Team" at bounding box center [43, 69] width 28 height 17
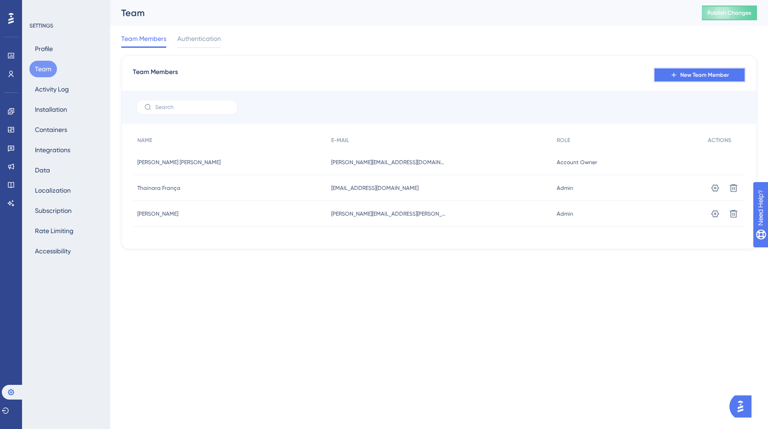
click at [702, 76] on span "New Team Member" at bounding box center [705, 74] width 49 height 7
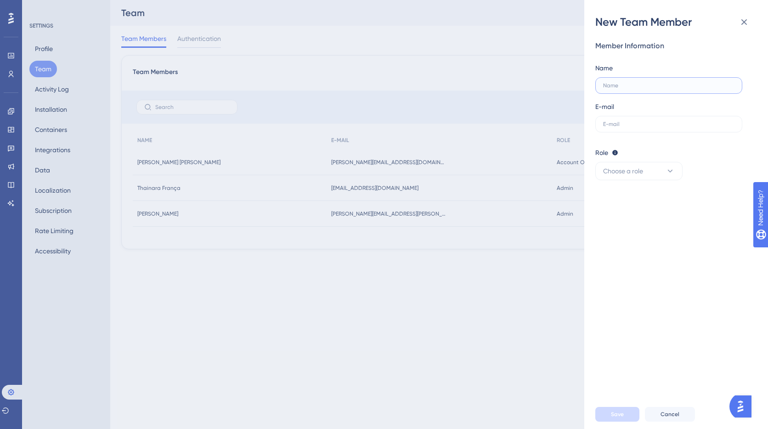
click at [616, 87] on input "text" at bounding box center [668, 85] width 131 height 6
click at [581, 79] on div "New Team Member Member Information Name tiago@loopia.com.br E-mail Role Editor:…" at bounding box center [384, 214] width 768 height 429
type input "tiago@loopia.com.br"
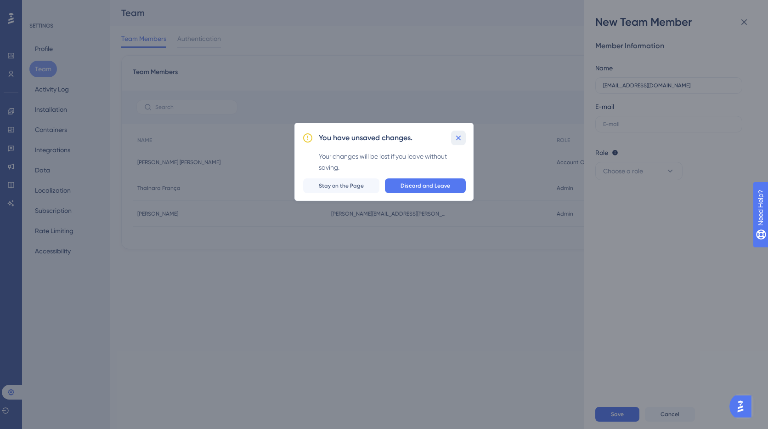
drag, startPoint x: 456, startPoint y: 141, endPoint x: 472, endPoint y: 140, distance: 15.7
click at [457, 141] on icon at bounding box center [458, 137] width 9 height 9
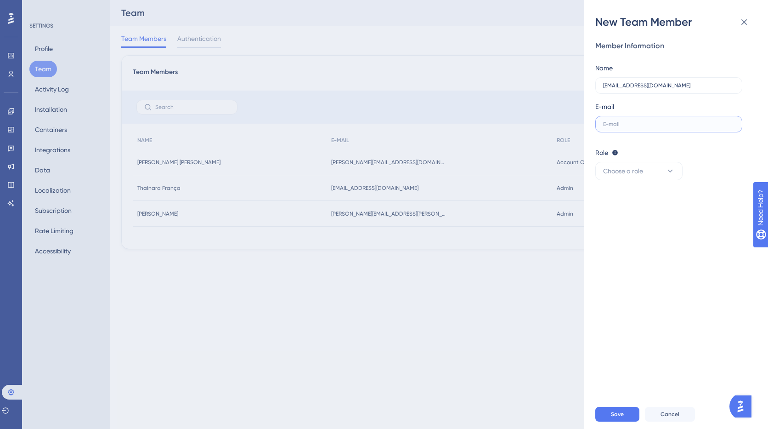
click at [630, 125] on input "text" at bounding box center [668, 124] width 131 height 6
paste input "t"
type input "tiago@loopia.com.br"
drag, startPoint x: 669, startPoint y: 88, endPoint x: 543, endPoint y: 79, distance: 126.3
click at [543, 79] on div "New Team Member Member Information Name tiago@loopia.com.br E-mail tiago@loopia…" at bounding box center [384, 214] width 768 height 429
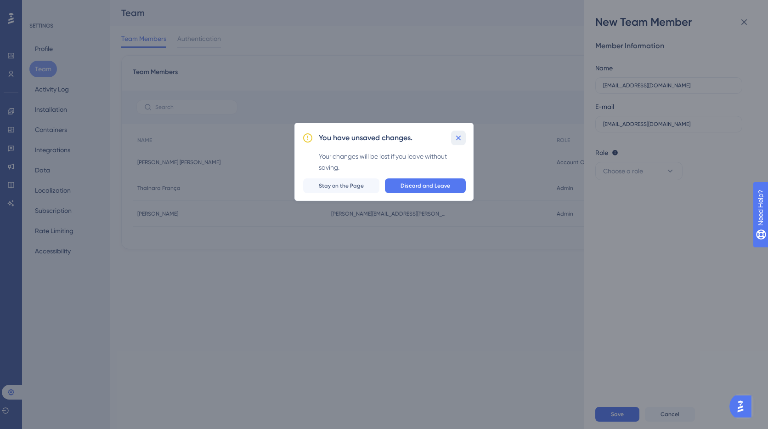
drag, startPoint x: 460, startPoint y: 139, endPoint x: 647, endPoint y: 108, distance: 190.0
click at [462, 139] on icon at bounding box center [458, 137] width 9 height 9
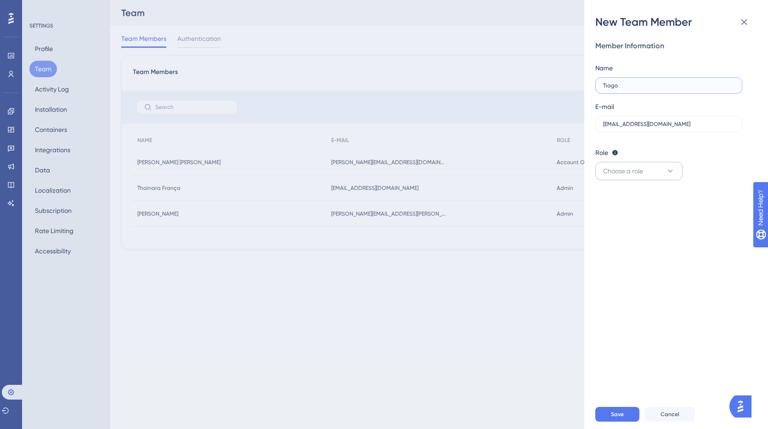
type input "Tiago"
click at [654, 173] on button "Choose a role" at bounding box center [639, 171] width 87 height 18
click at [634, 201] on div "Admin Admin" at bounding box center [639, 199] width 61 height 18
click at [619, 414] on span "Save" at bounding box center [617, 413] width 13 height 7
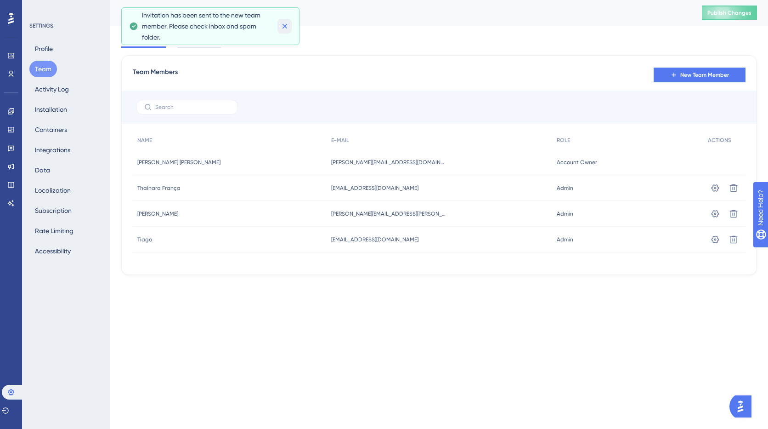
click at [286, 23] on icon at bounding box center [284, 26] width 9 height 9
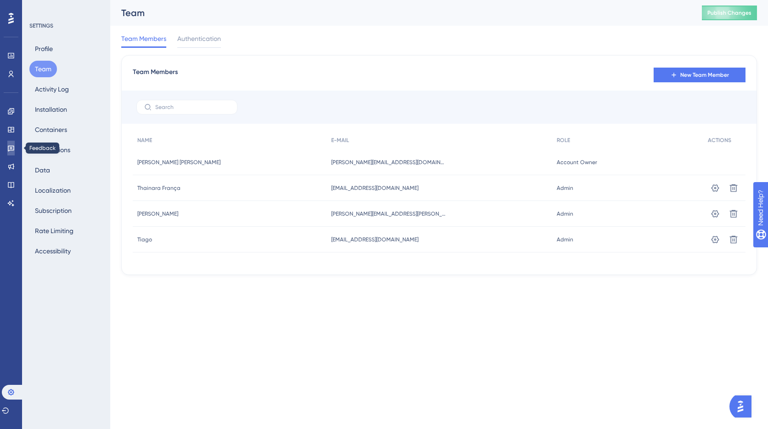
click at [13, 148] on icon at bounding box center [10, 147] width 7 height 7
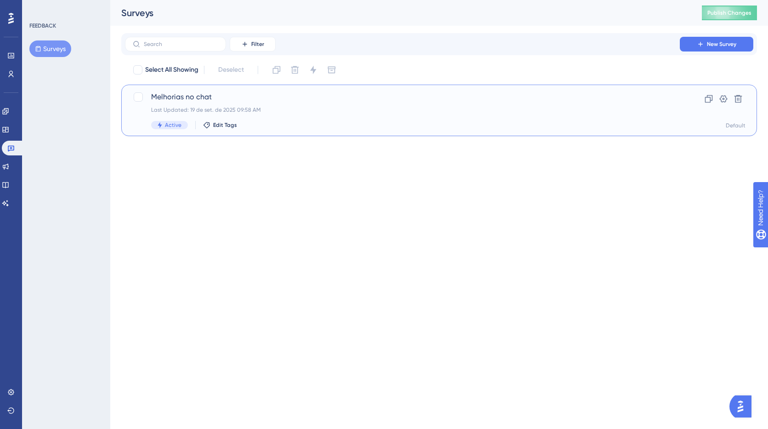
click at [192, 100] on span "Melhorias no chat" at bounding box center [402, 96] width 503 height 11
